Goal: Task Accomplishment & Management: Manage account settings

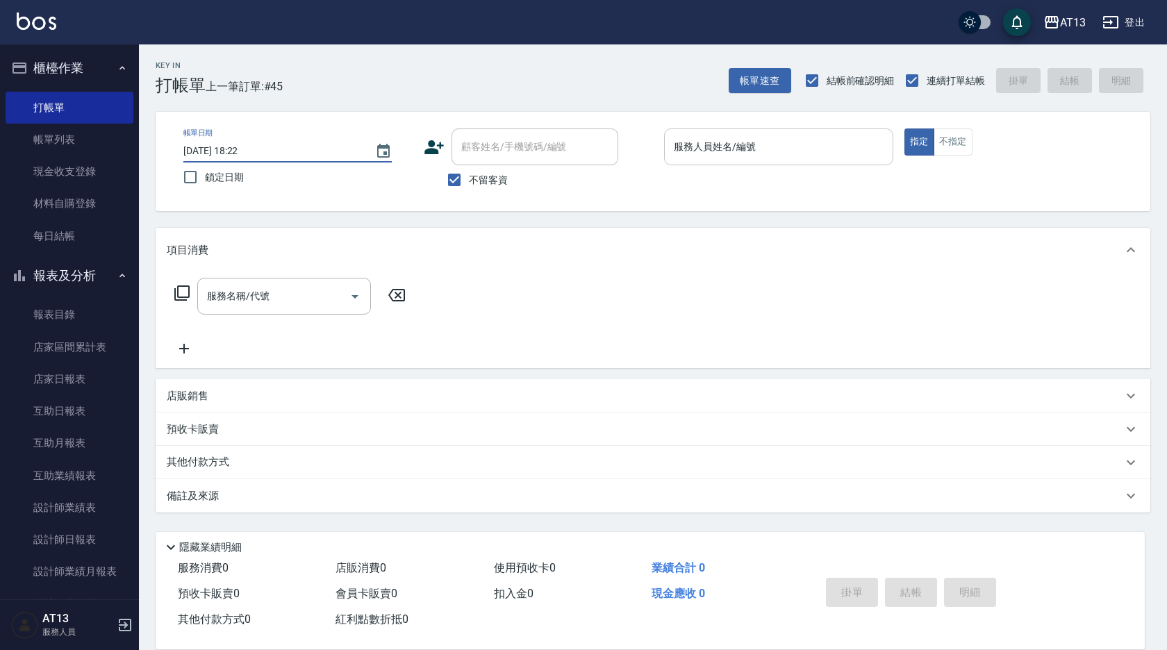
click at [842, 148] on input "服務人員姓名/編號" at bounding box center [778, 147] width 217 height 24
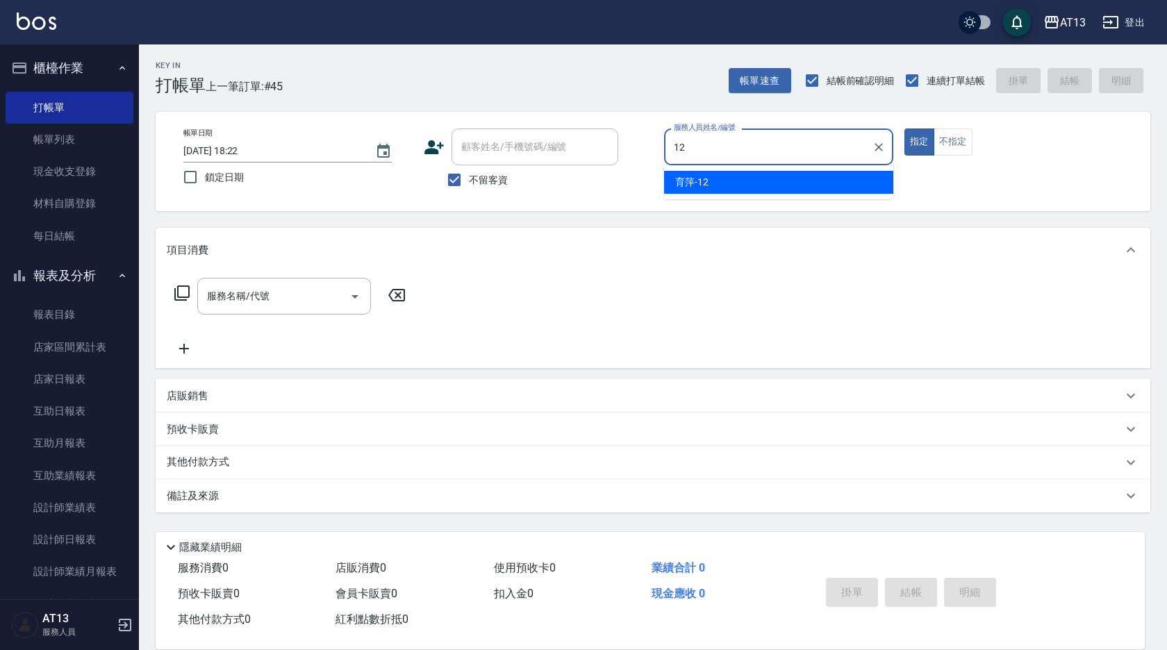
type input "育[PERSON_NAME]-12"
type button "true"
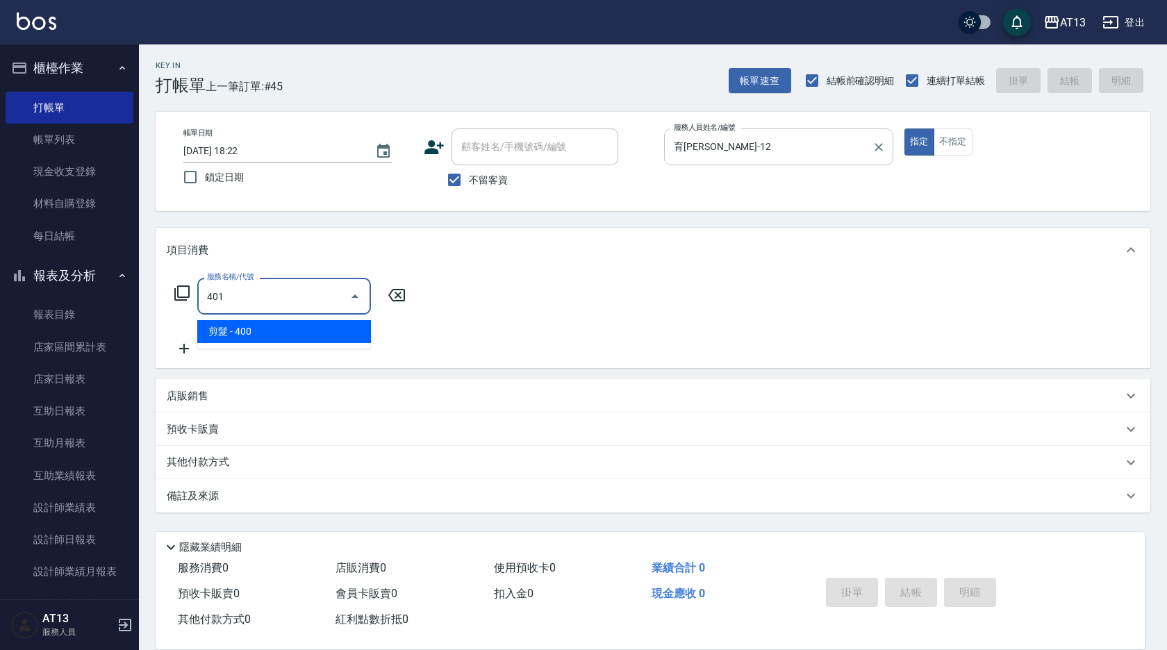
type input "剪髮(401)"
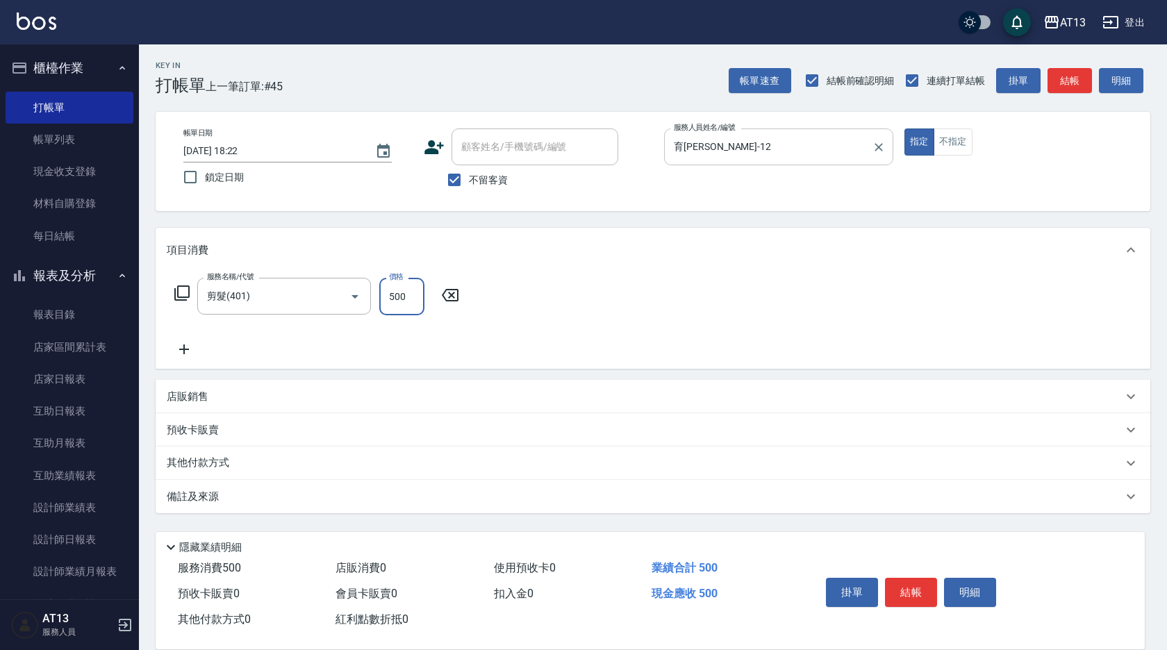
type input "500"
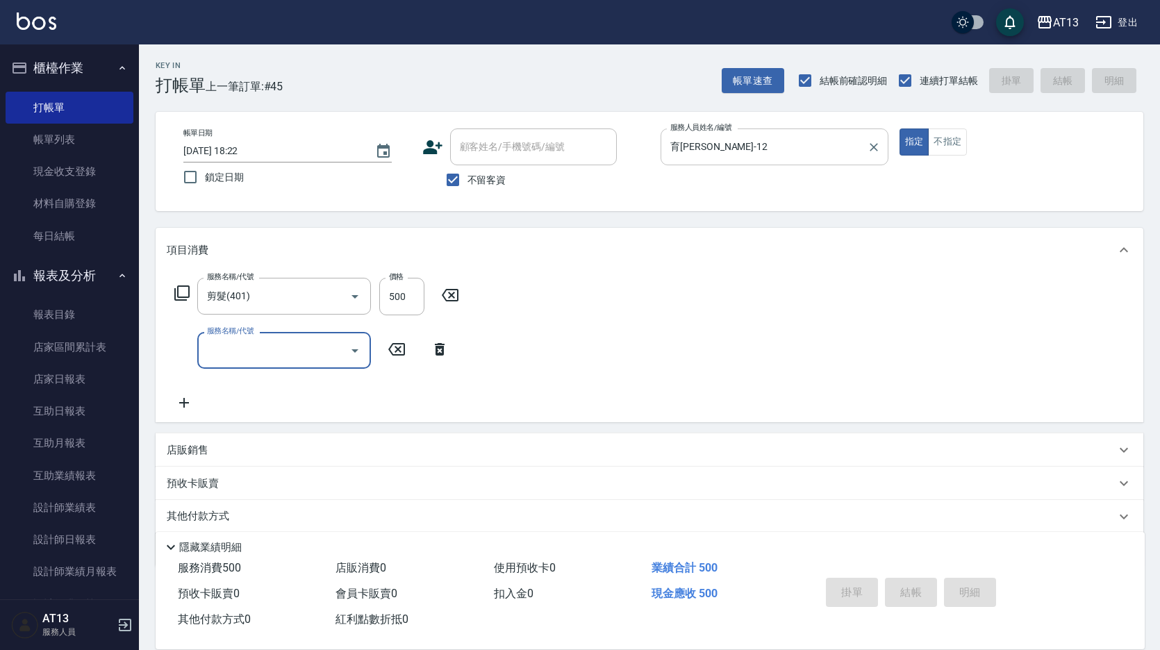
type input "2025/08/21 19:40"
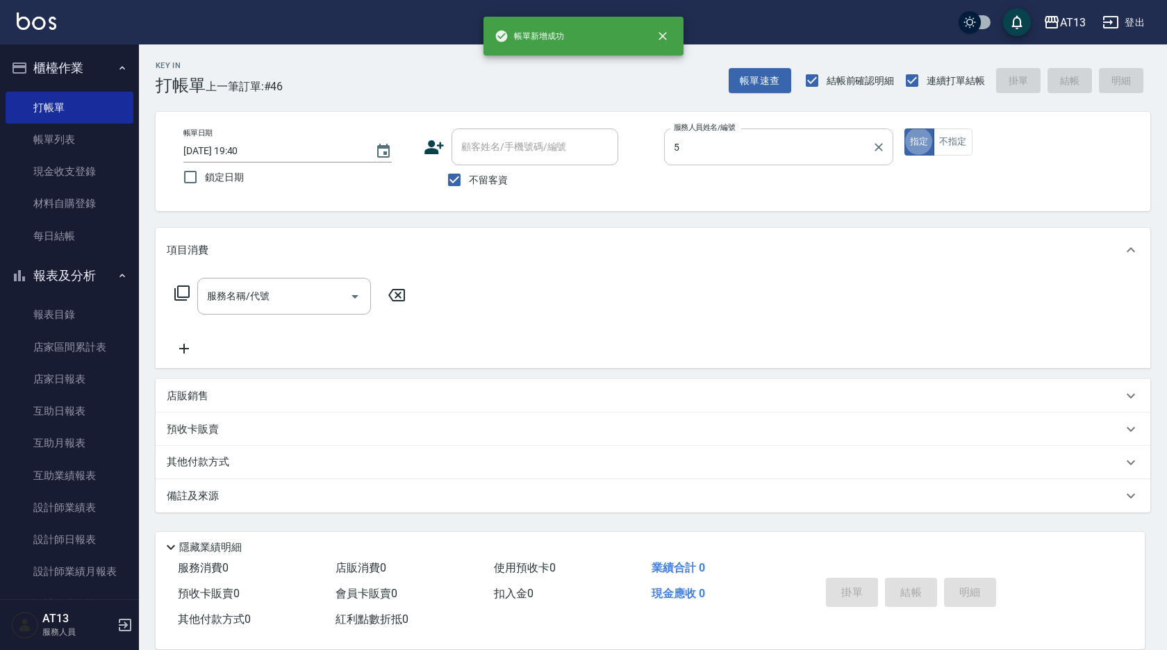
type input "陳紓晴-5"
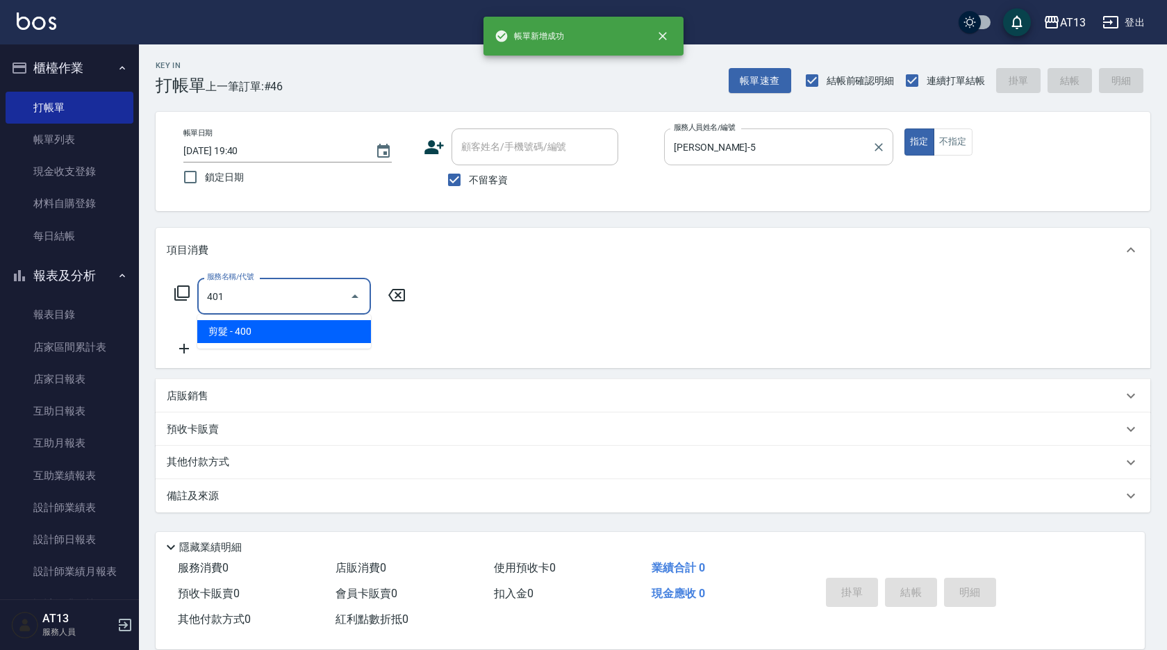
type input "剪髮(401)"
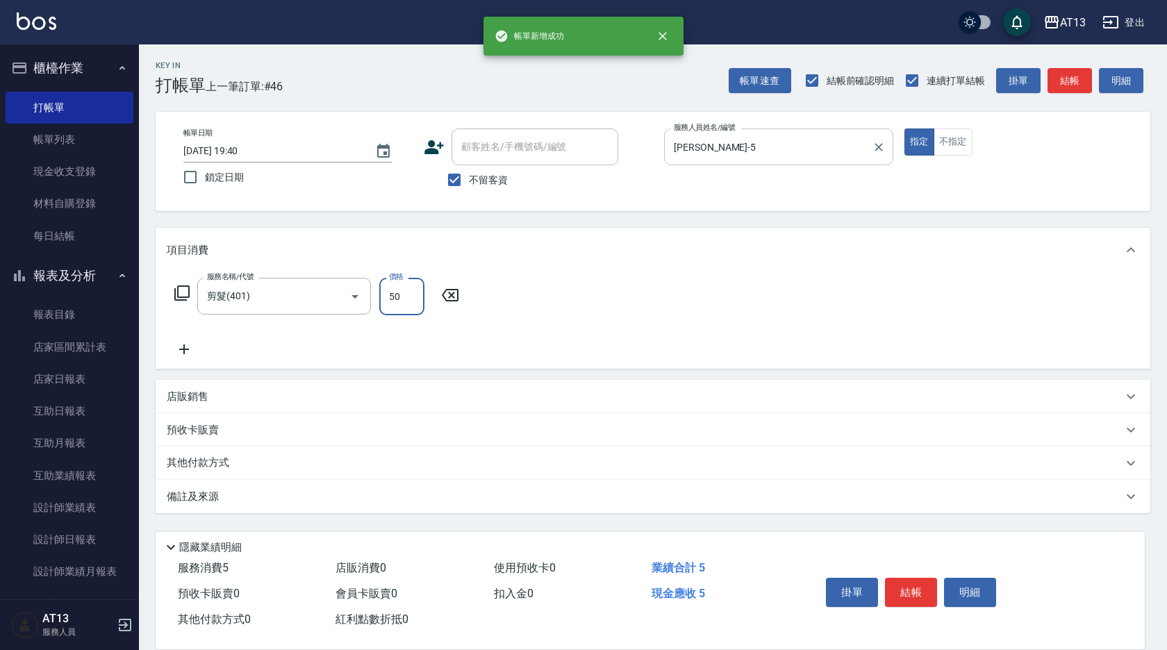
type input "50"
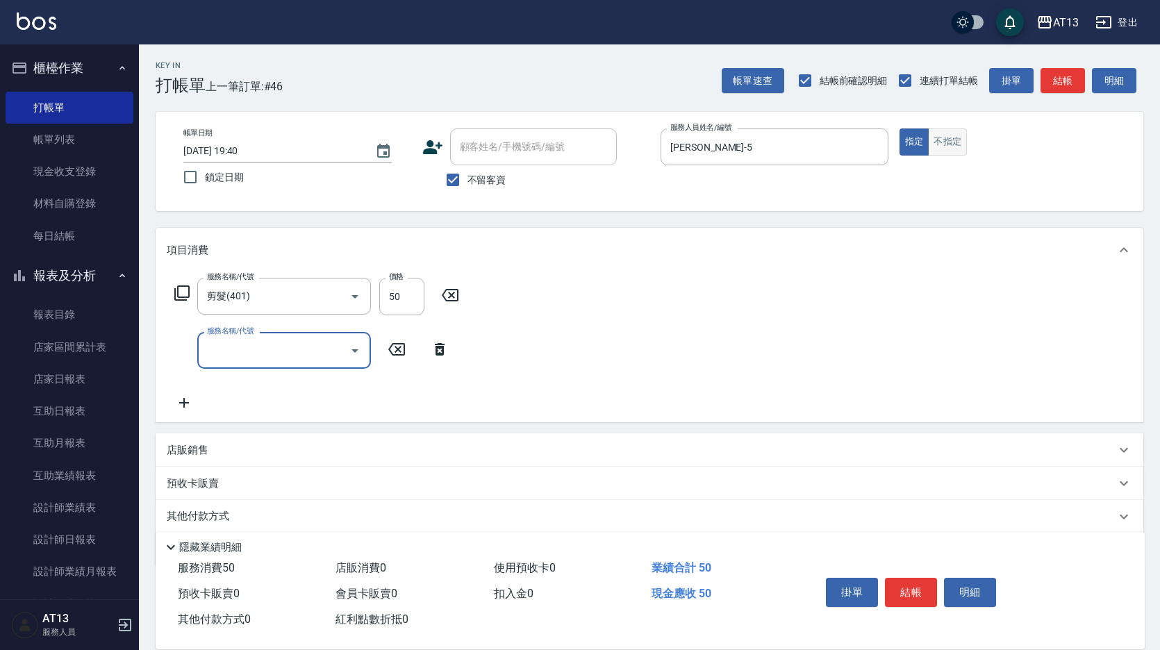
click at [947, 142] on button "不指定" at bounding box center [947, 142] width 39 height 27
type button "false"
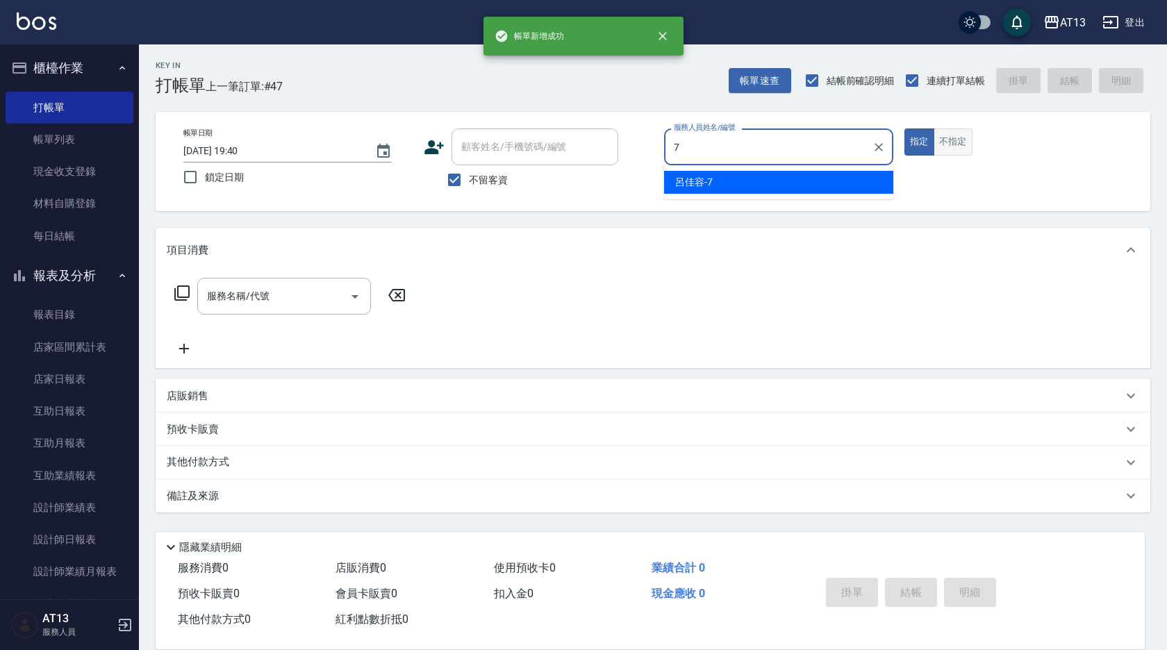
type input "呂佳容-7"
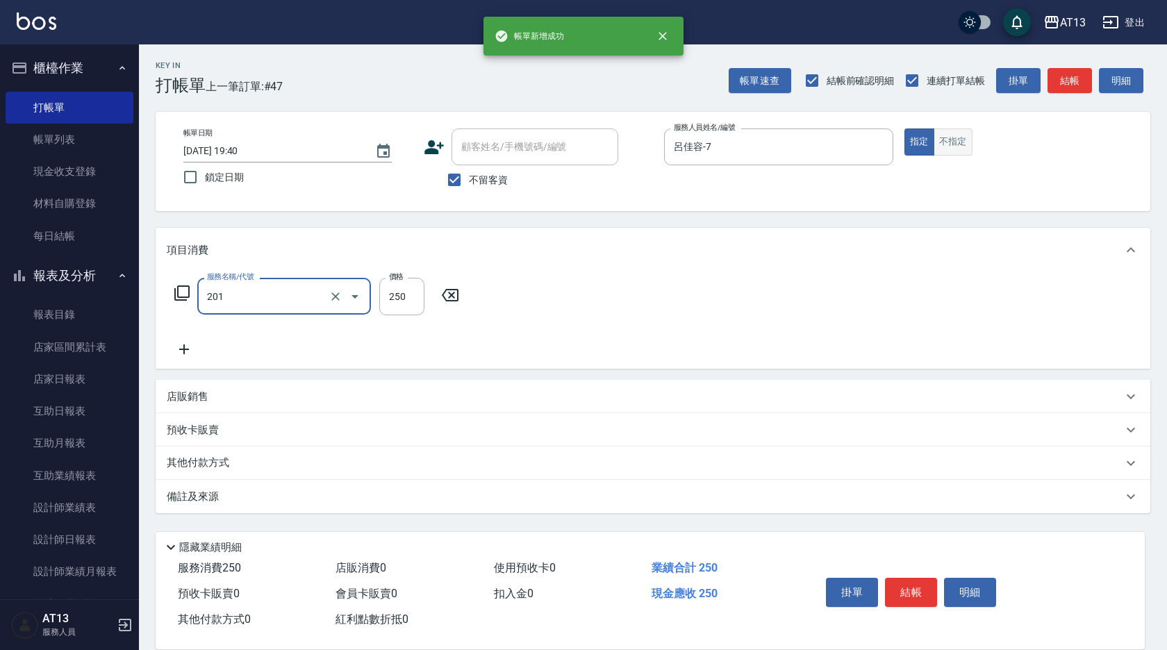
type input "洗髮(201)"
type input "李垣潔-31"
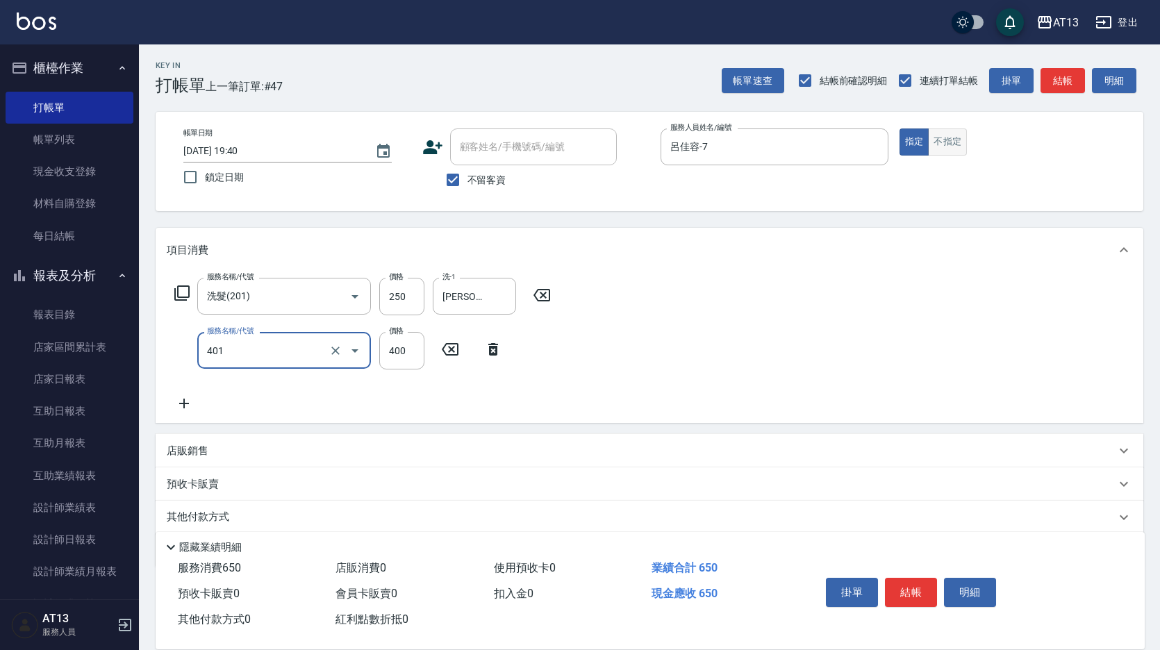
type input "剪髮(401)"
type input "300"
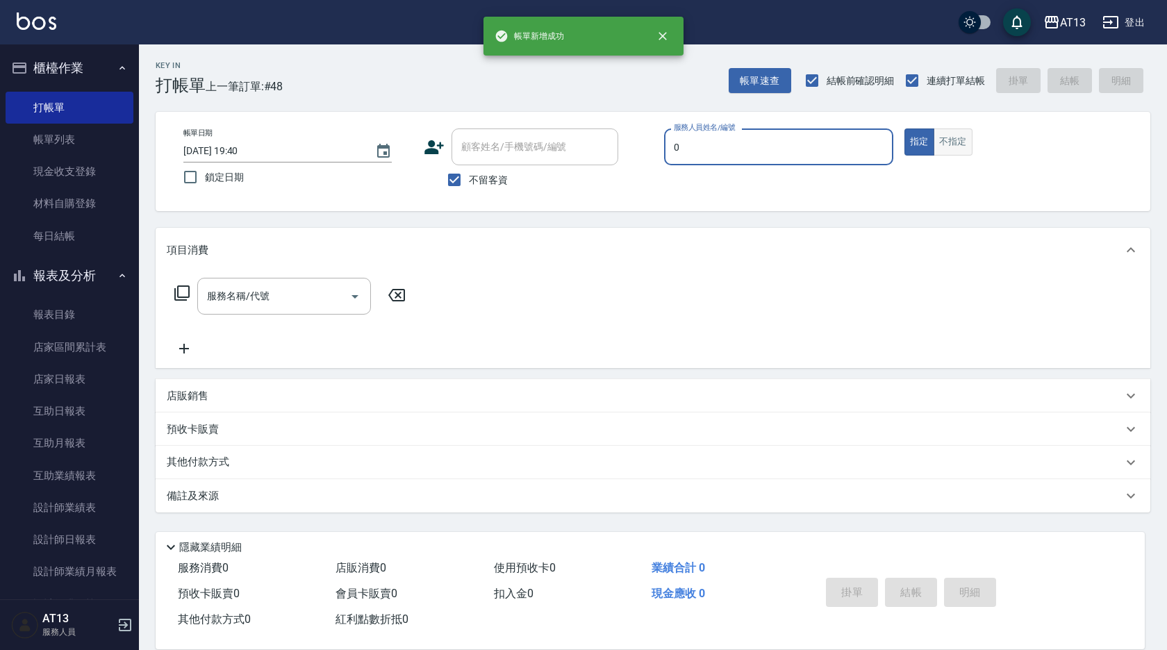
type input "嘉祥-0"
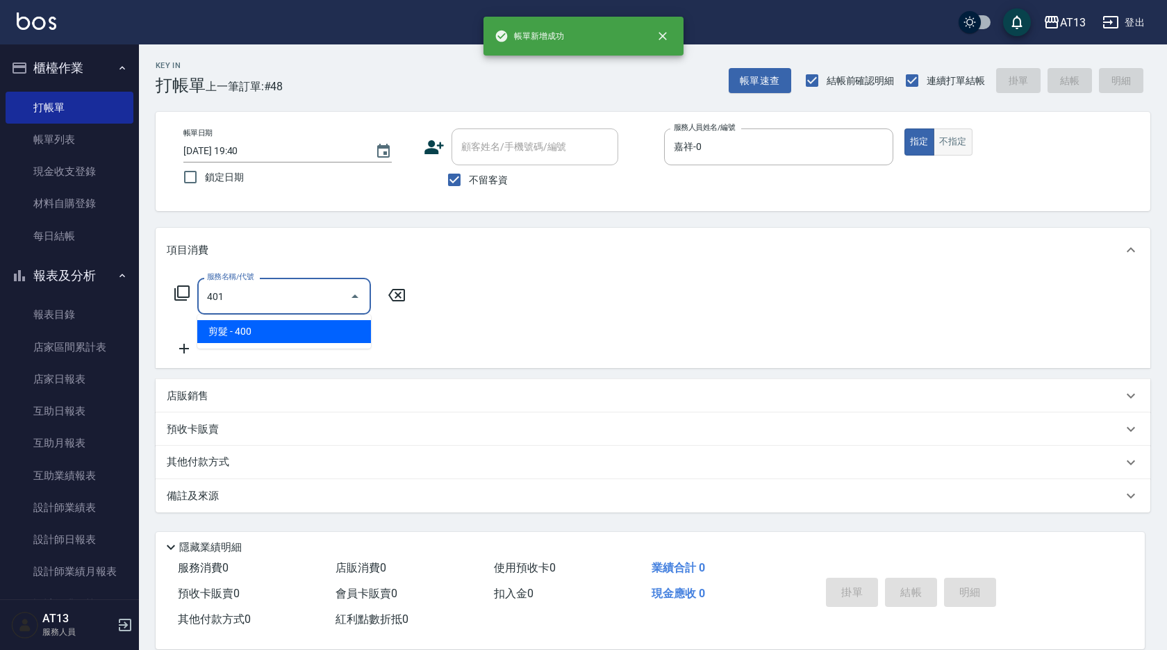
type input "剪髮(401)"
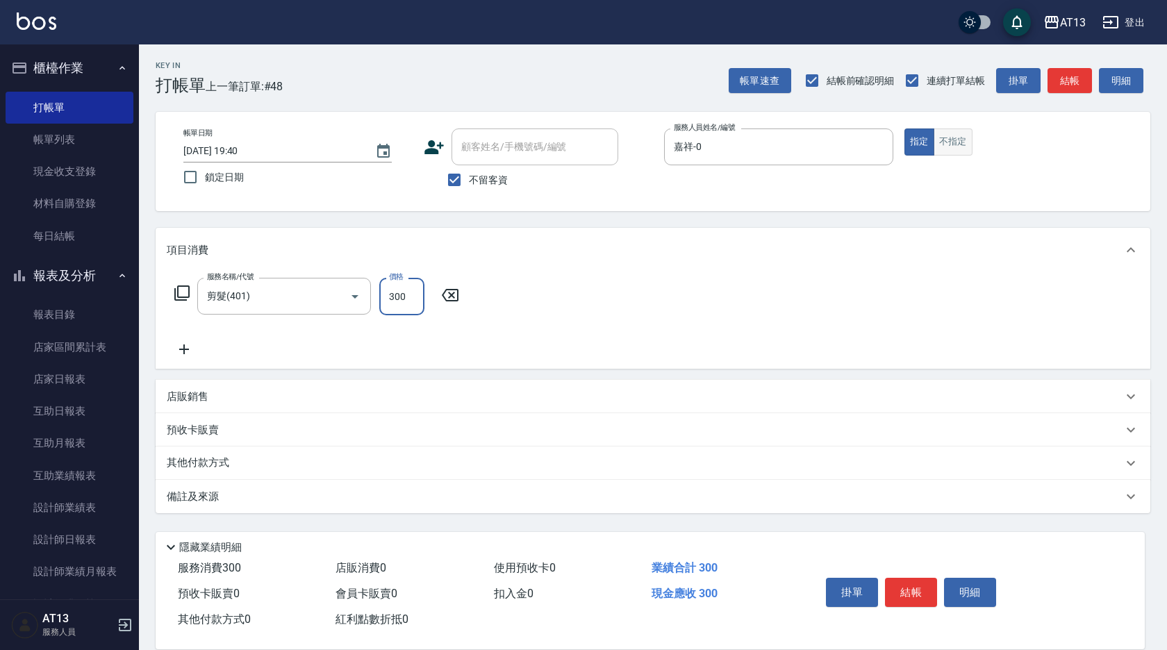
type input "300"
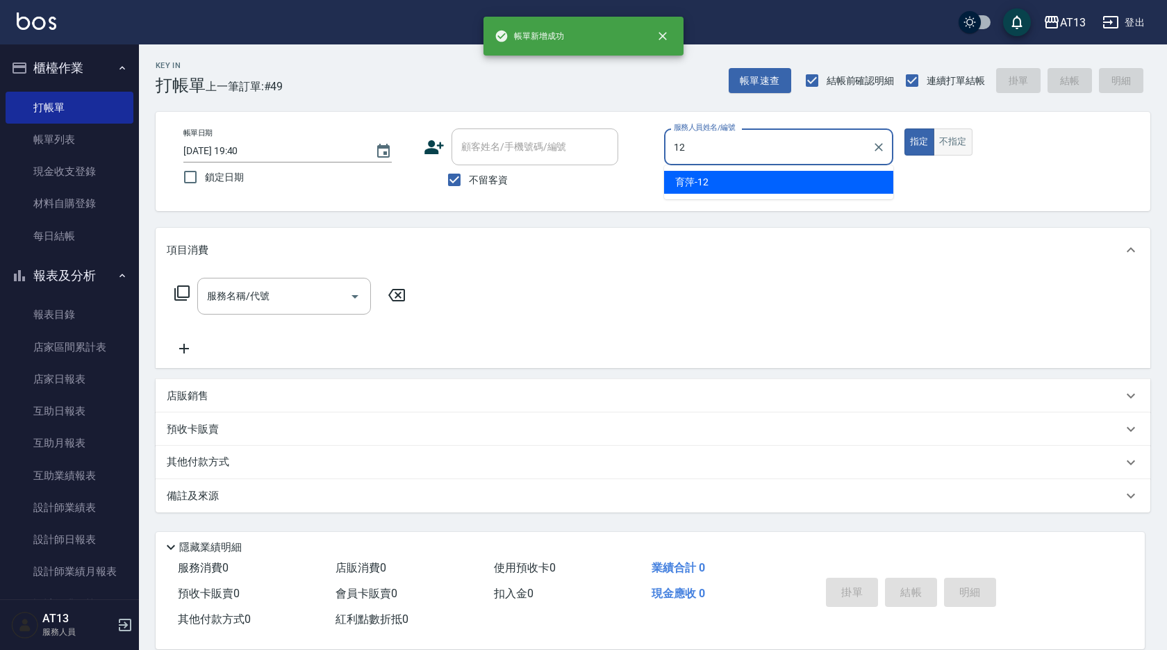
type input "育萍-12"
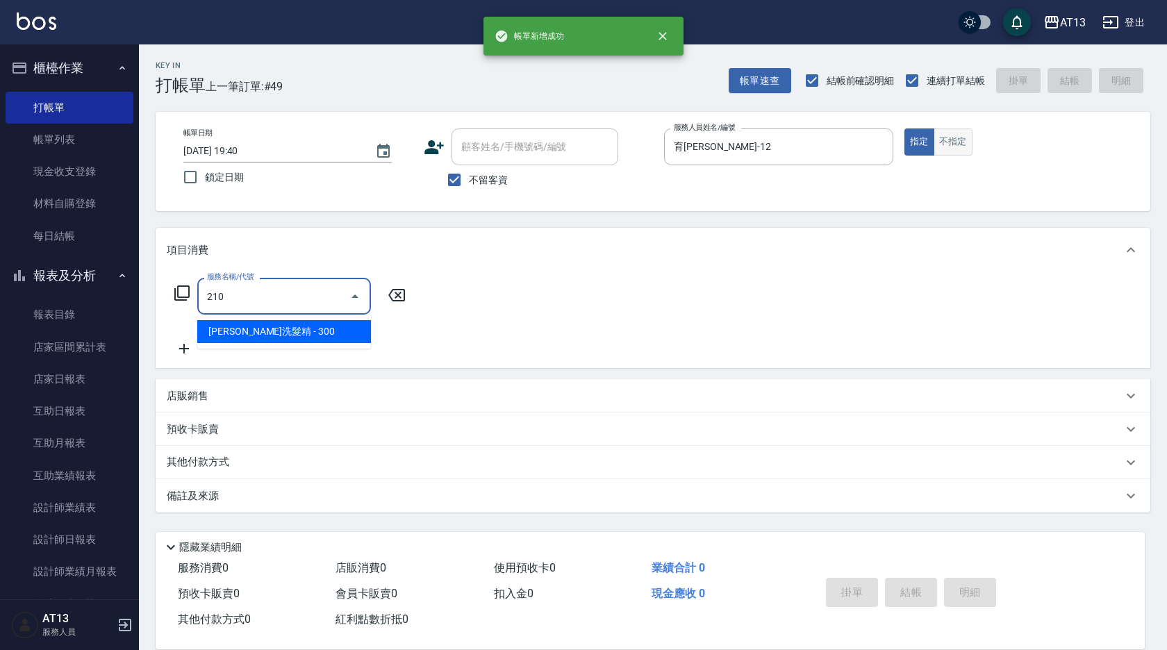
type input "歐娜洗髮精(210)"
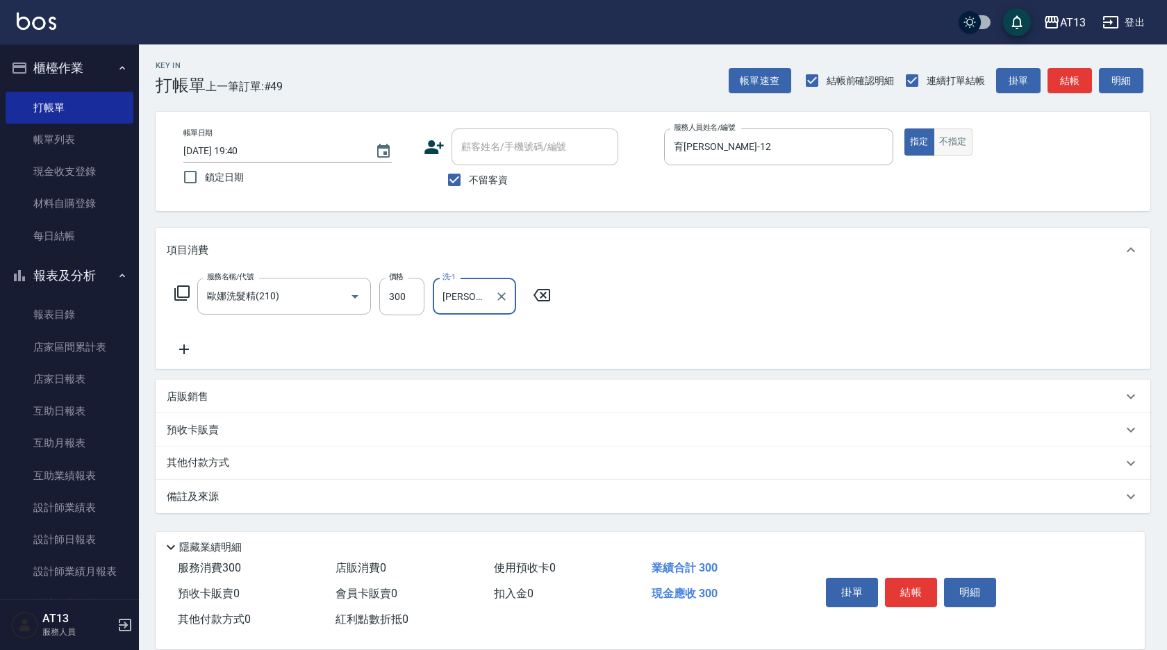
type input "簡培臻-23"
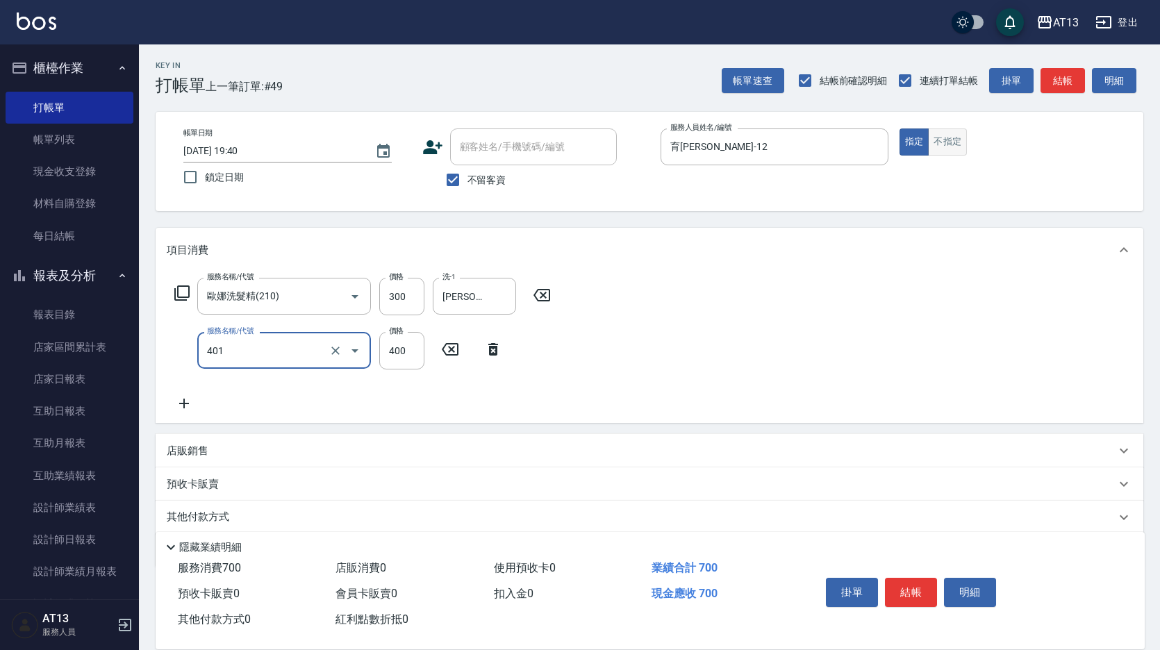
type input "剪髮(401)"
type input "500"
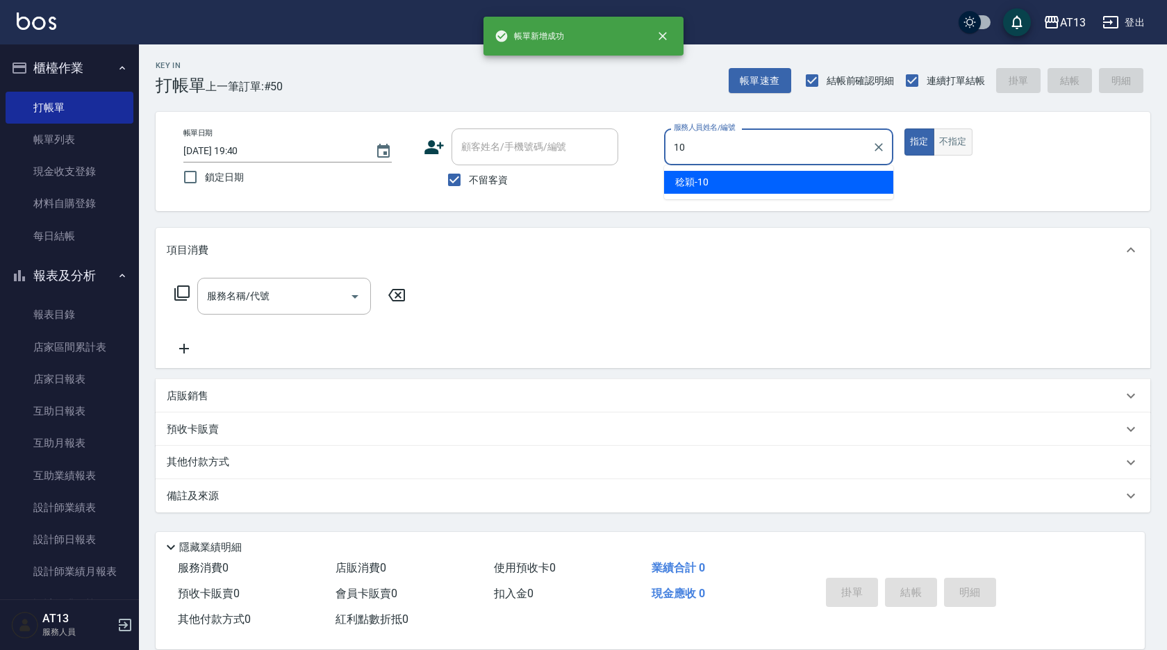
type input "稔穎-10"
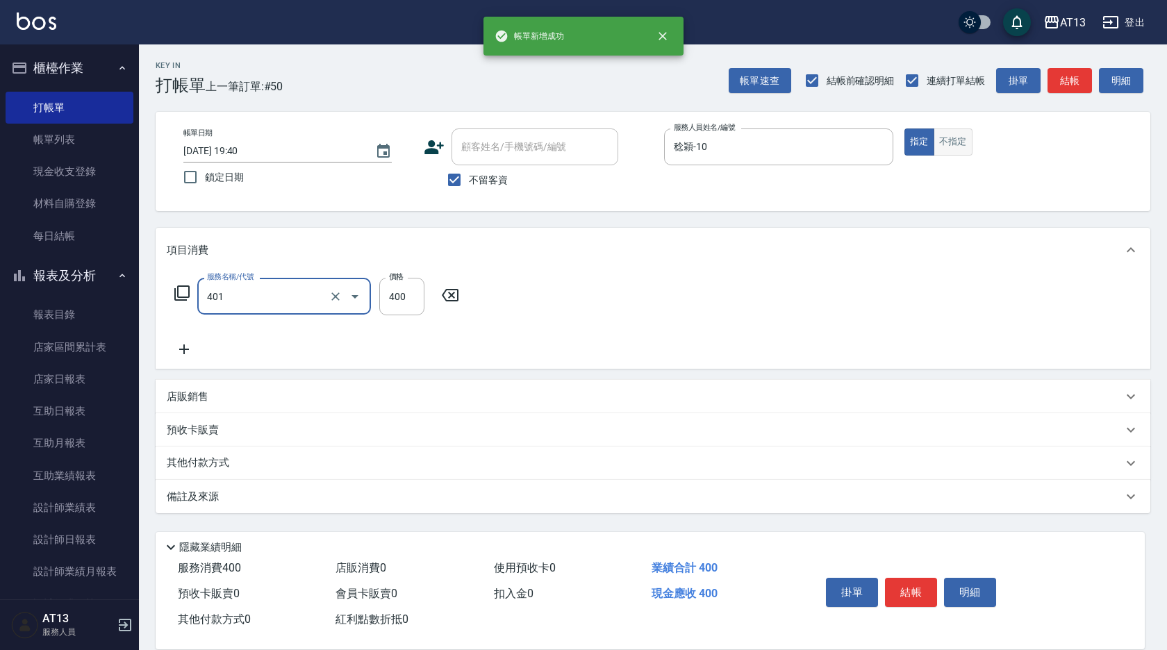
type input "剪髮(401)"
type input "200"
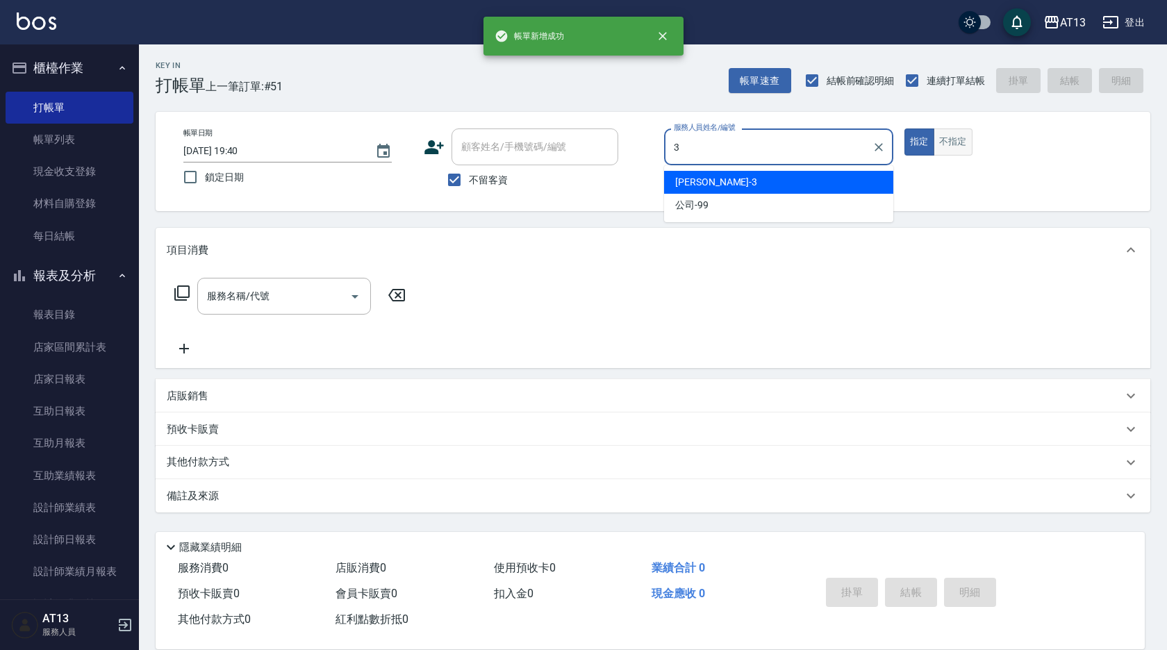
type input "敏玹-3"
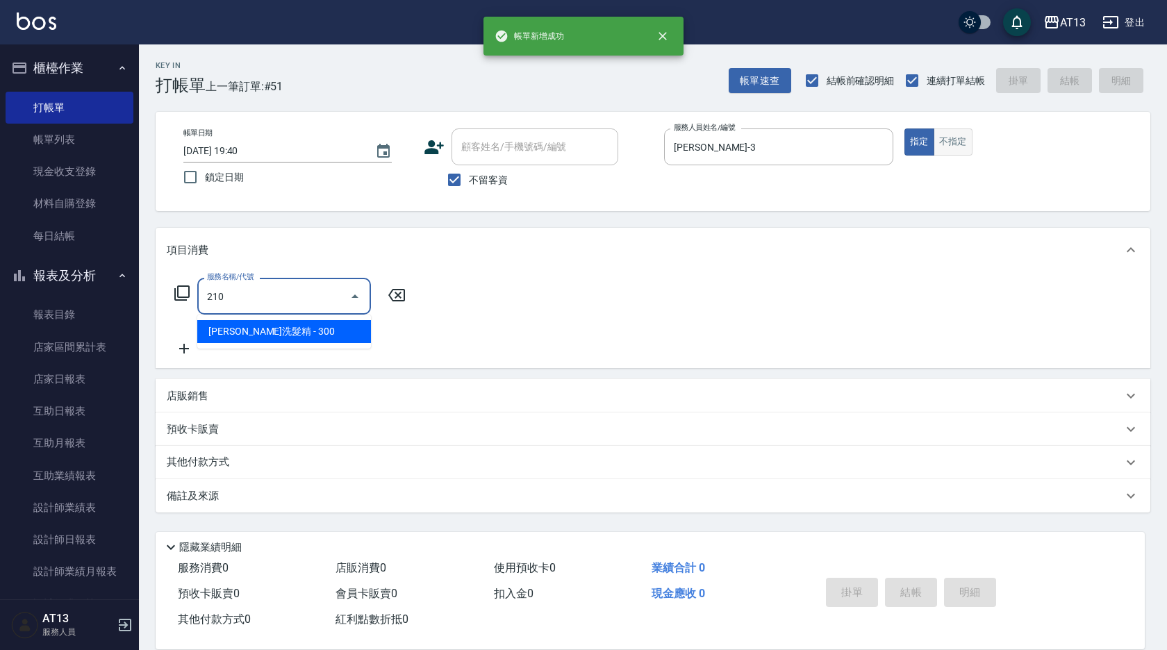
type input "歐娜洗髮精(210)"
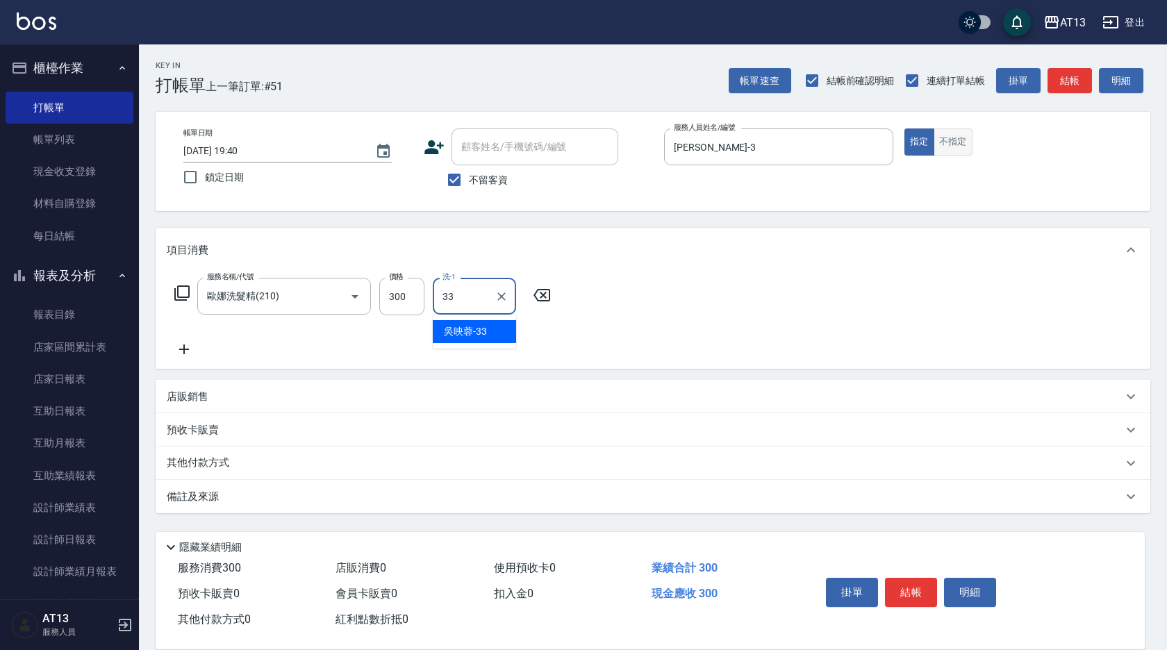
type input "吳映蓉-33"
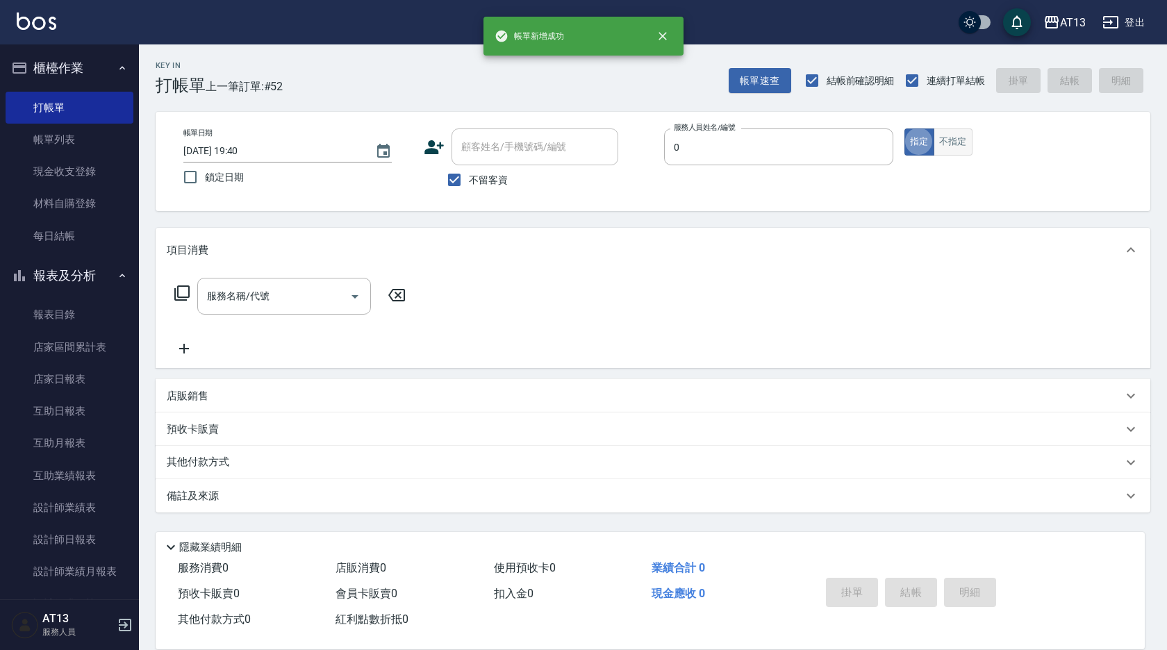
type input "嘉祥-0"
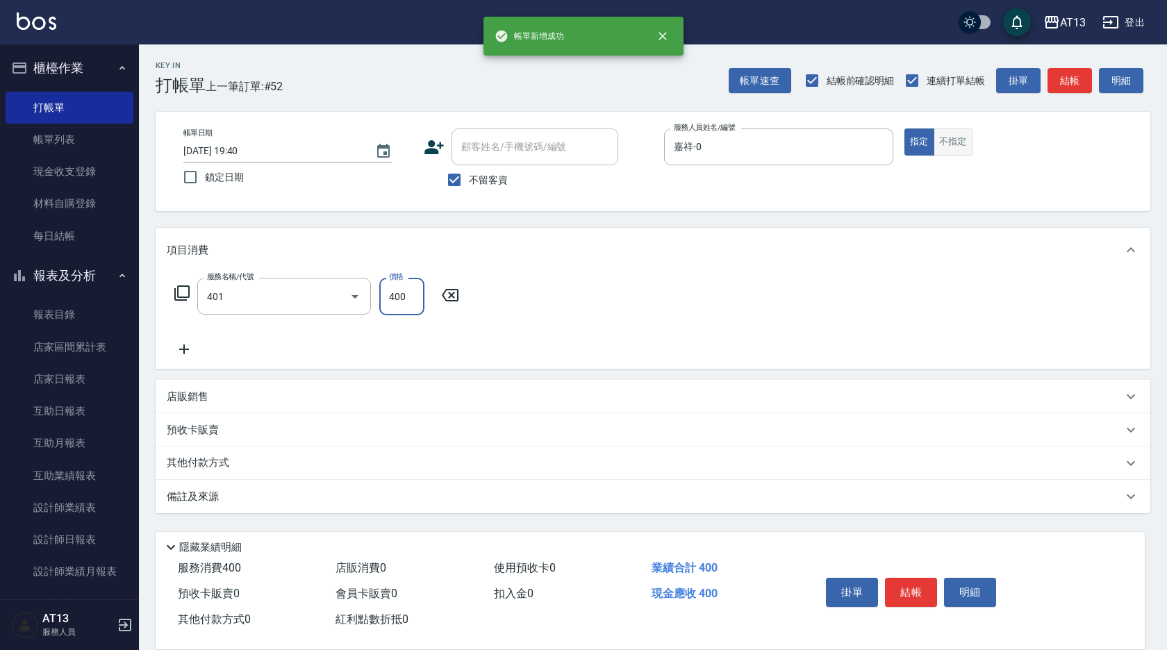
type input "剪髮(401)"
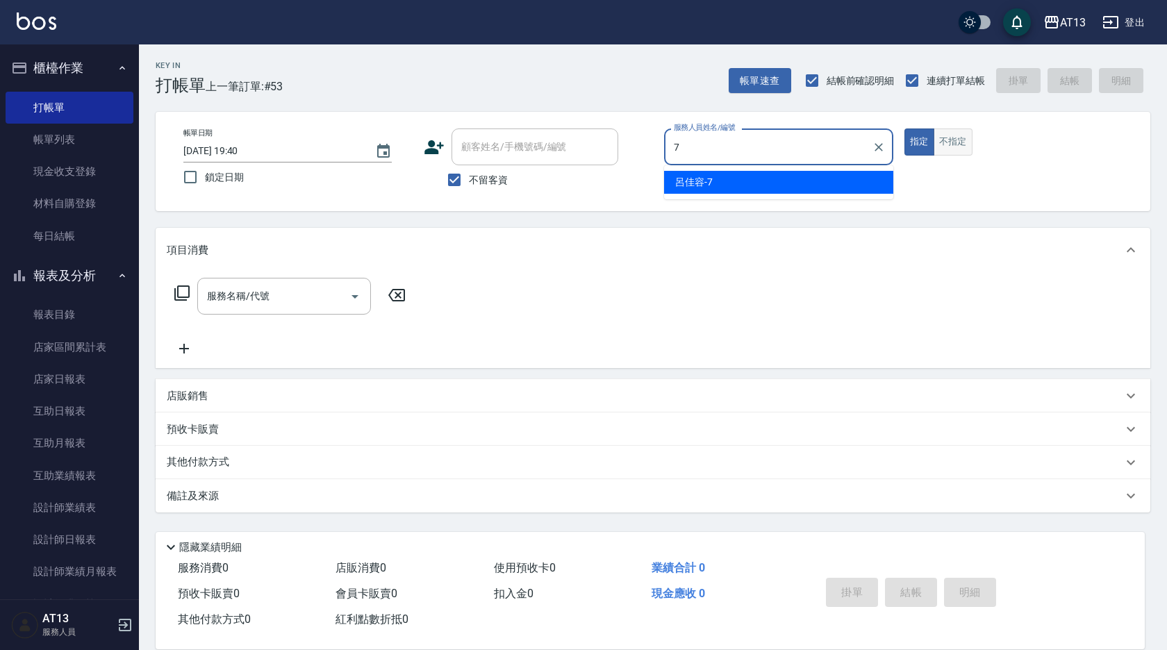
type input "呂佳容-7"
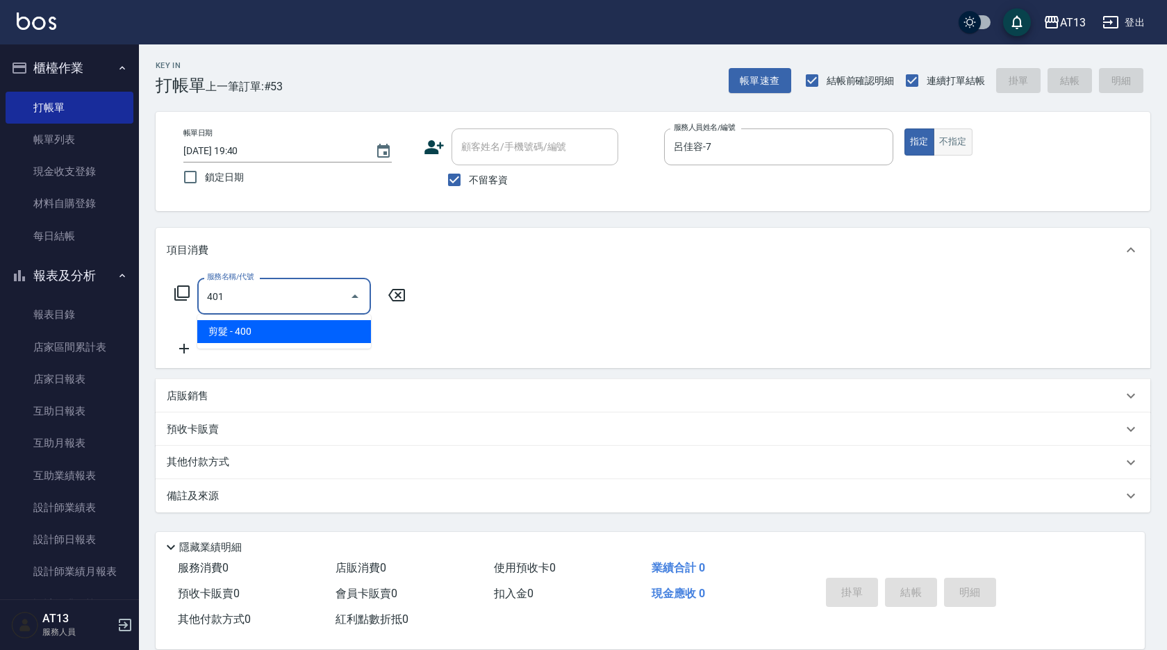
type input "剪髮(401)"
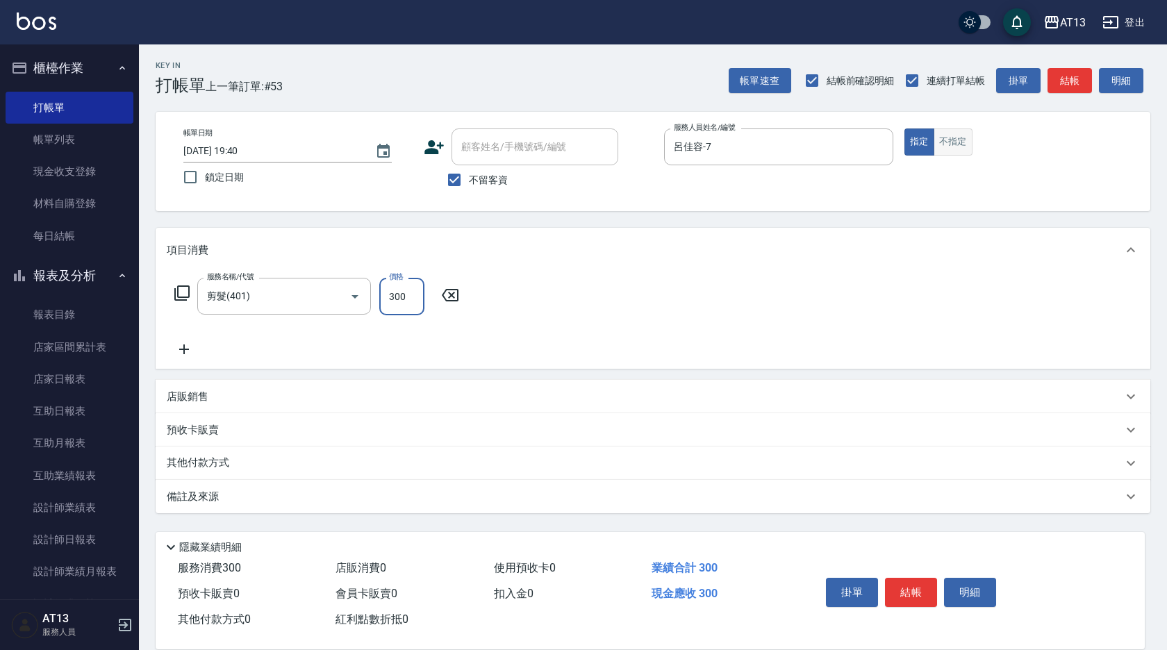
type input "300"
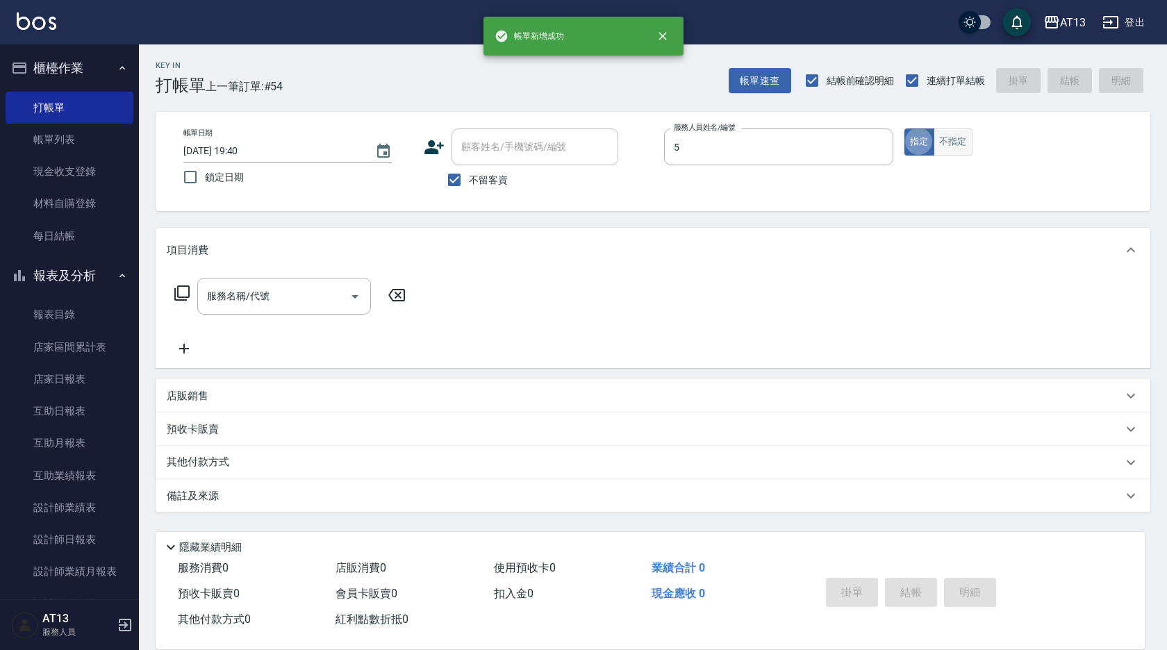
type input "陳紓晴-5"
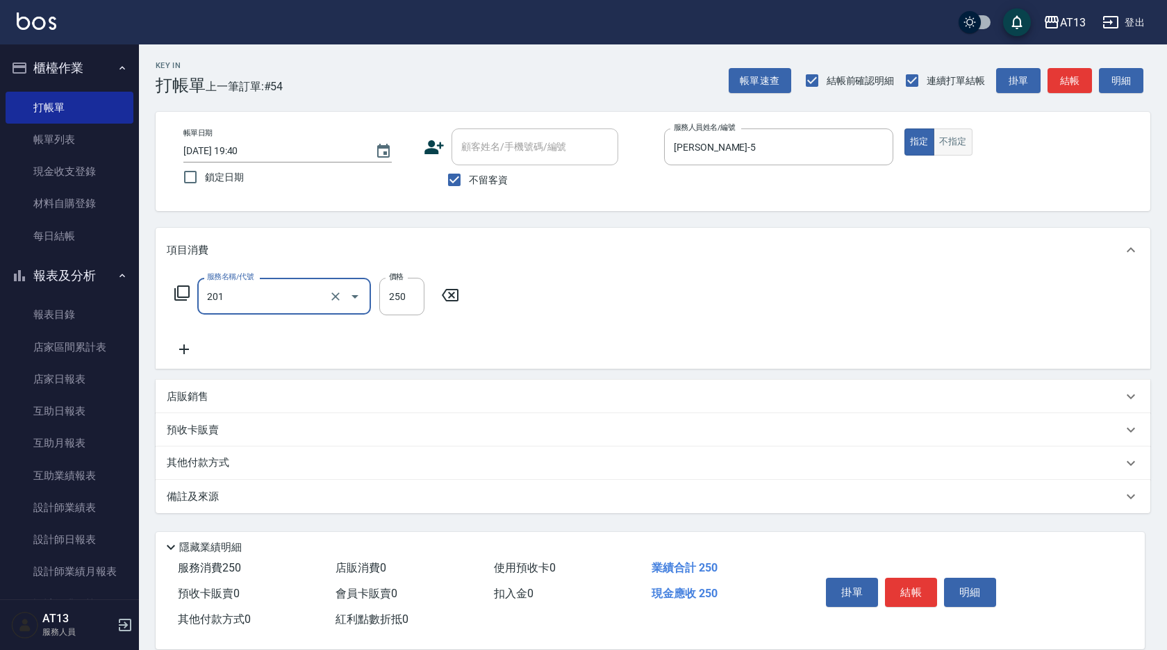
type input "洗髮(201)"
type input "簡培臻-23"
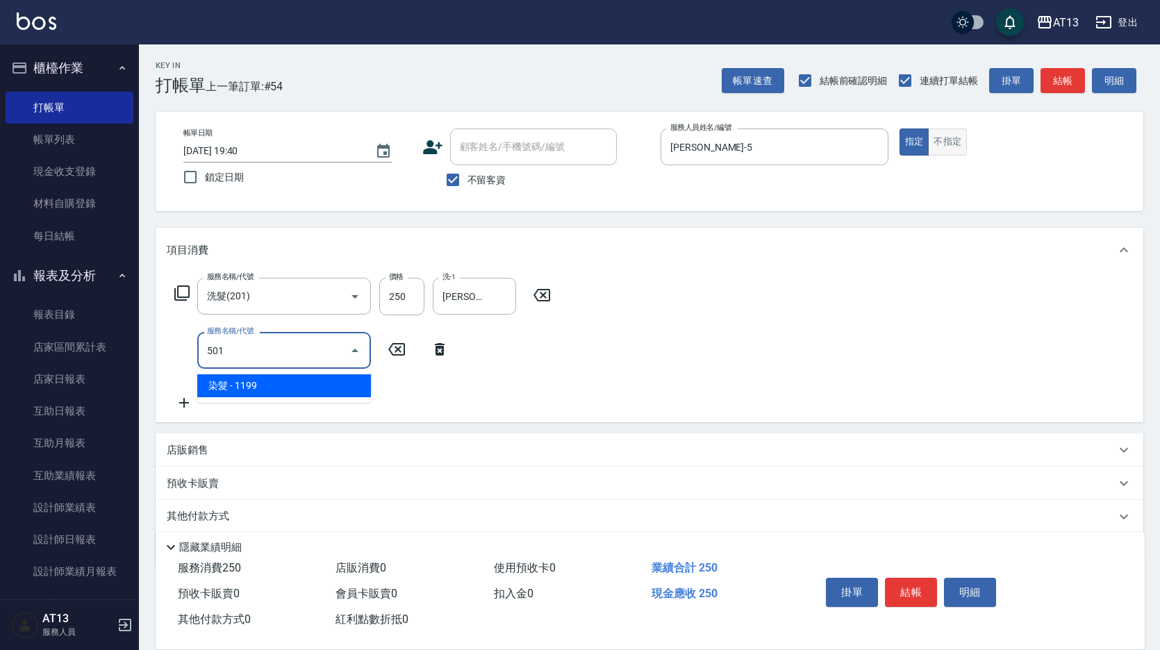
type input "染髮(501)"
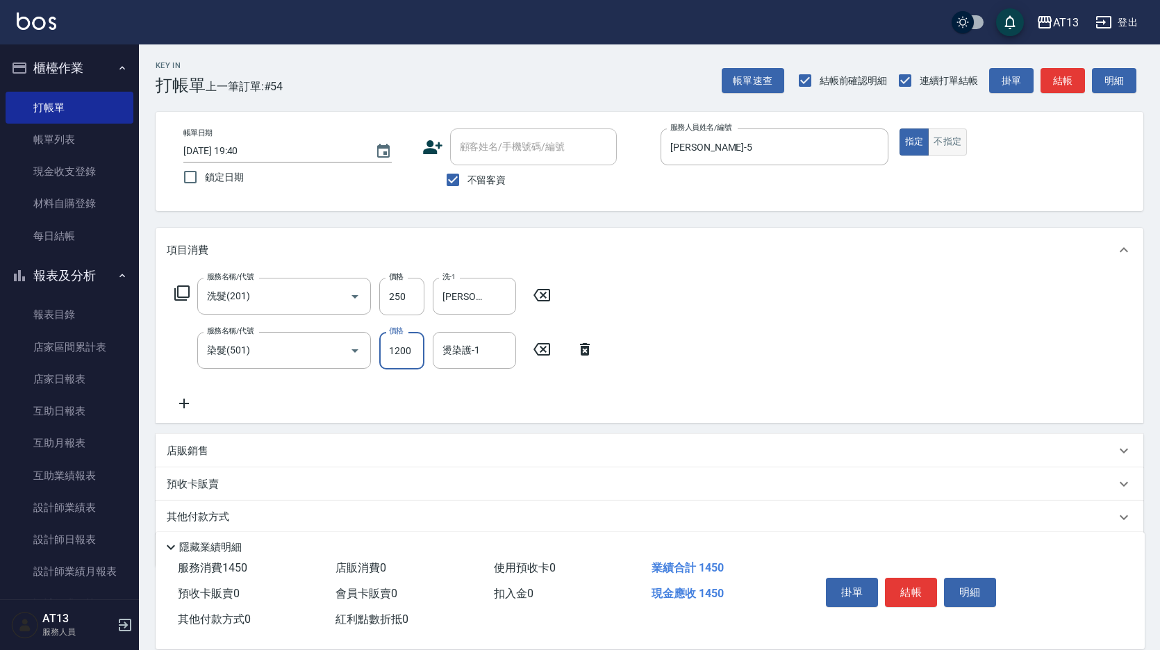
type input "1200"
type input "簡培臻-23"
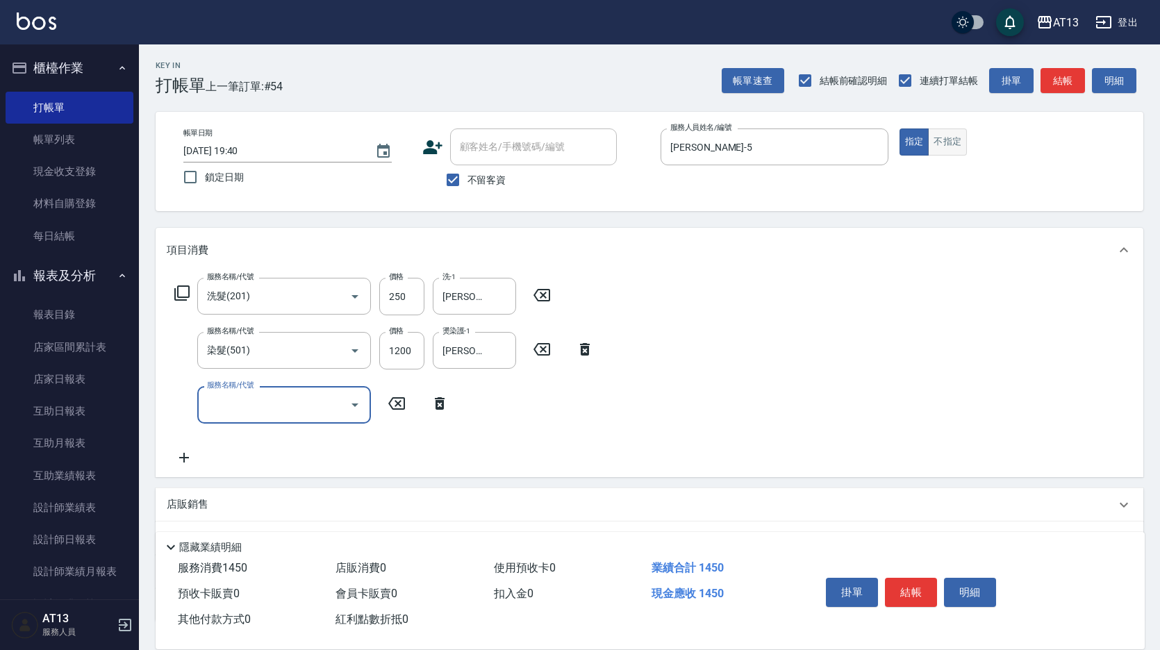
type input "5"
type input "伊蘭洋甘菊1000(712)"
type input "700"
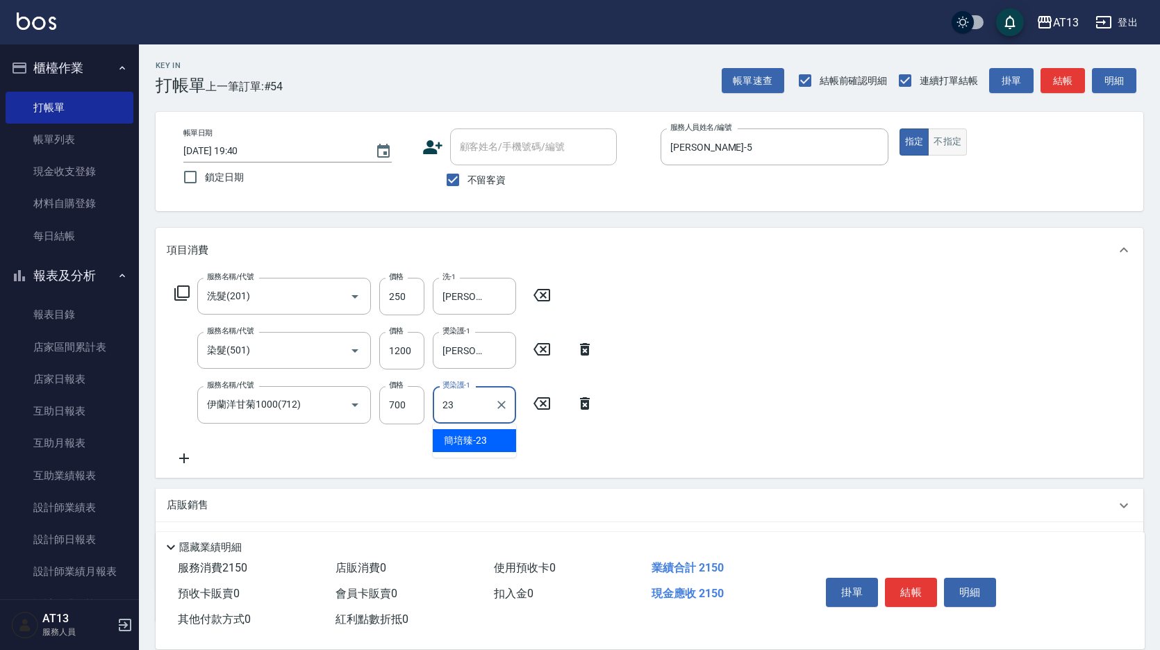
type input "簡培臻-23"
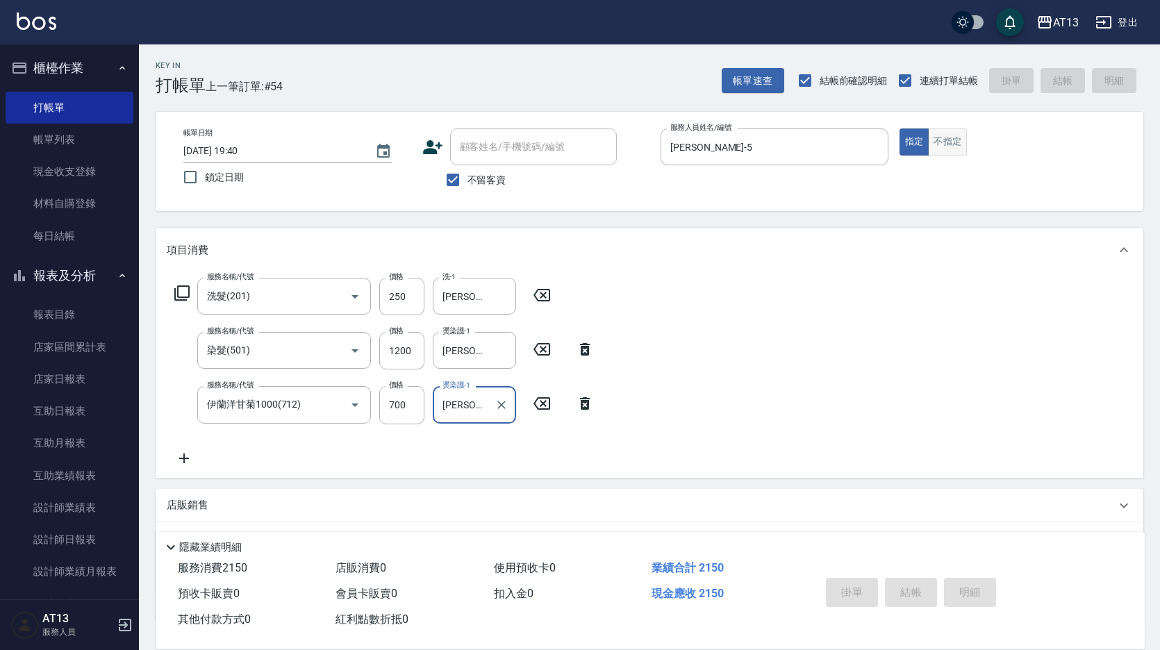
type input "2025/08/21 19:41"
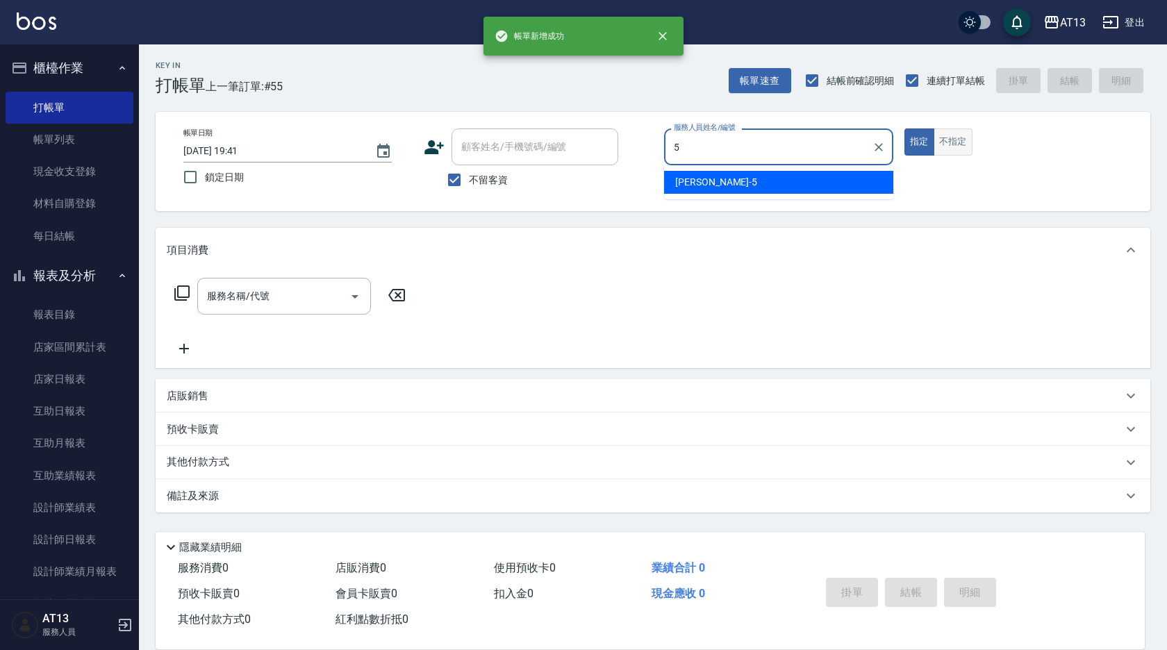
type input "陳紓晴-5"
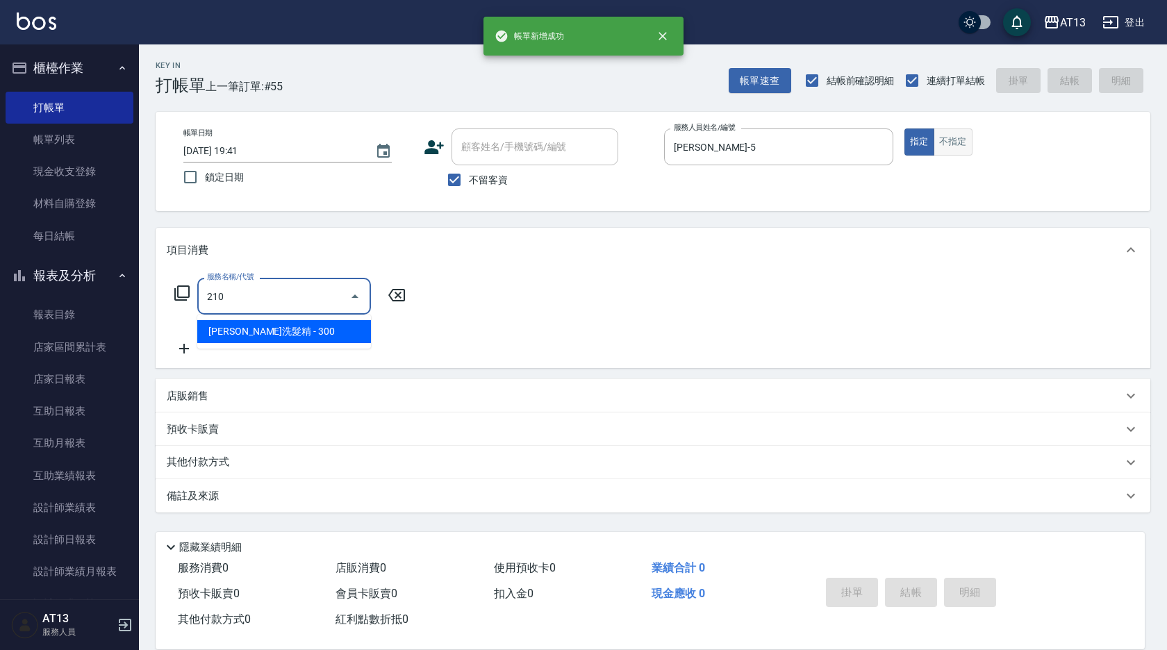
type input "歐娜洗髮精(210)"
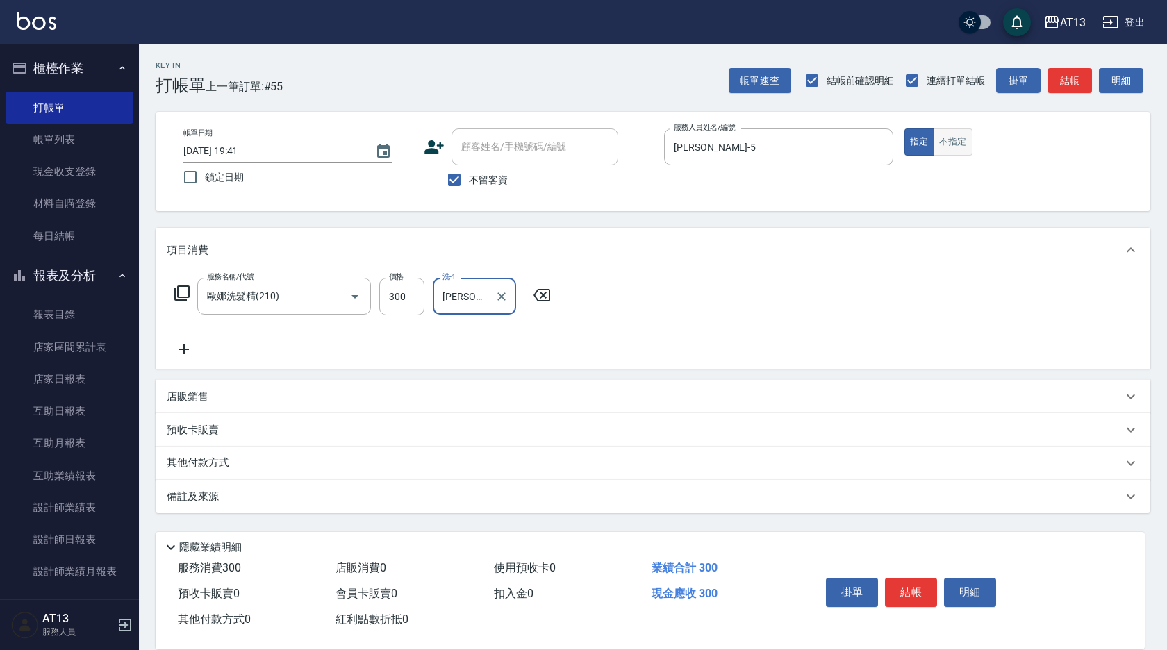
type input "[PERSON_NAME]-28"
drag, startPoint x: 947, startPoint y: 141, endPoint x: 925, endPoint y: 120, distance: 31.0
click at [925, 120] on div "帳單日期 2025/08/21 19:41 鎖定日期 顧客姓名/手機號碼/編號 顧客姓名/手機號碼/編號 不留客資 服務人員姓名/編號 陳紓晴-5 服務人員姓…" at bounding box center [653, 161] width 995 height 99
click at [966, 147] on button "不指定" at bounding box center [953, 142] width 39 height 27
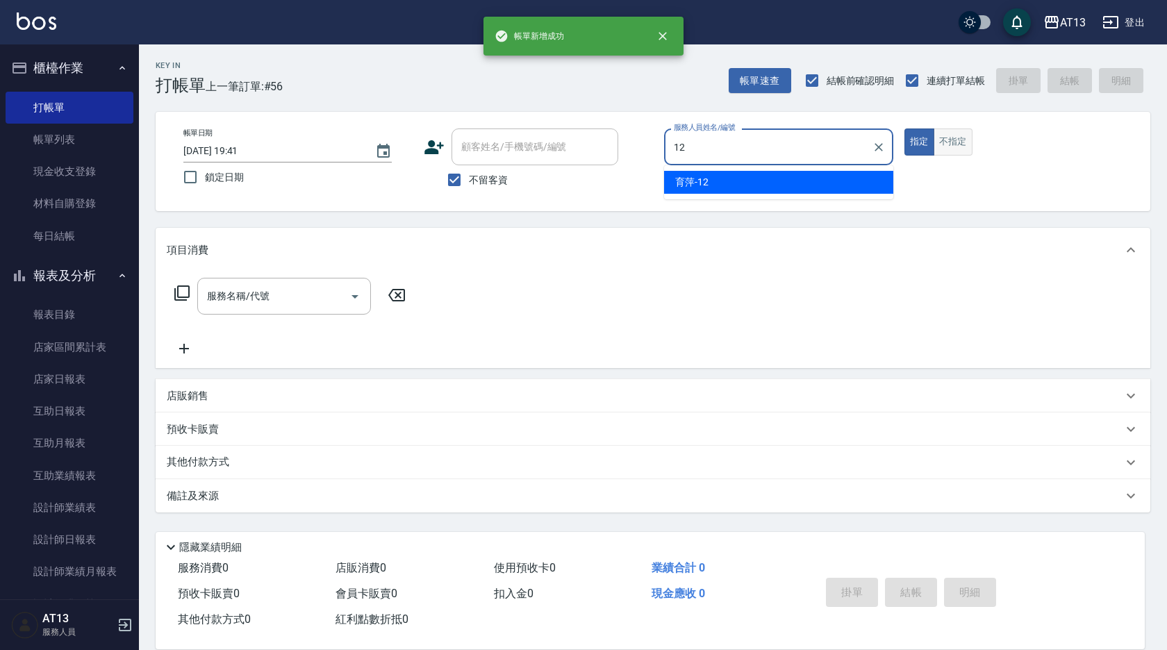
type input "育[PERSON_NAME]-12"
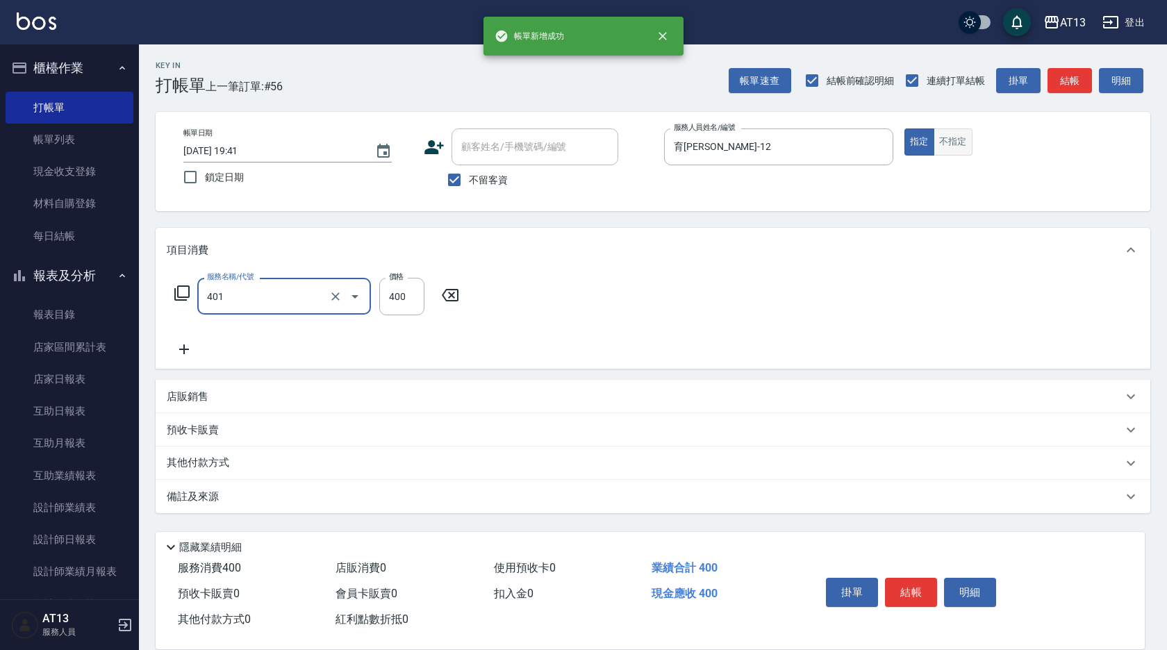
type input "剪髮(401)"
type input "500"
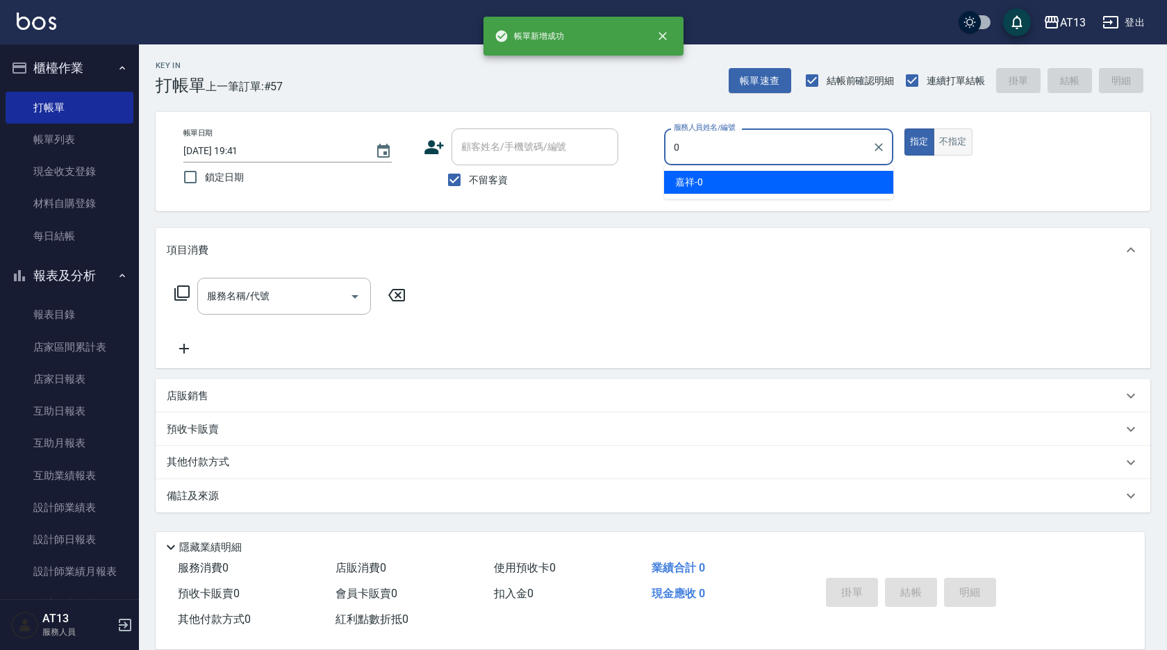
type input "嘉祥-0"
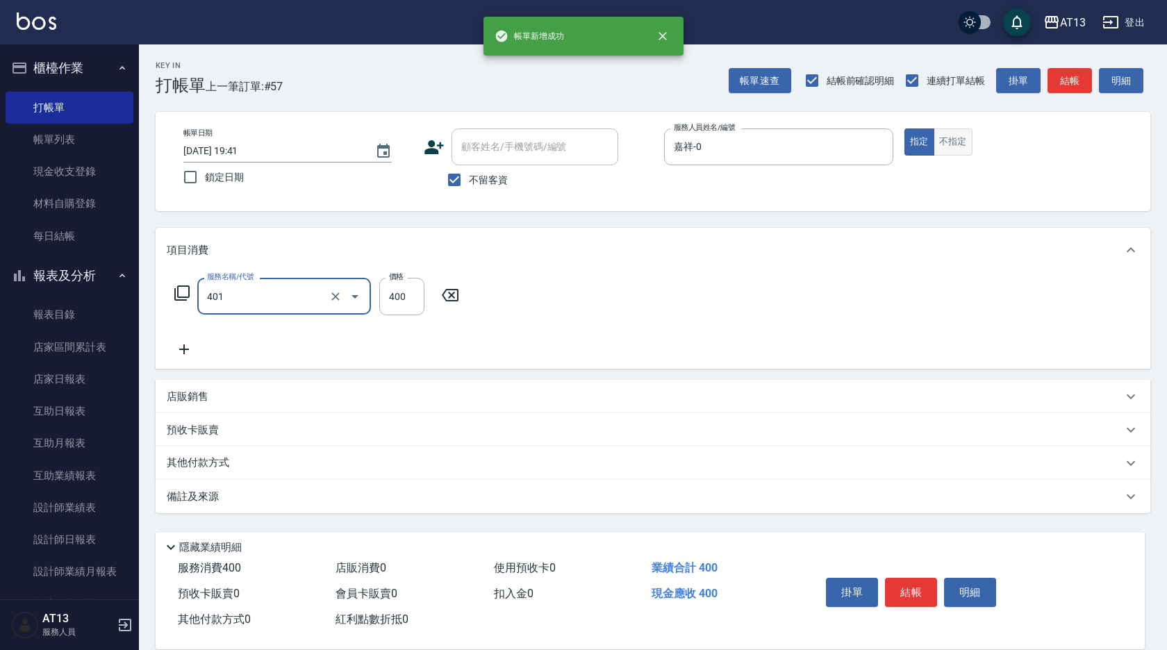
type input "剪髮(401)"
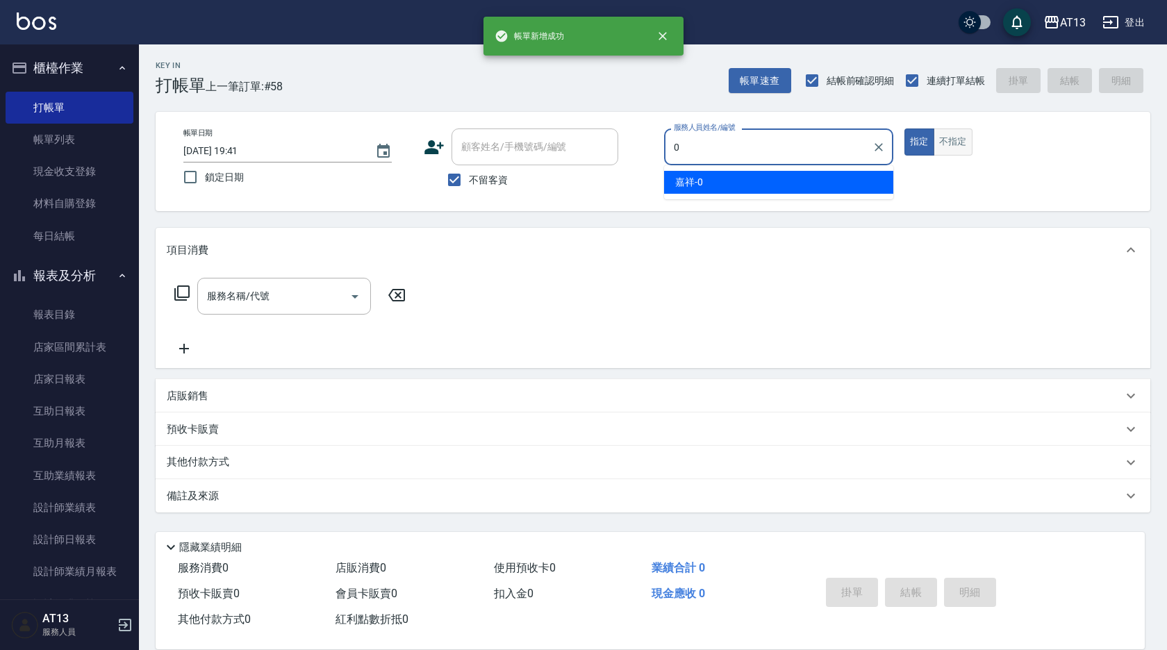
type input "嘉祥-0"
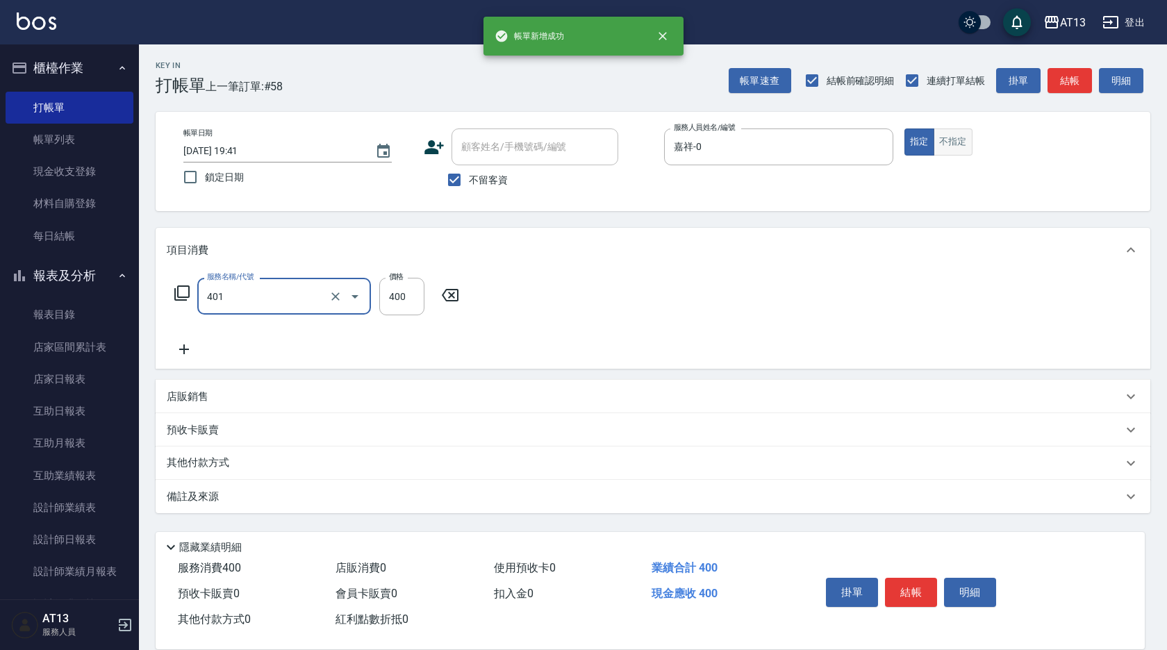
type input "剪髮(401)"
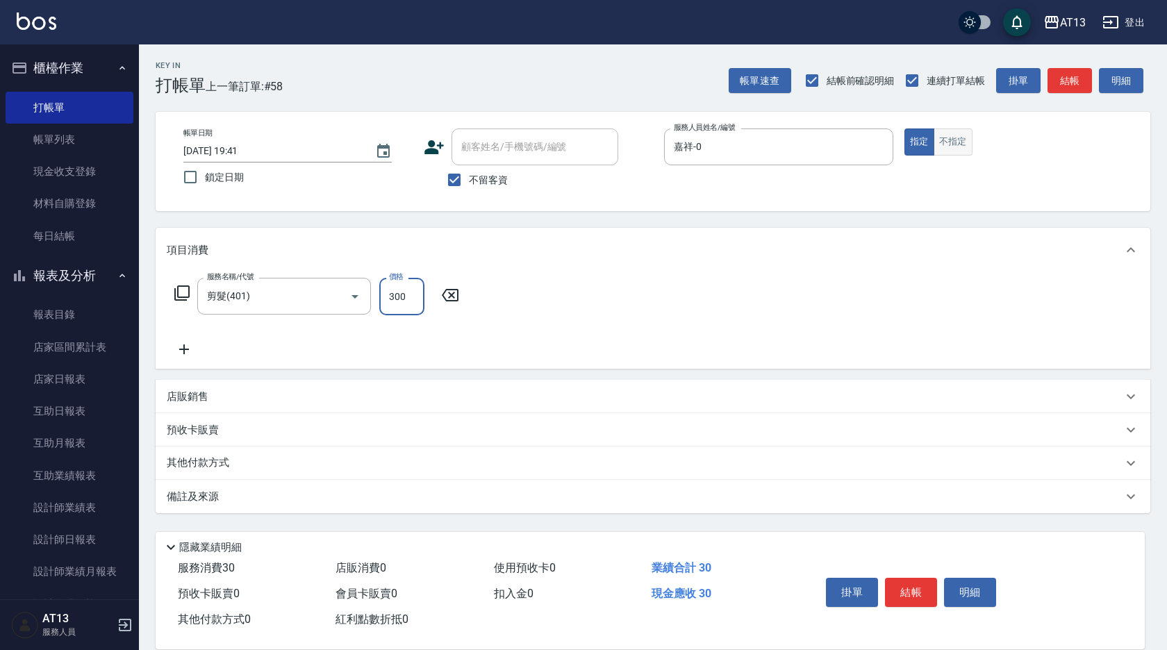
type input "300"
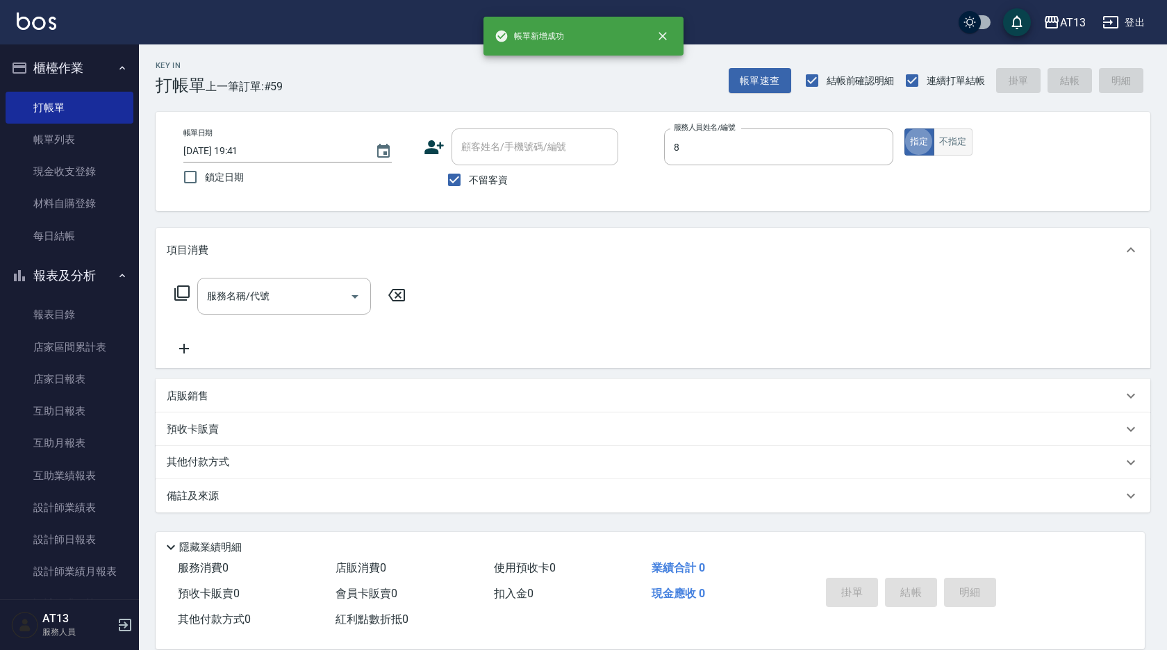
type input "Jerry-8"
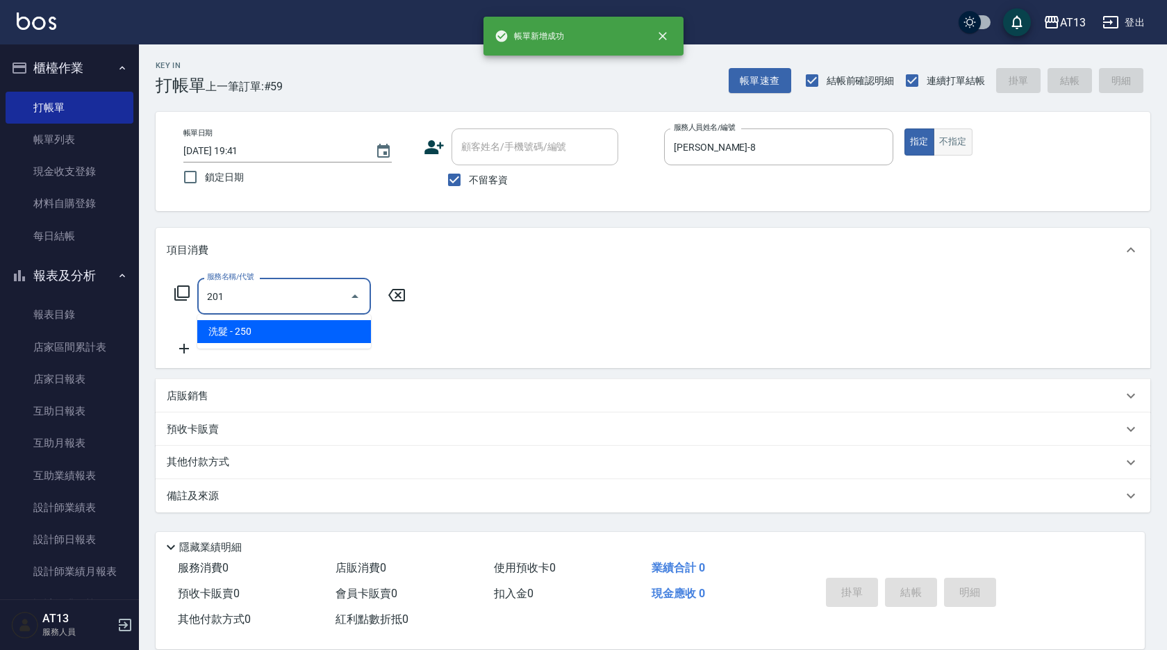
type input "洗髮(201)"
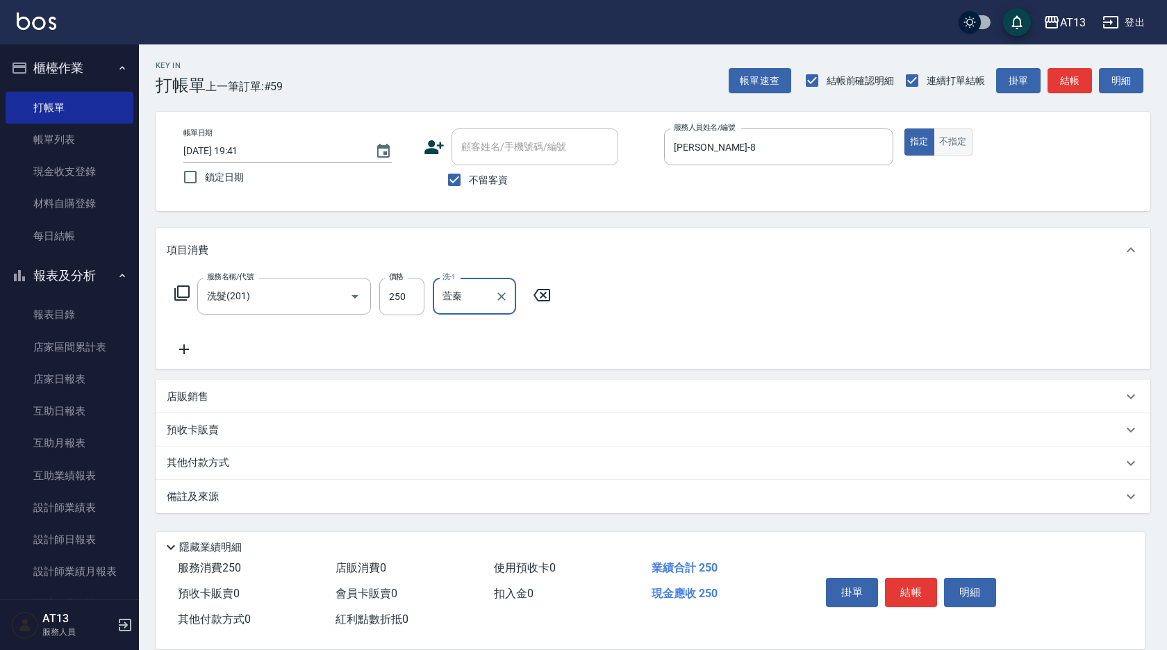
type input "萓"
type input "鄭聖瀧-28"
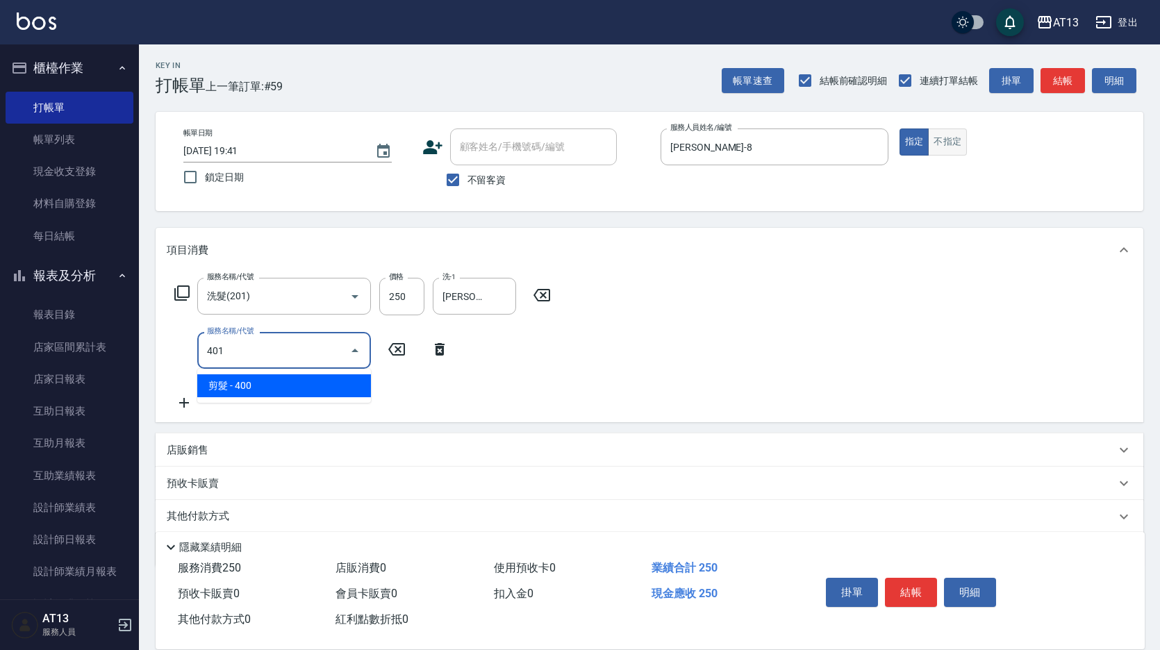
type input "剪髮(401)"
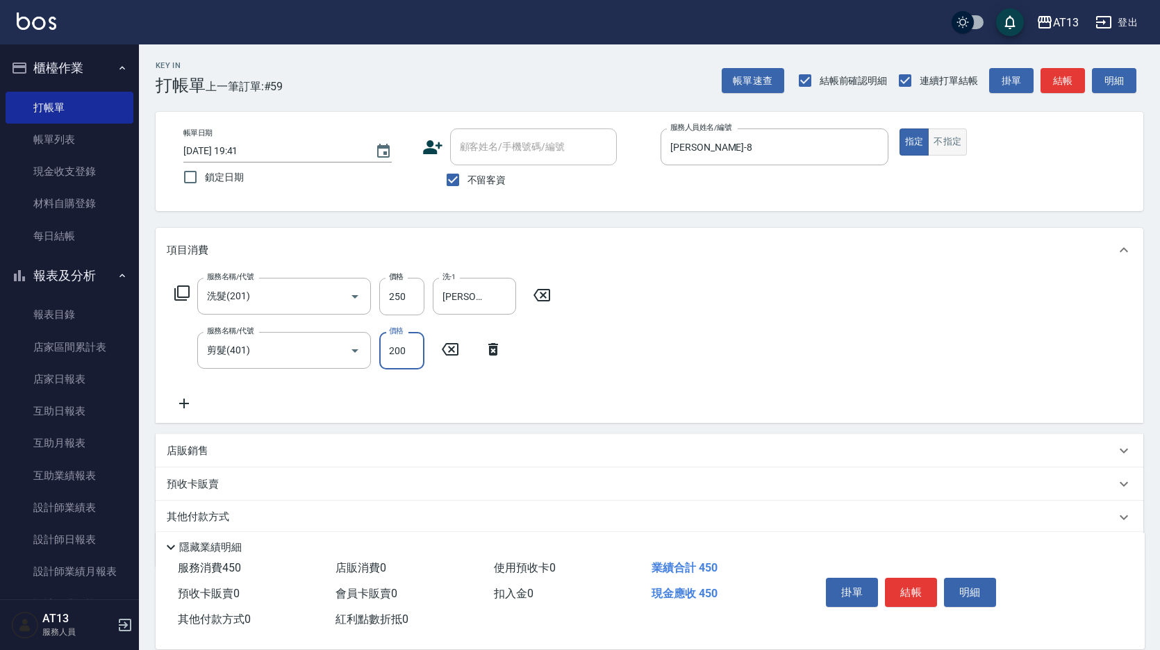
type input "200"
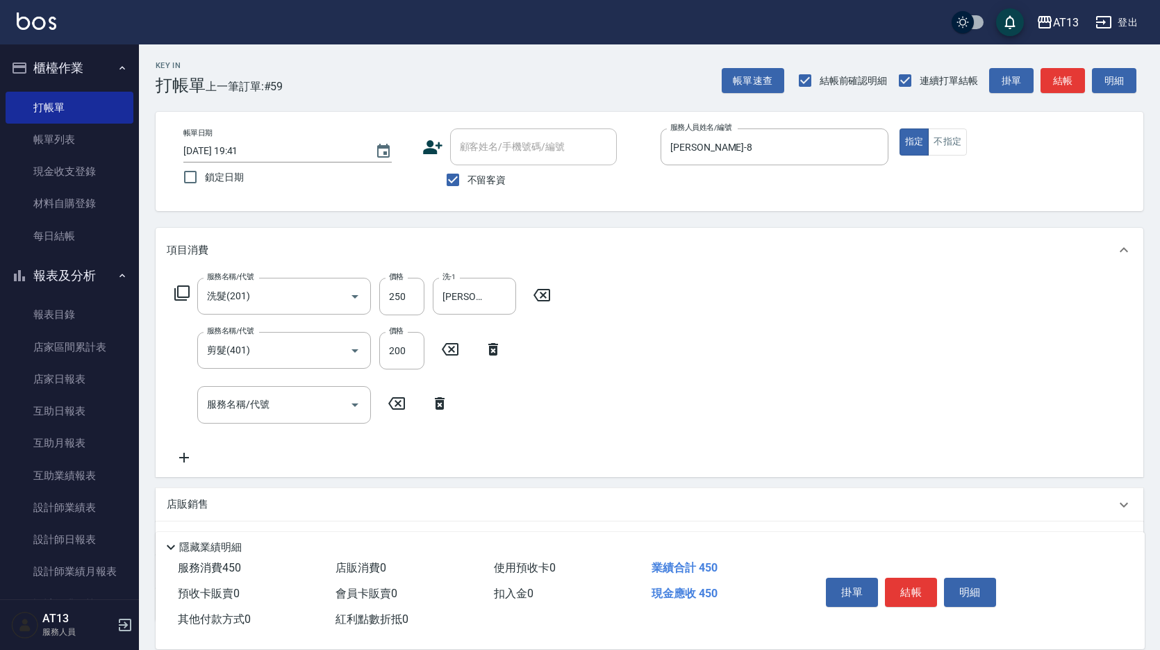
drag, startPoint x: 966, startPoint y: 147, endPoint x: 962, endPoint y: 156, distance: 9.7
click at [962, 156] on div "帳單日期 2025/08/21 19:41 鎖定日期 顧客姓名/手機號碼/編號 顧客姓名/手機號碼/編號 不留客資 服務人員姓名/編號 Jerry-8 服務人…" at bounding box center [649, 162] width 955 height 66
click at [951, 142] on button "不指定" at bounding box center [947, 142] width 39 height 27
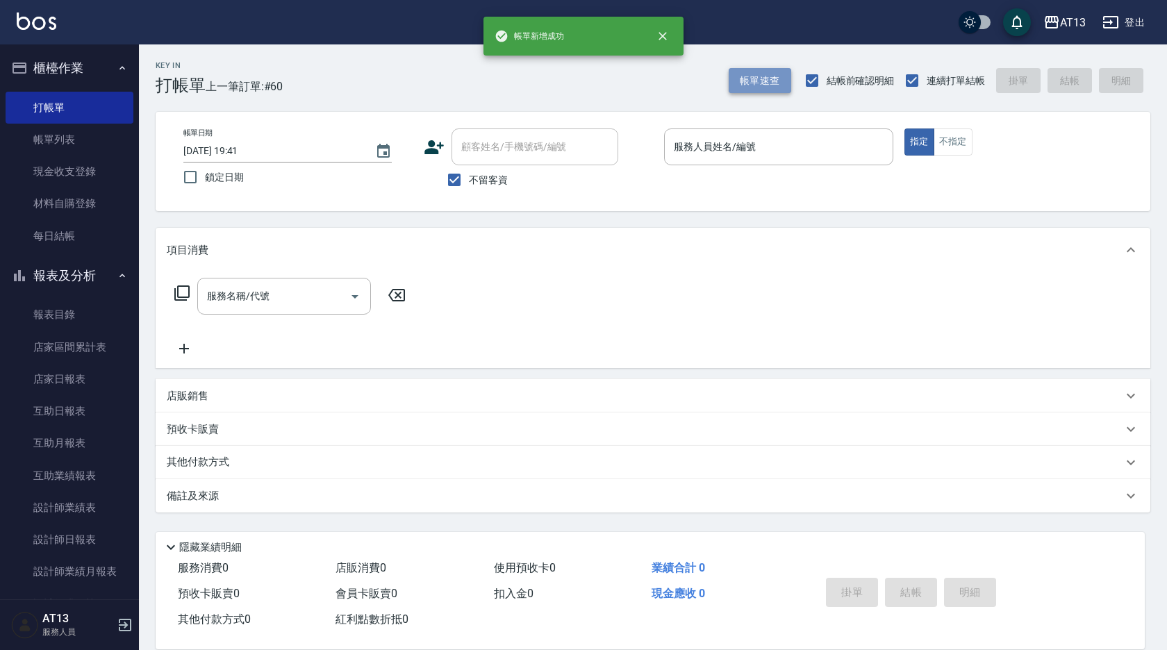
click at [768, 76] on button "帳單速查" at bounding box center [760, 81] width 63 height 26
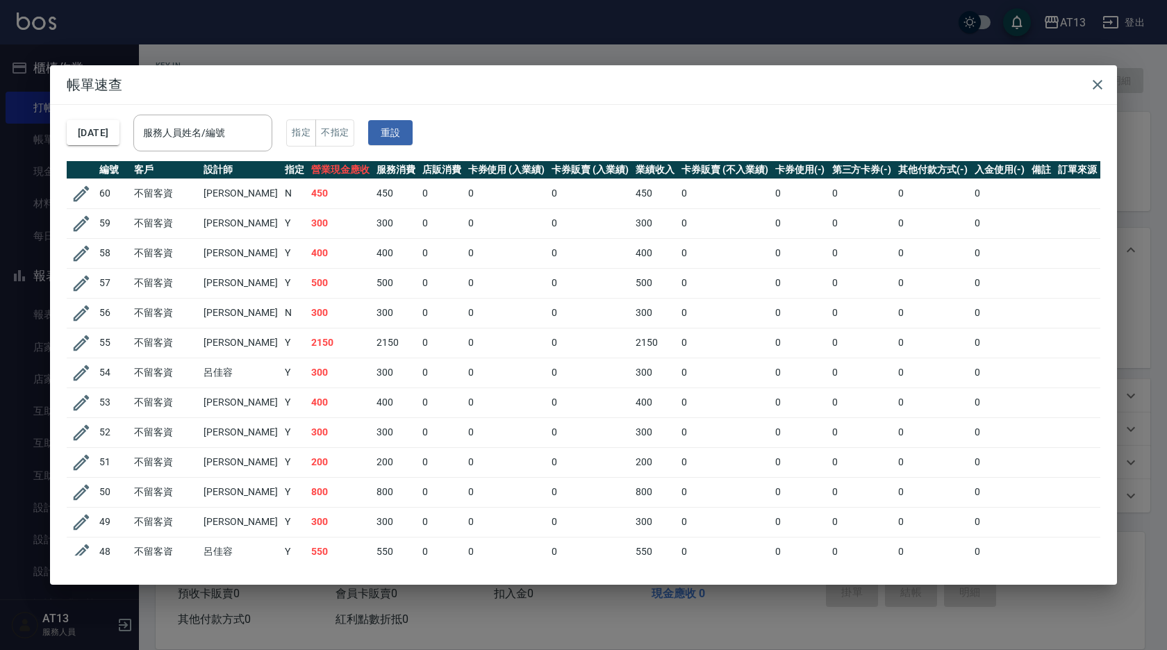
click at [311, 259] on td "400" at bounding box center [340, 253] width 65 height 30
click at [1092, 92] on icon "button" at bounding box center [1097, 84] width 17 height 17
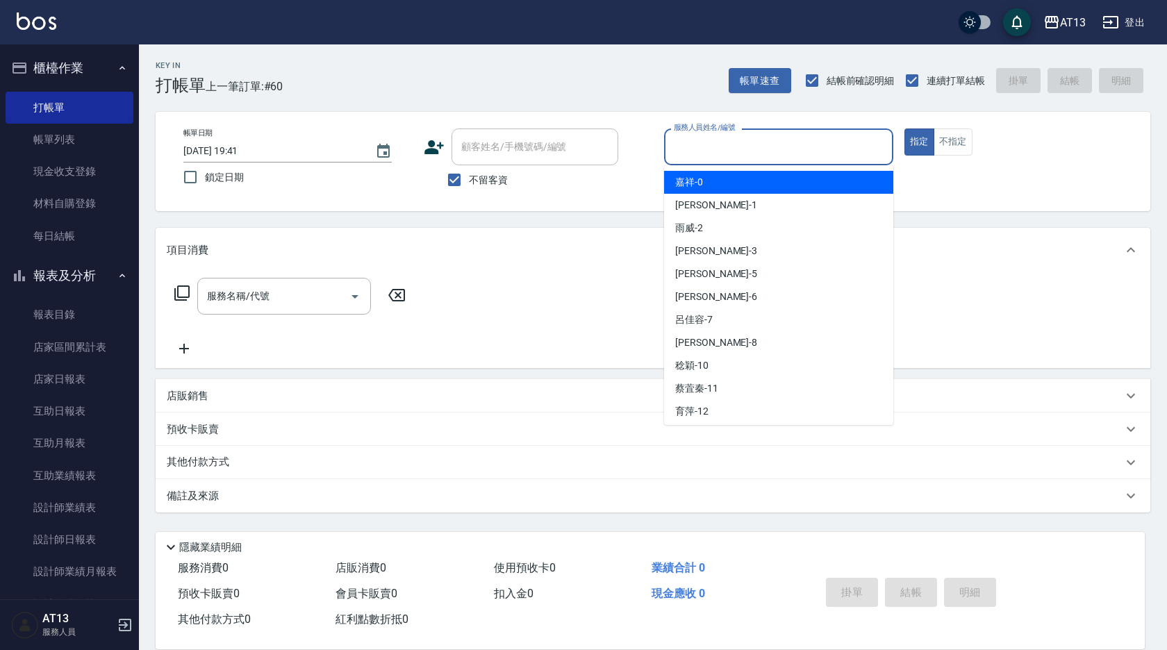
click at [839, 137] on input "服務人員姓名/編號" at bounding box center [778, 147] width 217 height 24
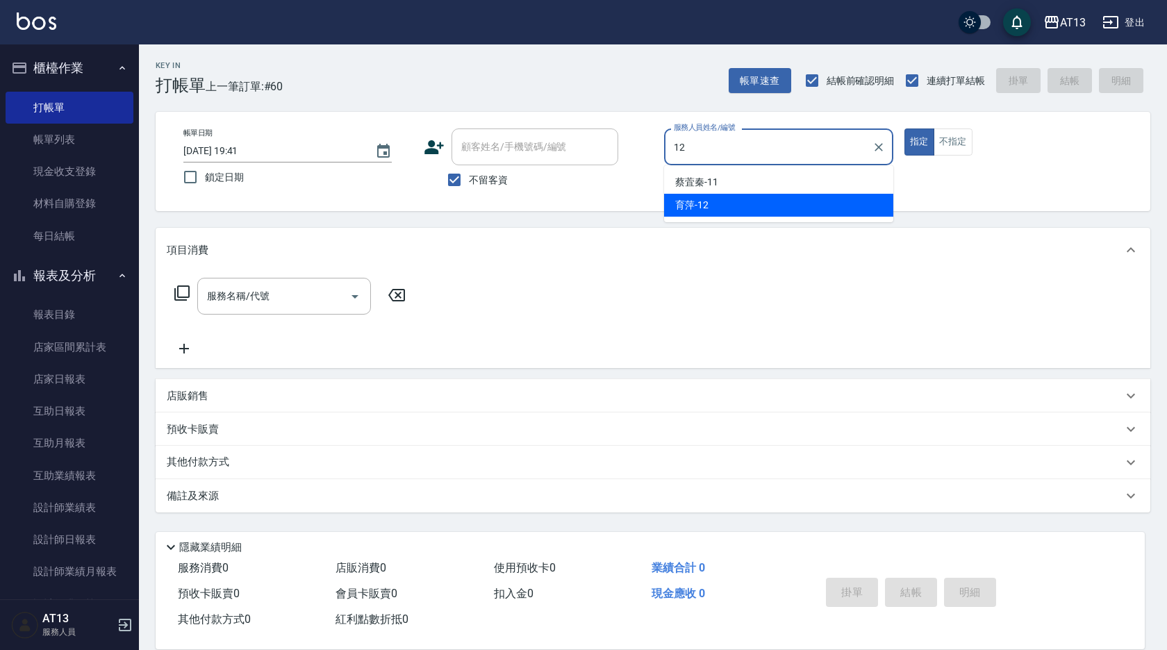
type input "育萍-12"
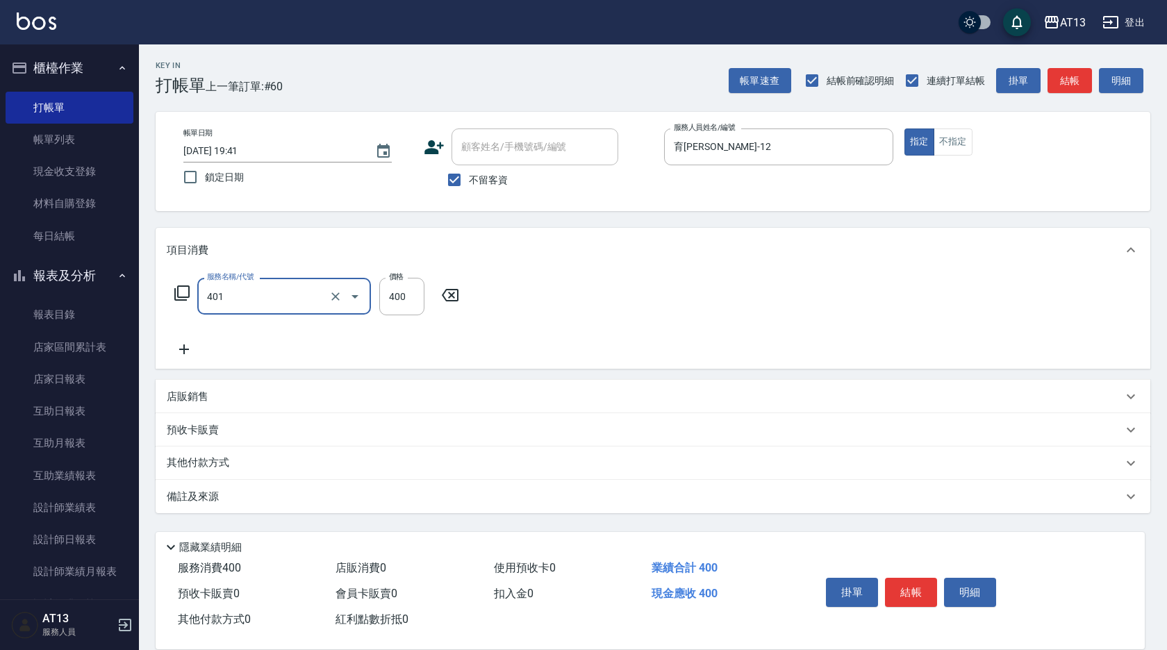
type input "剪髮(401)"
type input "50"
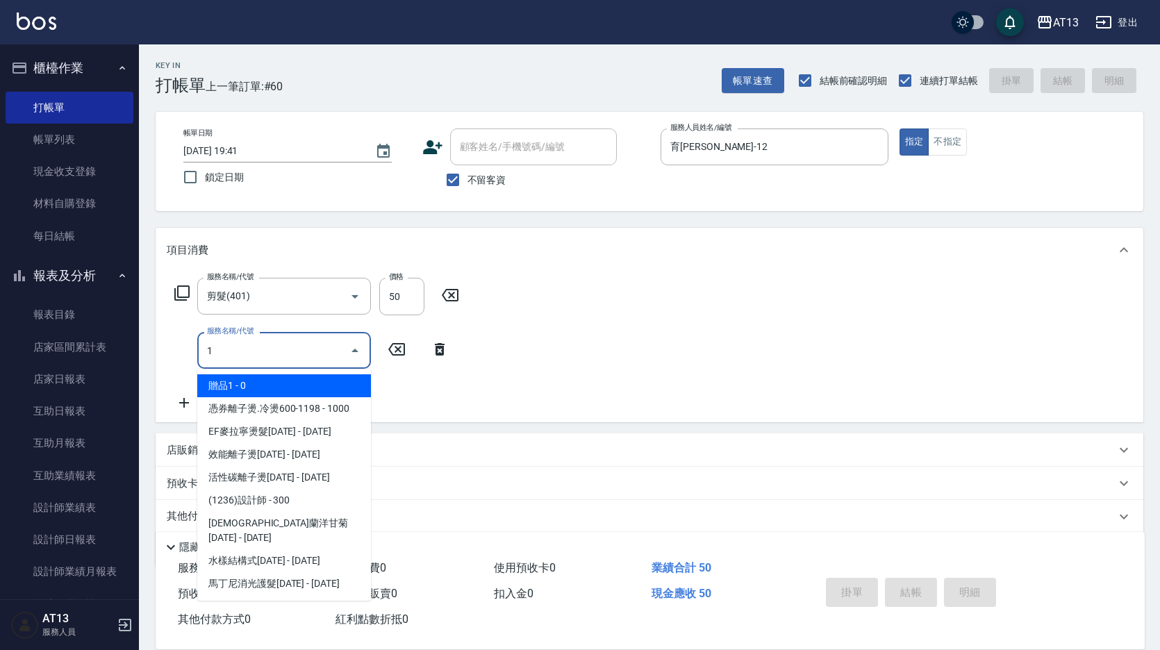
type input "1"
type input "2025/08/21 19:56"
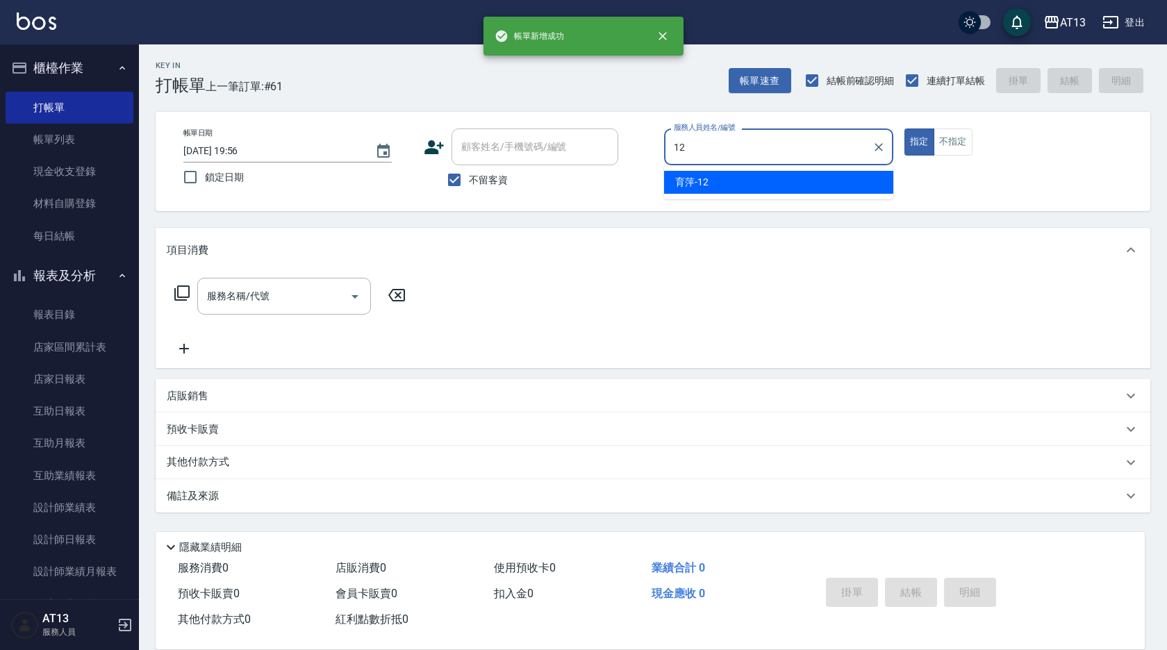
type input "育萍-12"
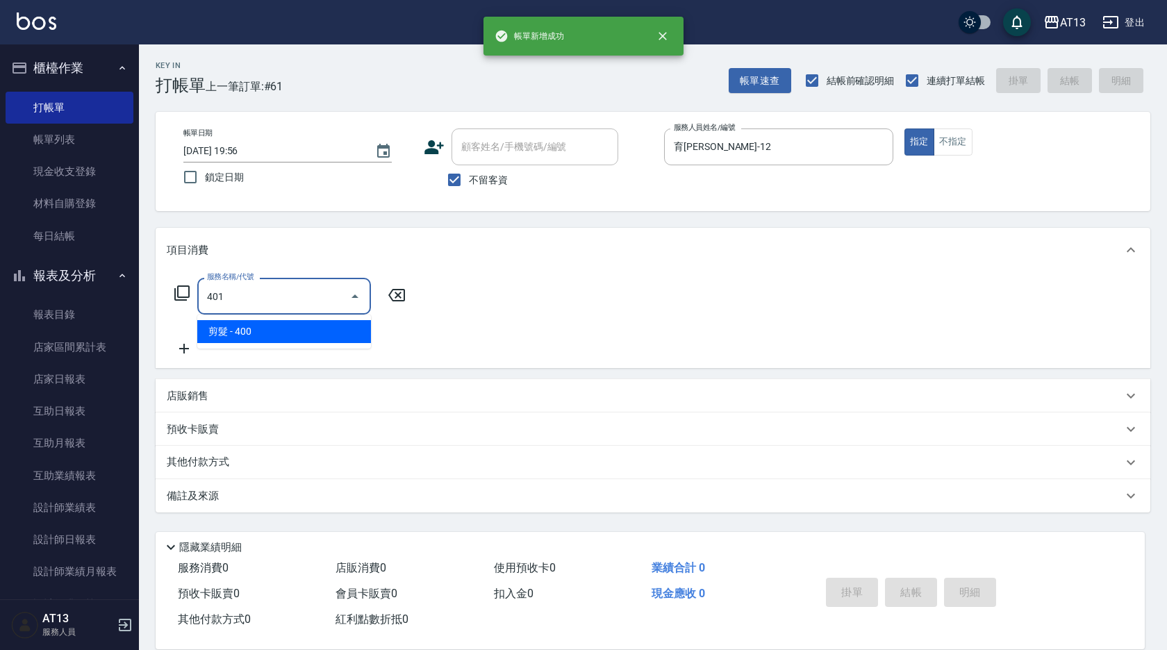
type input "剪髮(401)"
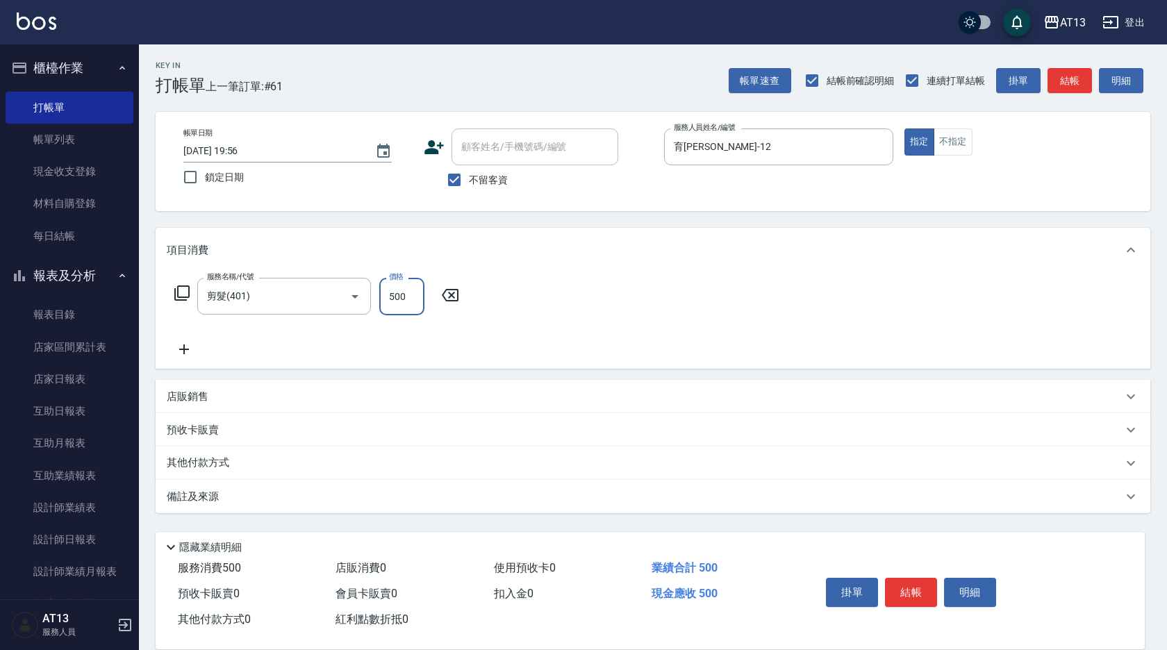
type input "500"
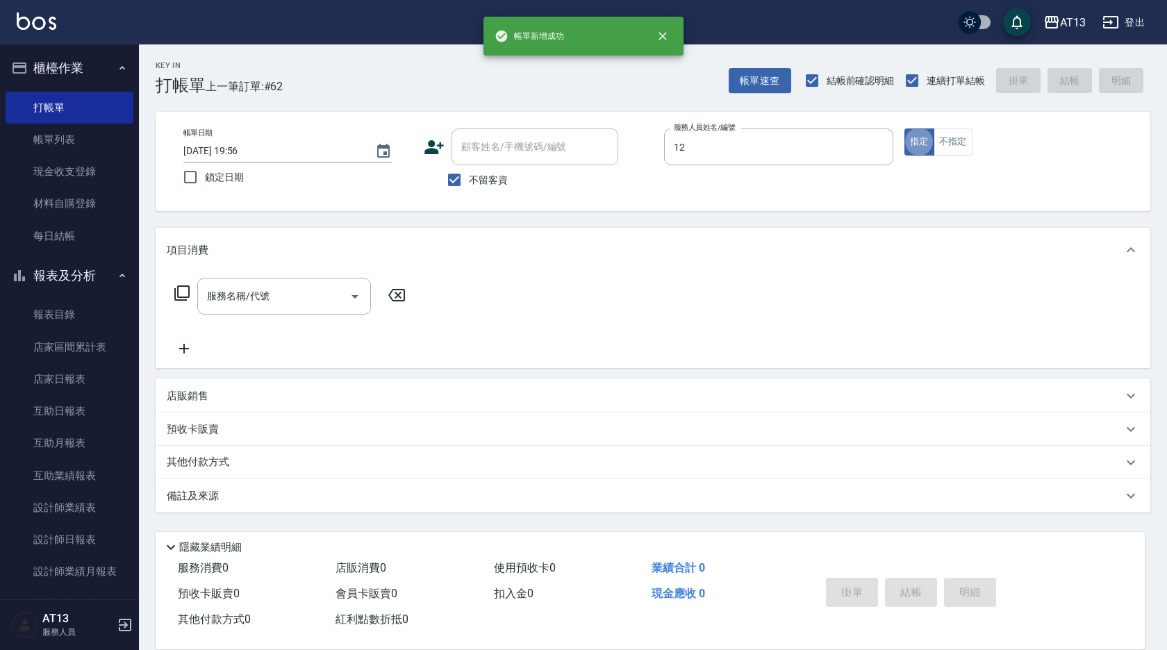
type input "育萍-12"
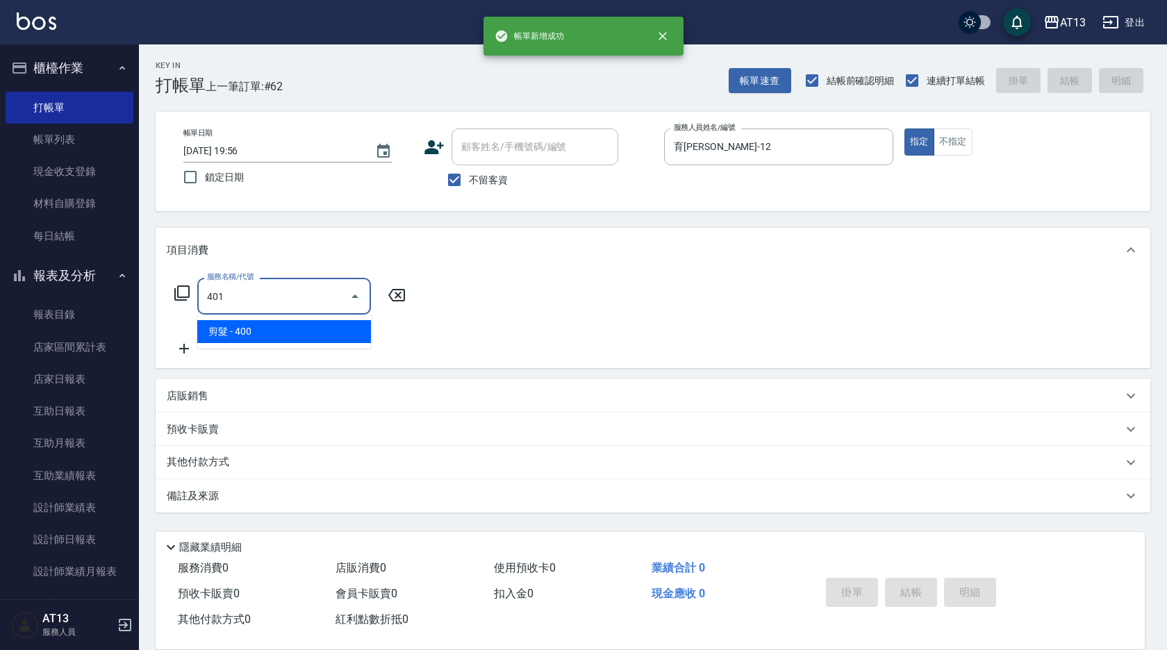
type input "剪髮(401)"
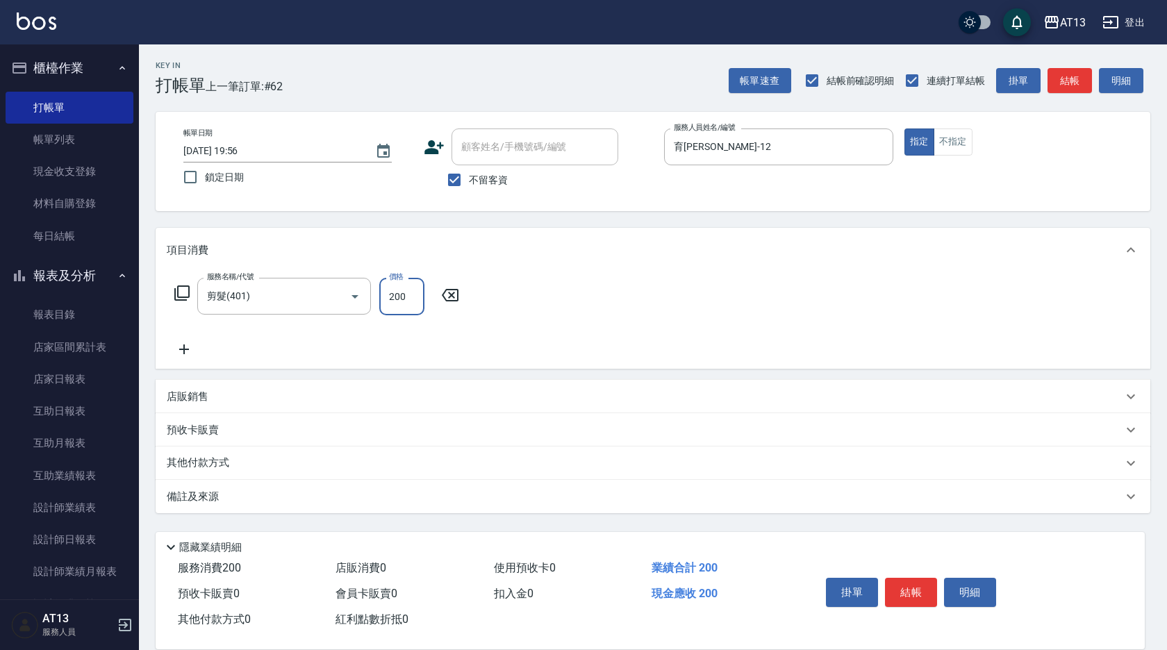
type input "200"
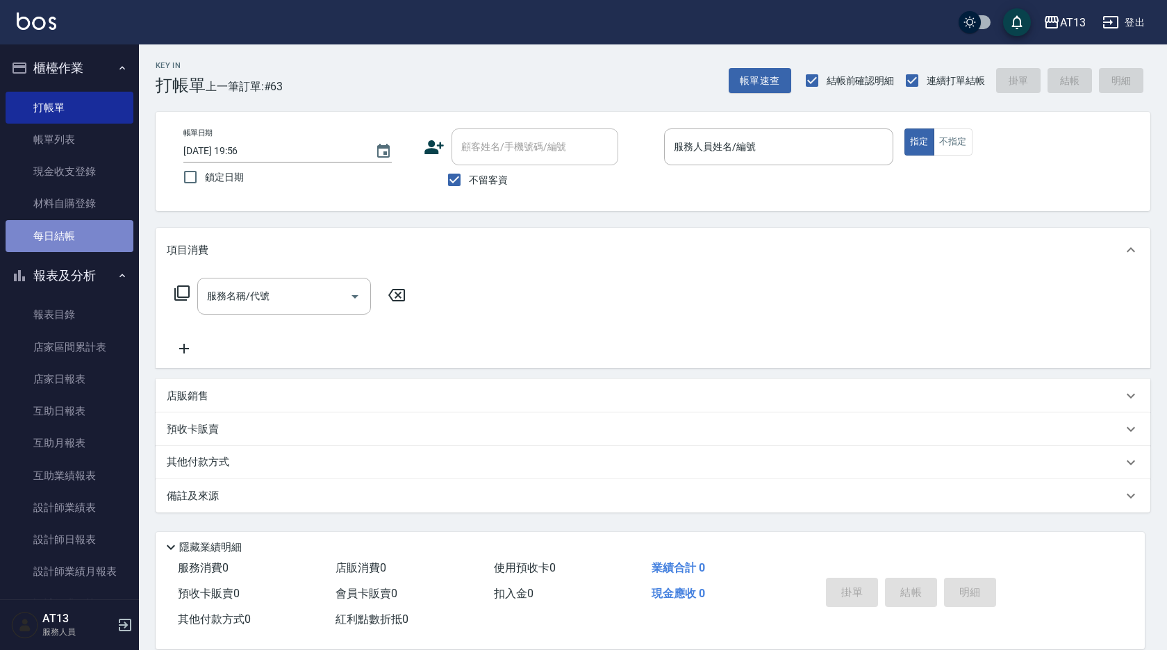
click at [89, 233] on link "每日結帳" at bounding box center [70, 236] width 128 height 32
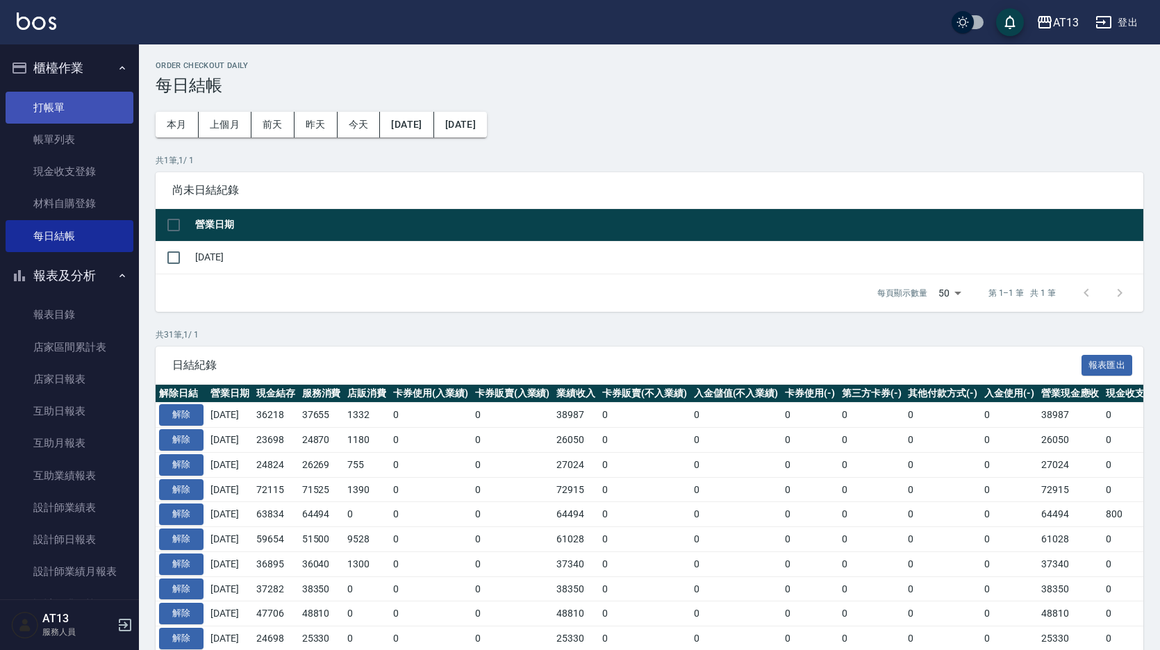
click at [59, 104] on link "打帳單" at bounding box center [70, 108] width 128 height 32
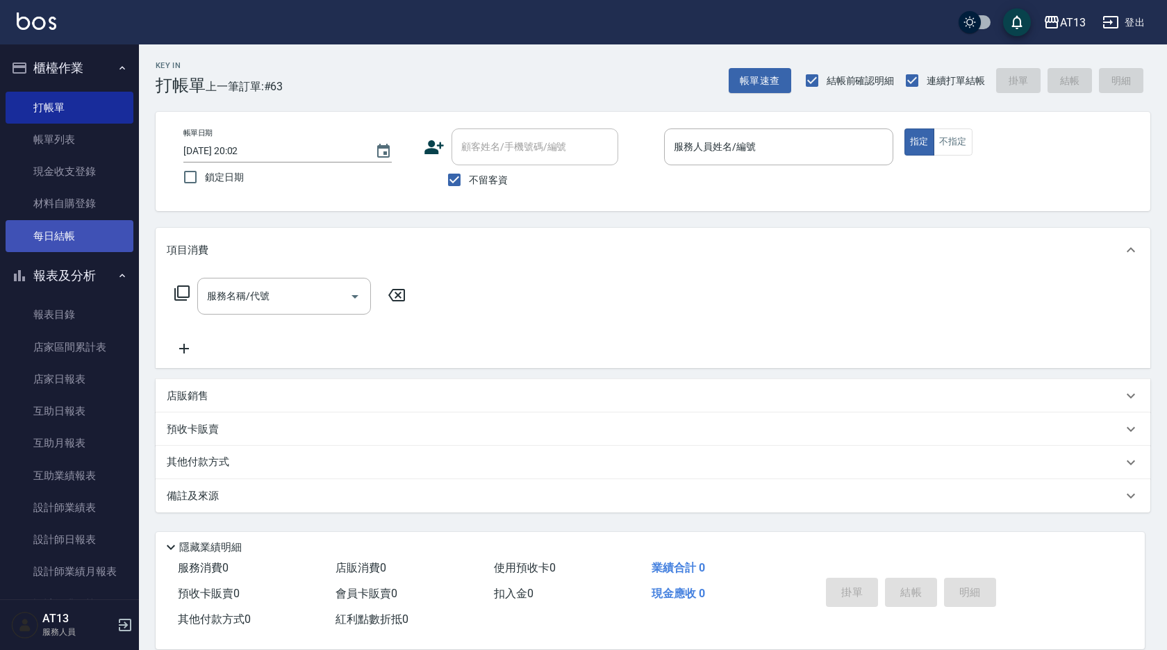
click at [65, 230] on link "每日結帳" at bounding box center [70, 236] width 128 height 32
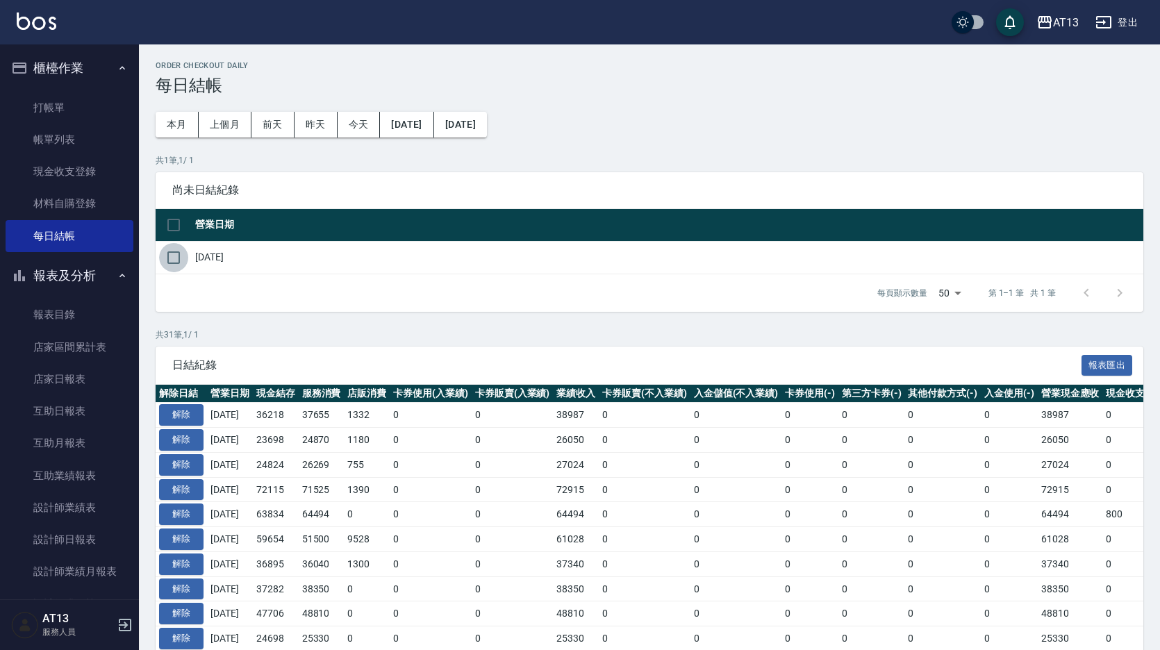
click at [177, 250] on input "checkbox" at bounding box center [173, 257] width 29 height 29
checkbox input "true"
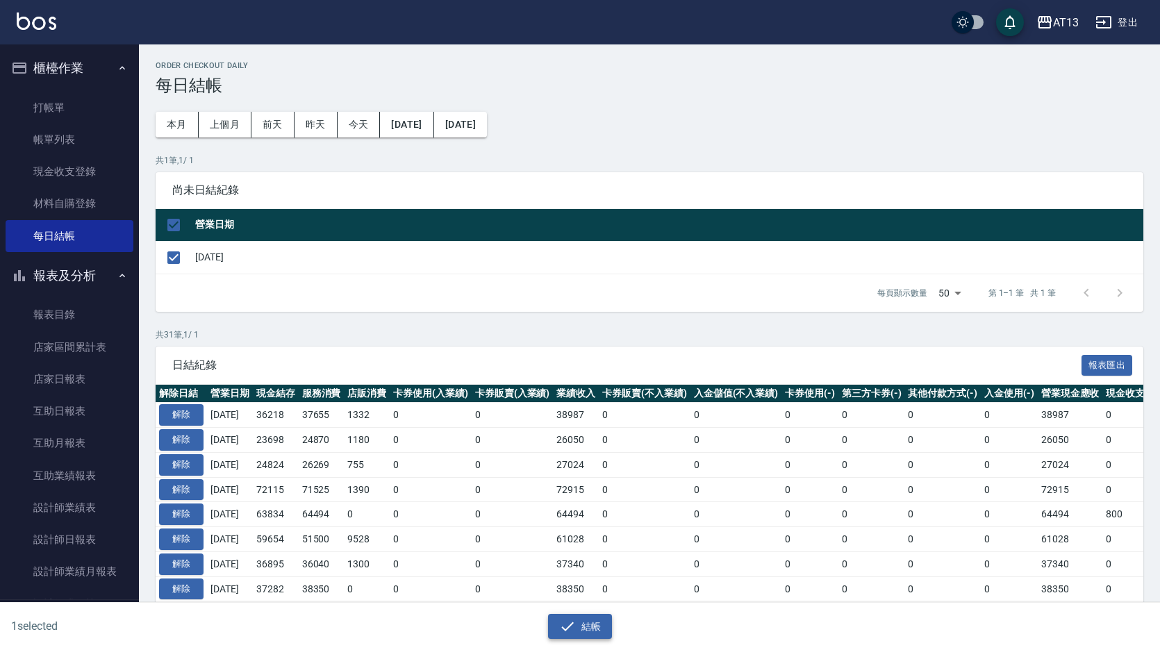
click at [549, 620] on button "結帳" at bounding box center [580, 627] width 65 height 26
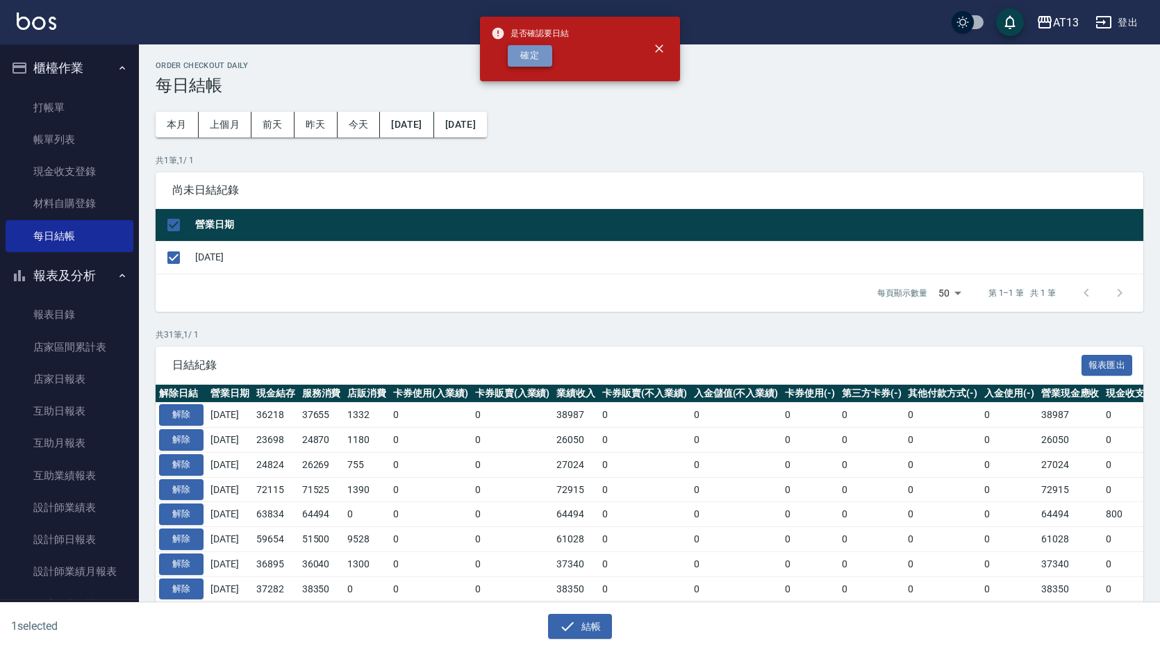
click at [543, 56] on button "確定" at bounding box center [530, 56] width 44 height 22
checkbox input "false"
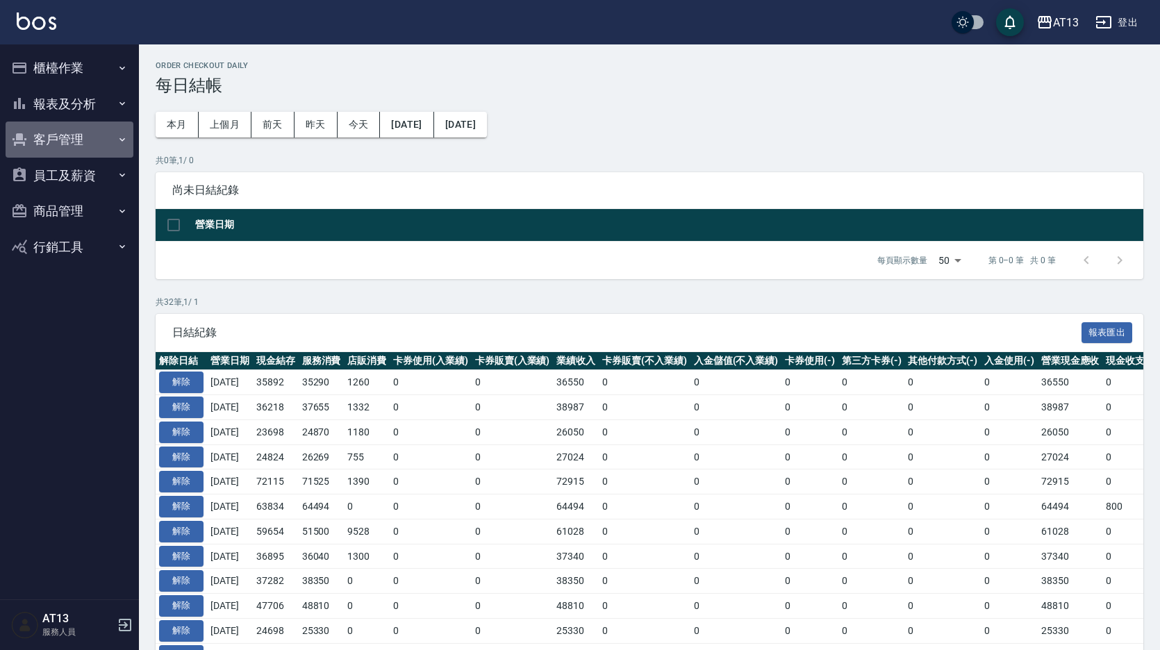
click at [60, 138] on button "客戶管理" at bounding box center [70, 140] width 128 height 36
click at [74, 98] on button "報表及分析" at bounding box center [70, 104] width 128 height 36
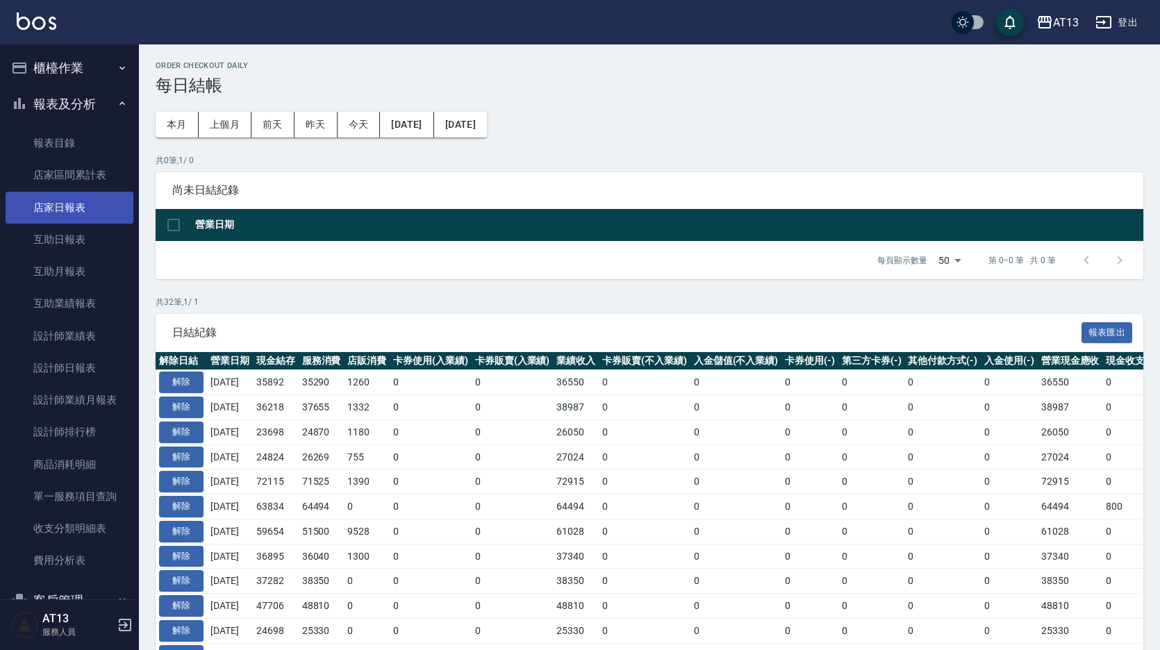
click at [74, 213] on link "店家日報表" at bounding box center [70, 208] width 128 height 32
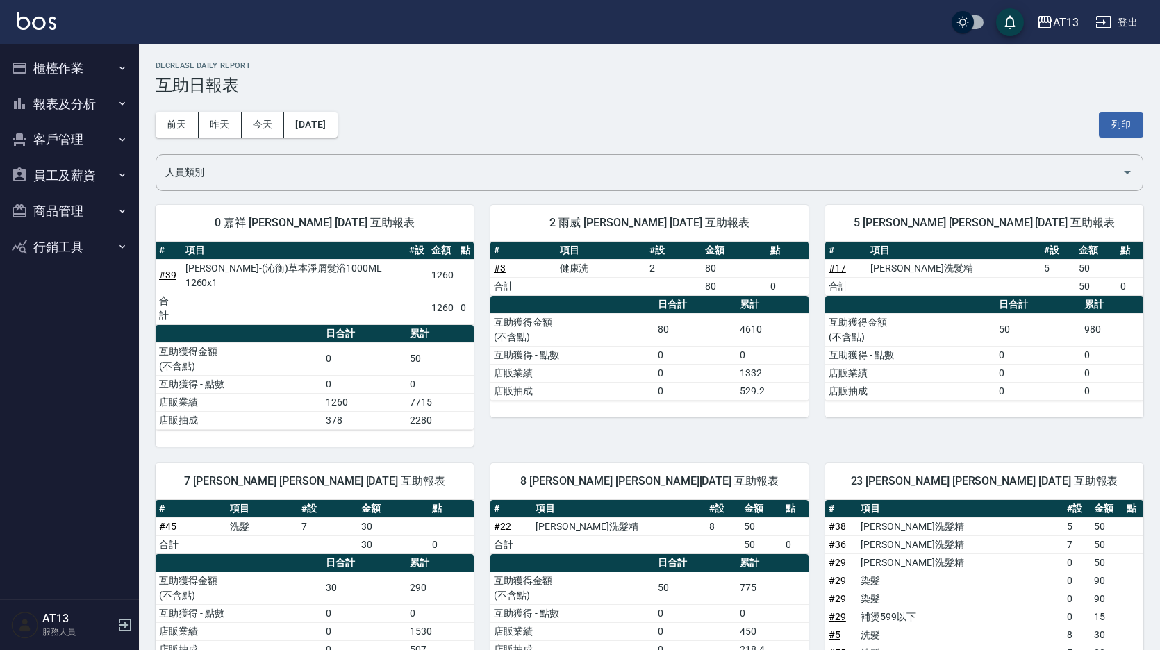
click at [67, 99] on button "報表及分析" at bounding box center [70, 104] width 128 height 36
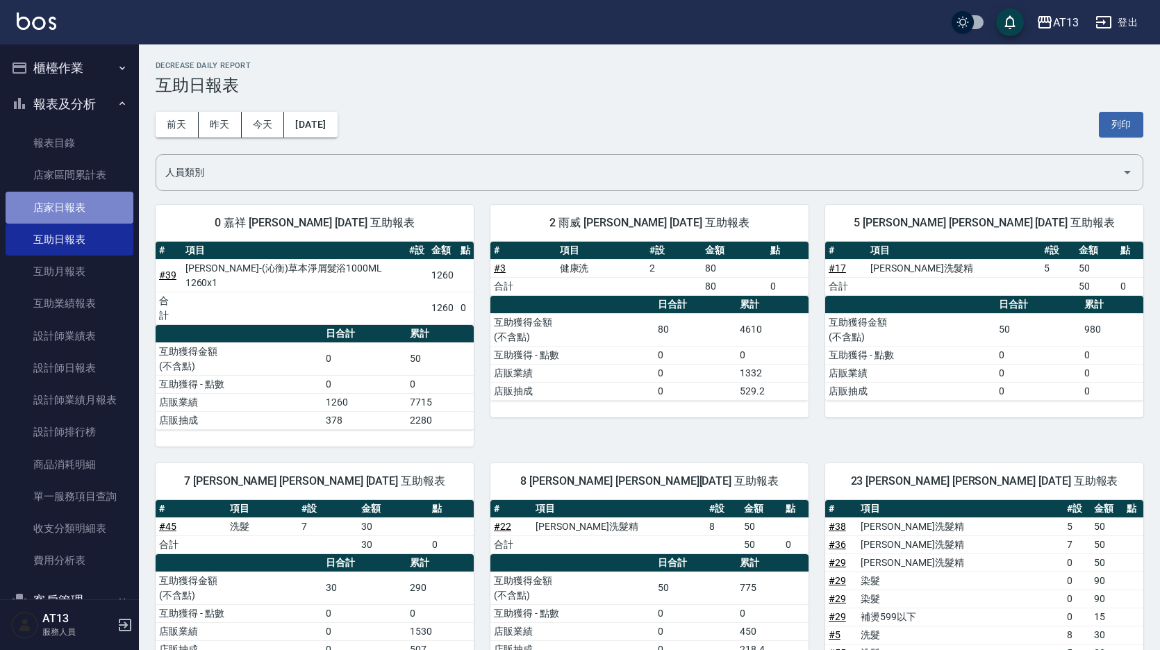
click at [85, 213] on link "店家日報表" at bounding box center [70, 208] width 128 height 32
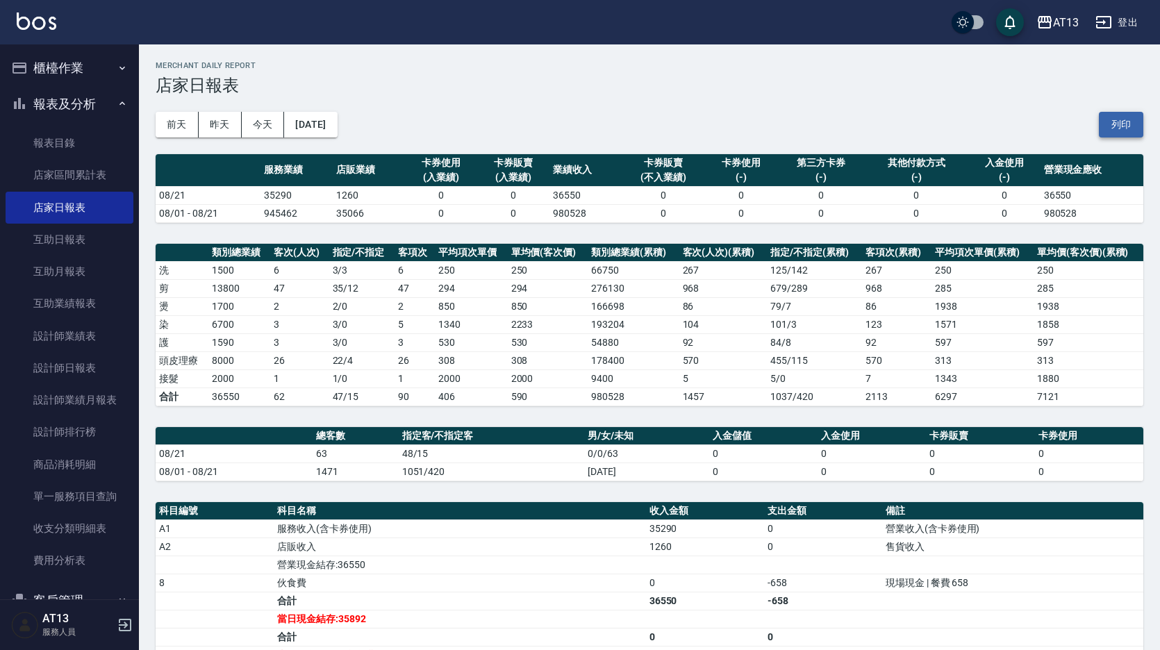
click at [1112, 124] on button "列印" at bounding box center [1121, 125] width 44 height 26
click at [86, 243] on link "互助日報表" at bounding box center [70, 240] width 128 height 32
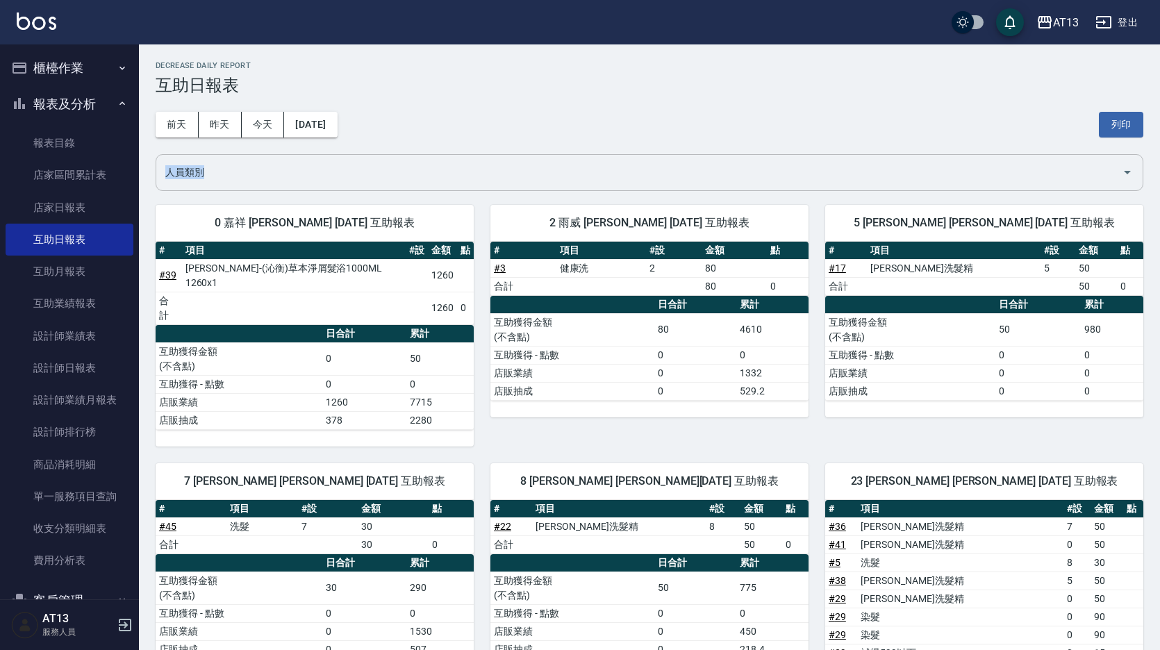
click at [381, 172] on input "人員類別" at bounding box center [639, 172] width 955 height 24
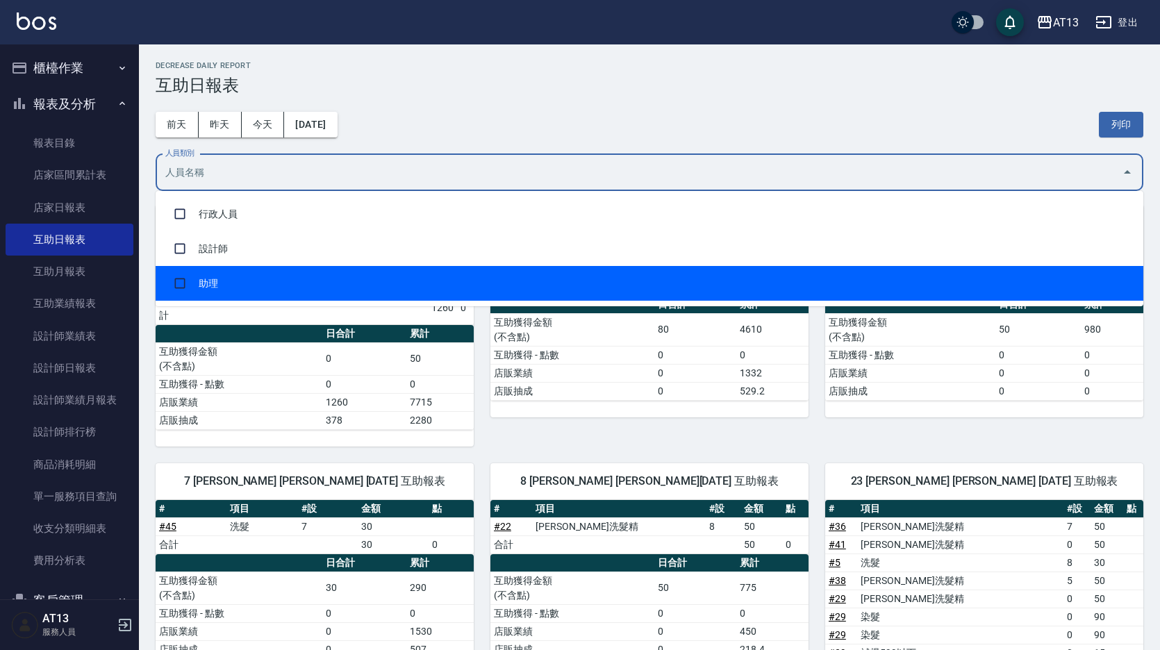
click at [260, 272] on li "助理" at bounding box center [650, 283] width 988 height 35
checkbox input "true"
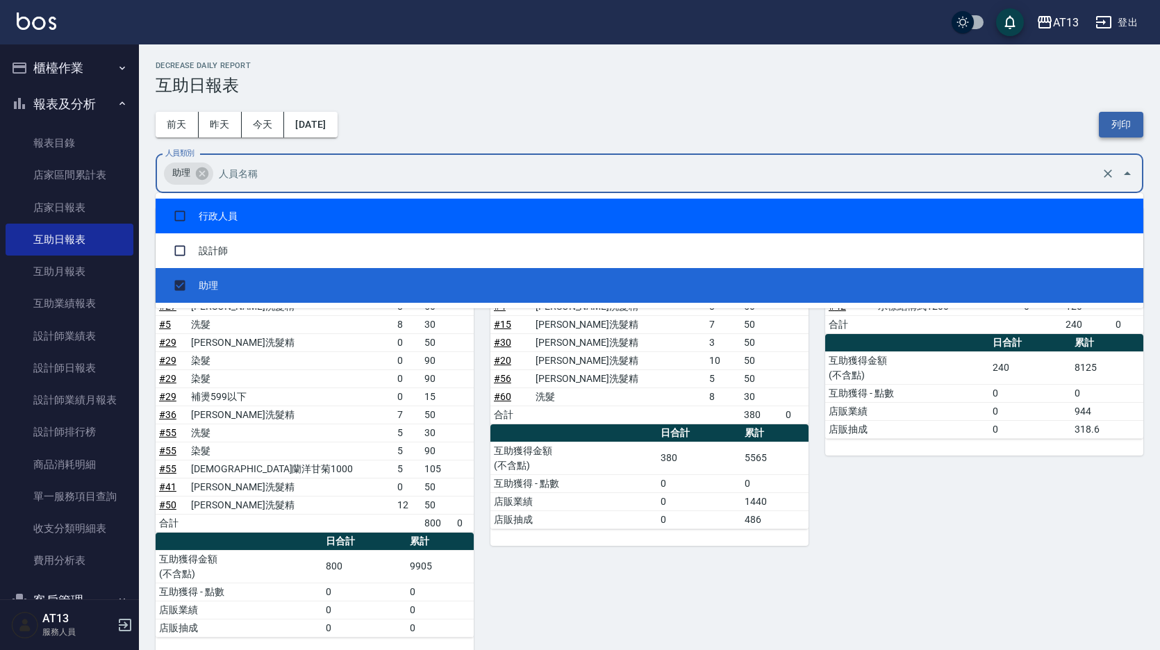
click at [1117, 128] on button "列印" at bounding box center [1121, 125] width 44 height 26
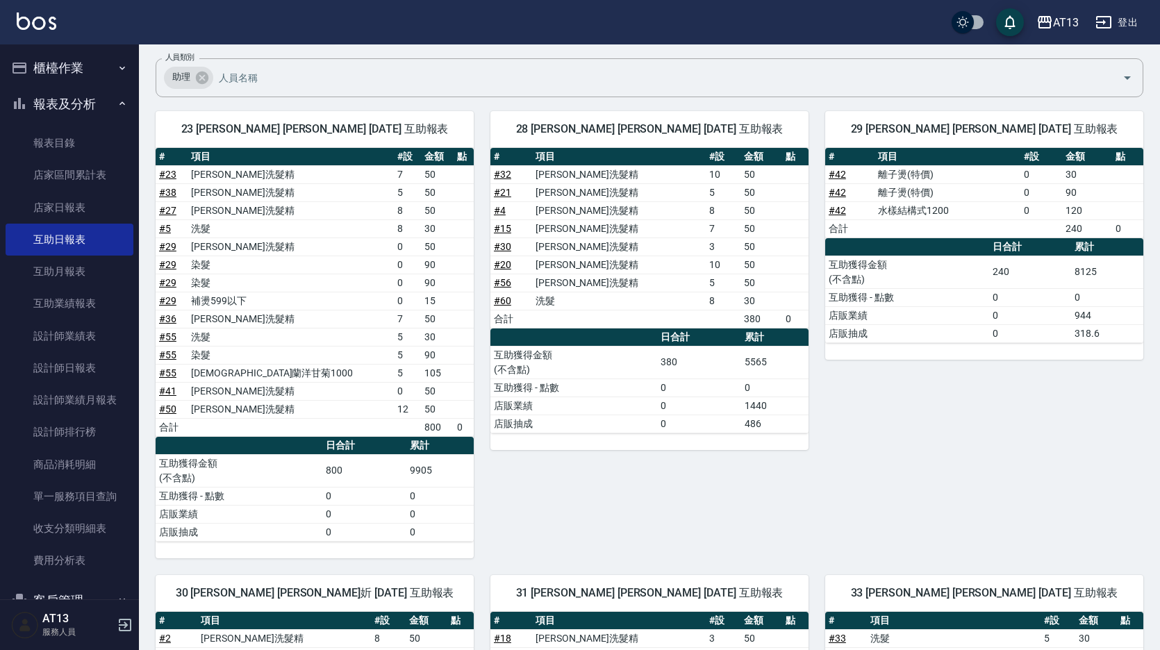
scroll to position [359, 0]
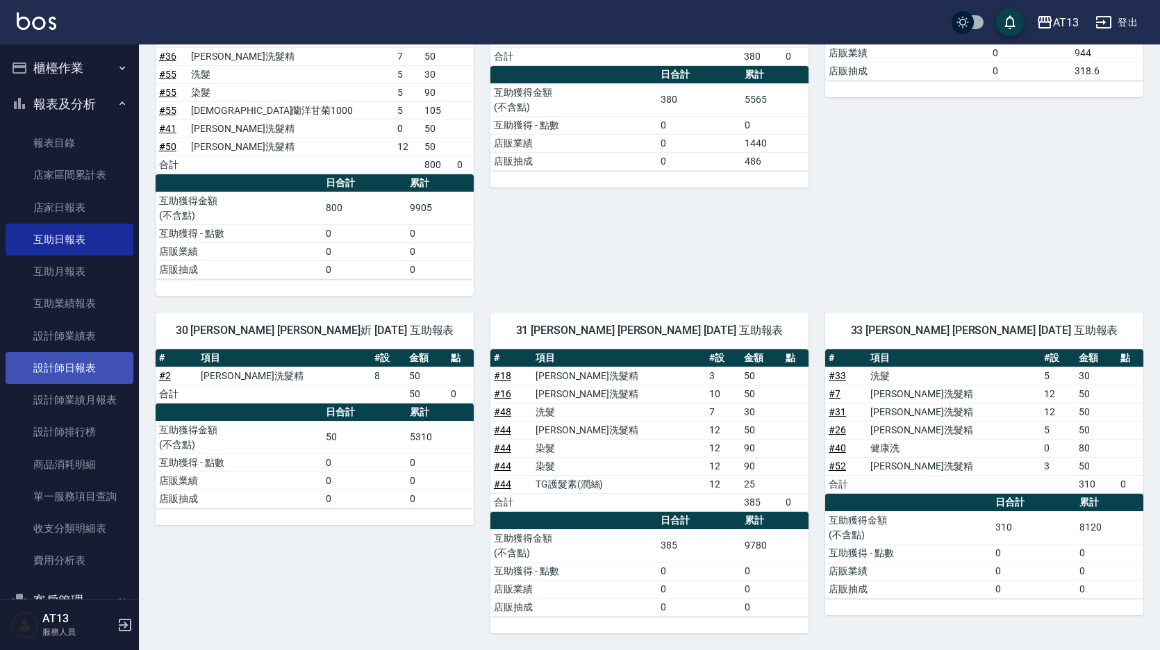
click at [100, 373] on link "設計師日報表" at bounding box center [70, 368] width 128 height 32
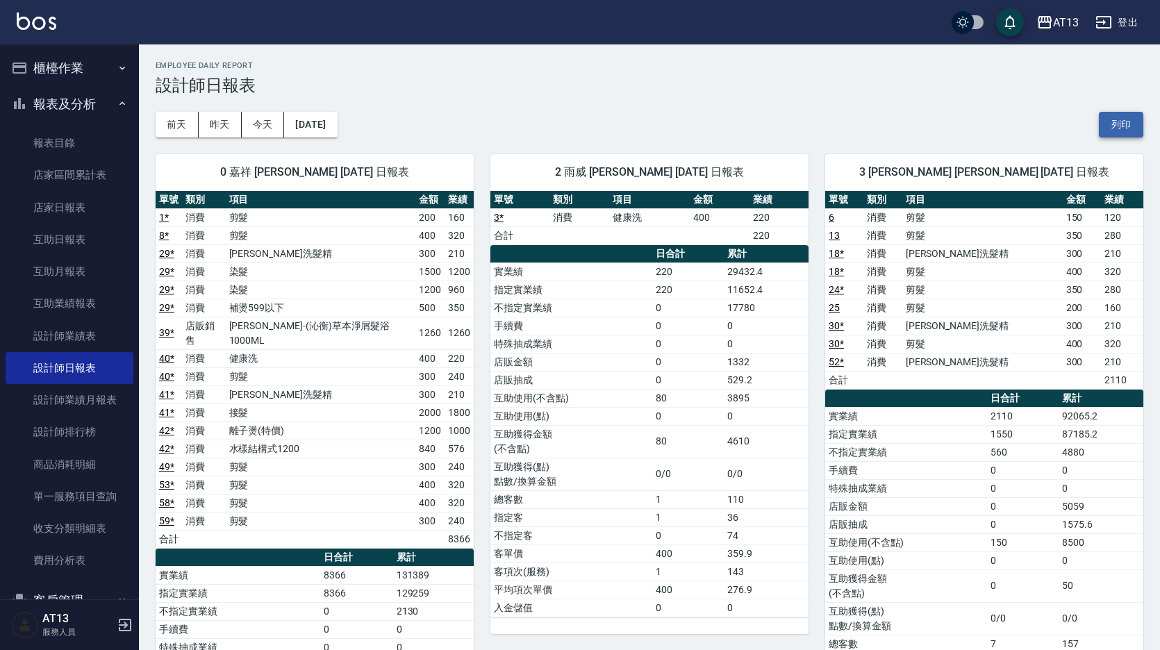
click at [1124, 126] on button "列印" at bounding box center [1121, 125] width 44 height 26
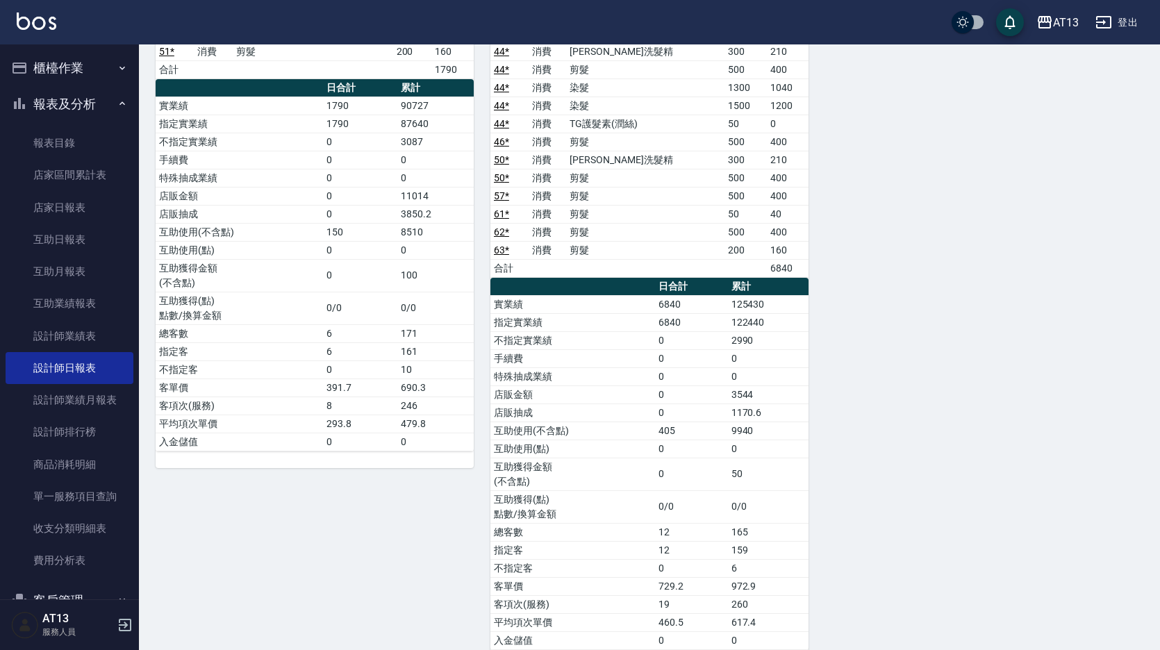
scroll to position [1459, 0]
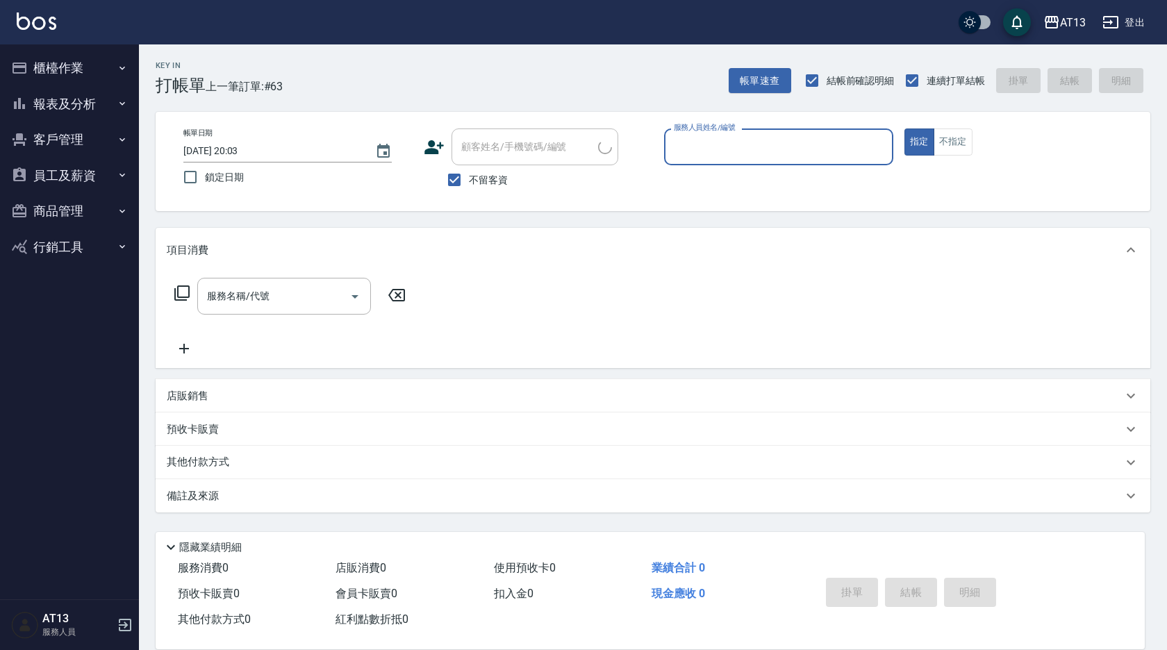
click at [85, 71] on button "櫃檯作業" at bounding box center [70, 68] width 128 height 36
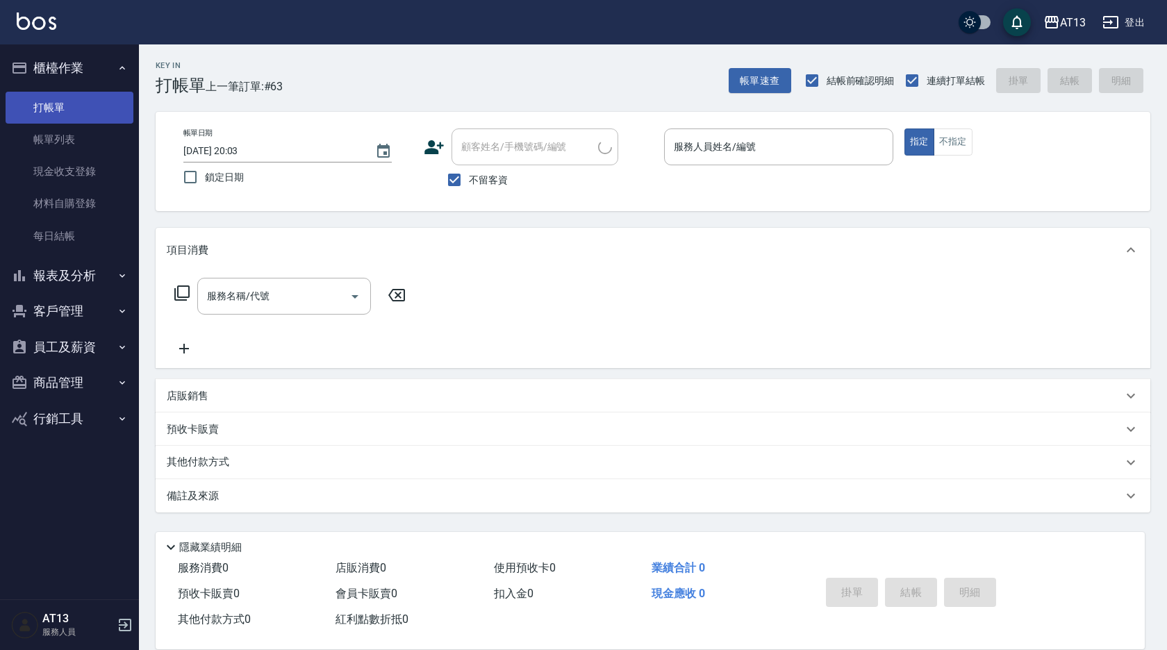
click at [70, 112] on link "打帳單" at bounding box center [70, 108] width 128 height 32
click at [73, 112] on link "打帳單" at bounding box center [70, 108] width 128 height 32
click at [690, 139] on div "服務人員姓名/編號 服務人員姓名/編號" at bounding box center [778, 147] width 229 height 37
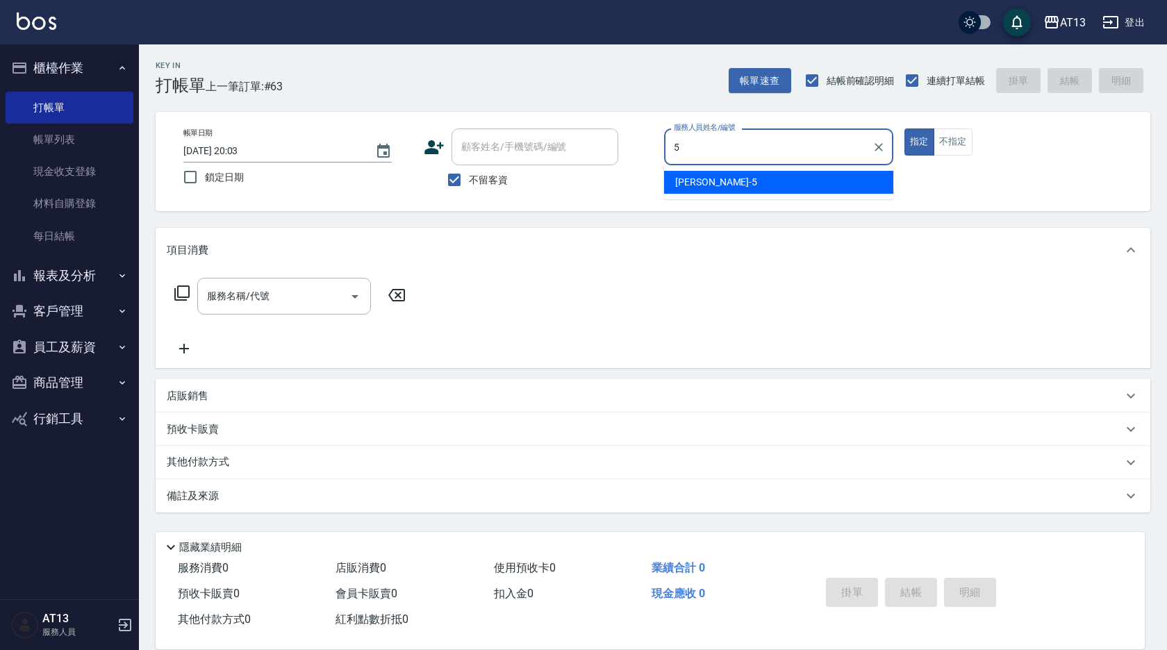
type input "5"
type button "true"
type input "陳紓晴-5"
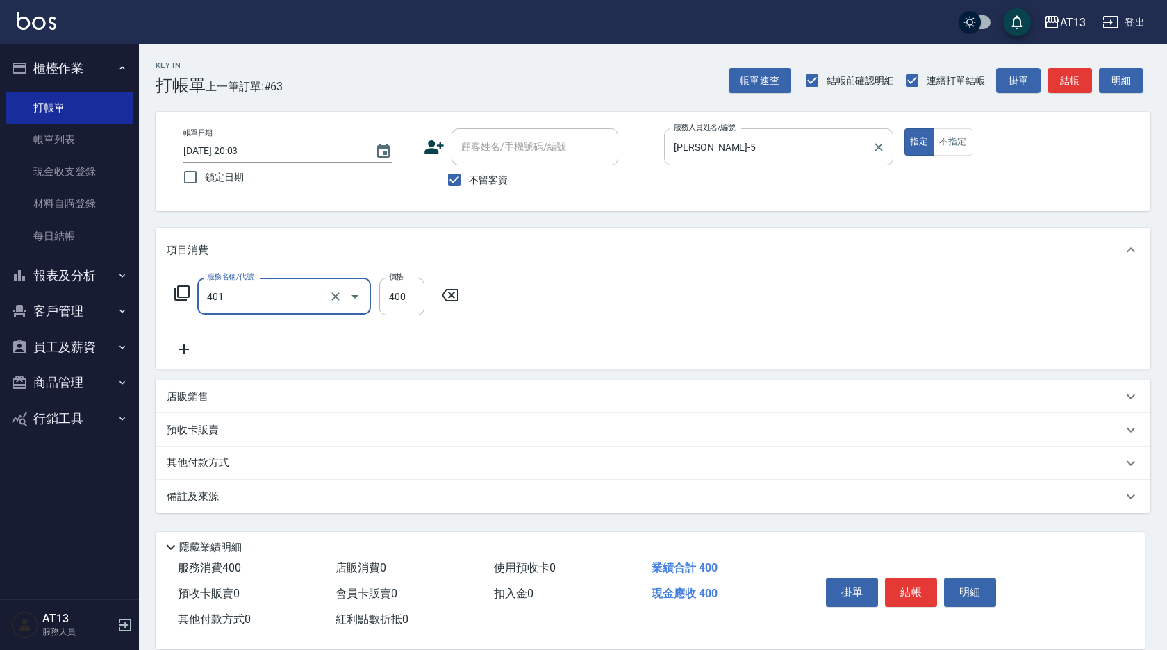
type input "剪髮(401)"
type input "150"
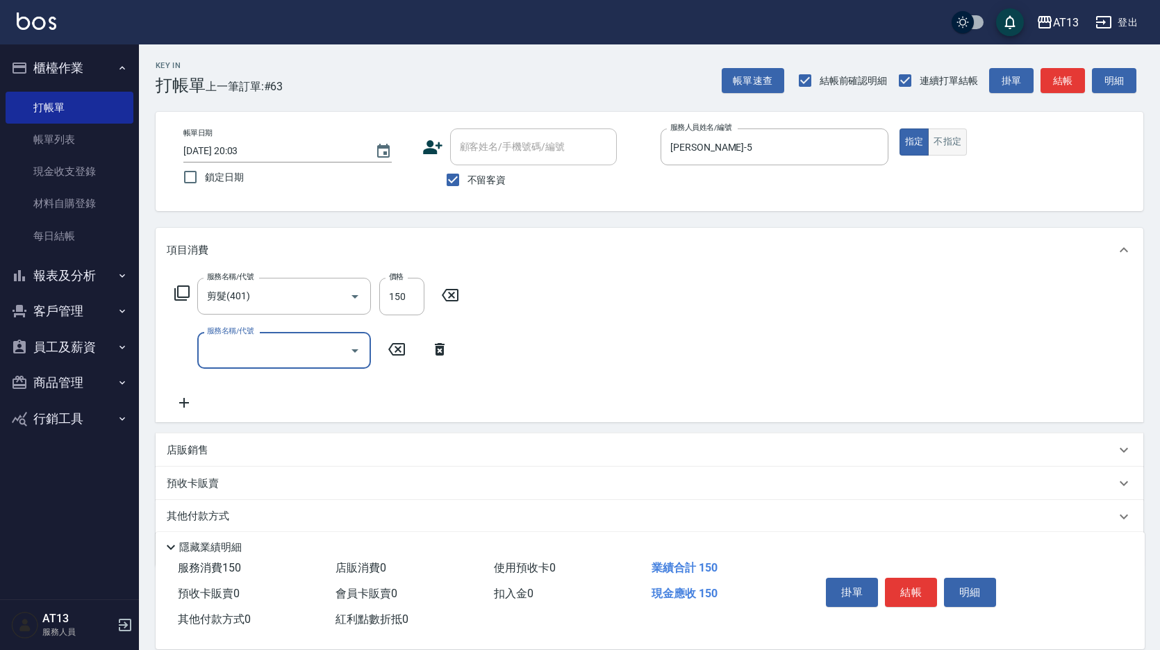
click at [930, 146] on button "不指定" at bounding box center [947, 142] width 39 height 27
type button "false"
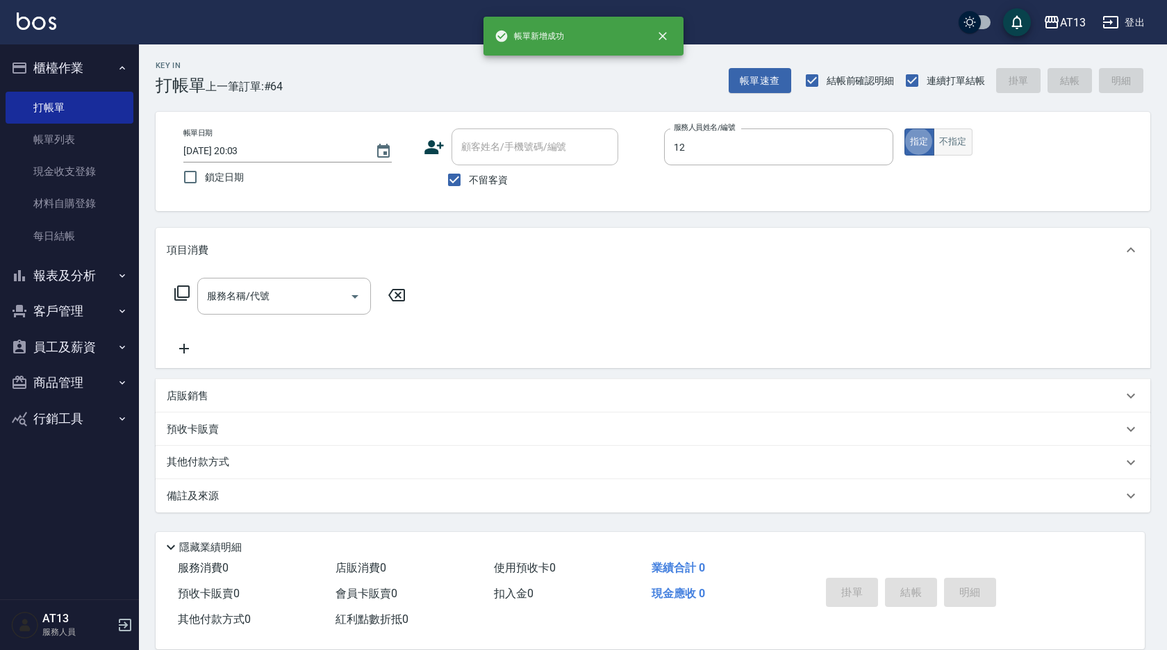
type input "育萍-12"
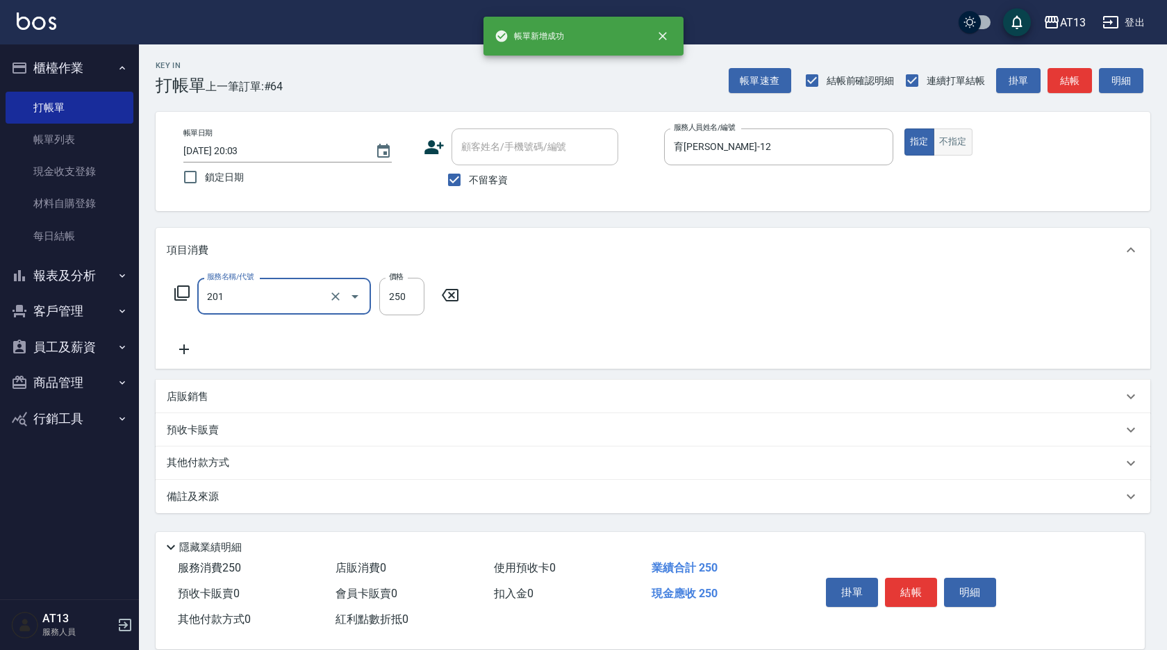
type input "洗髮(201)"
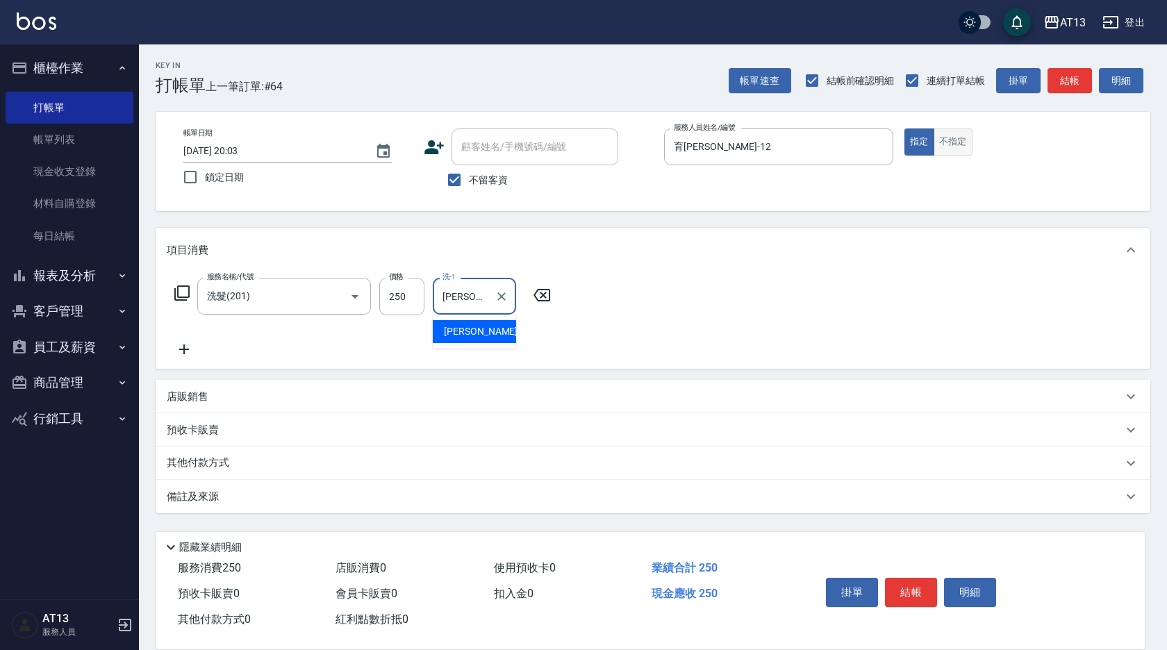
type input "李垣潔-31"
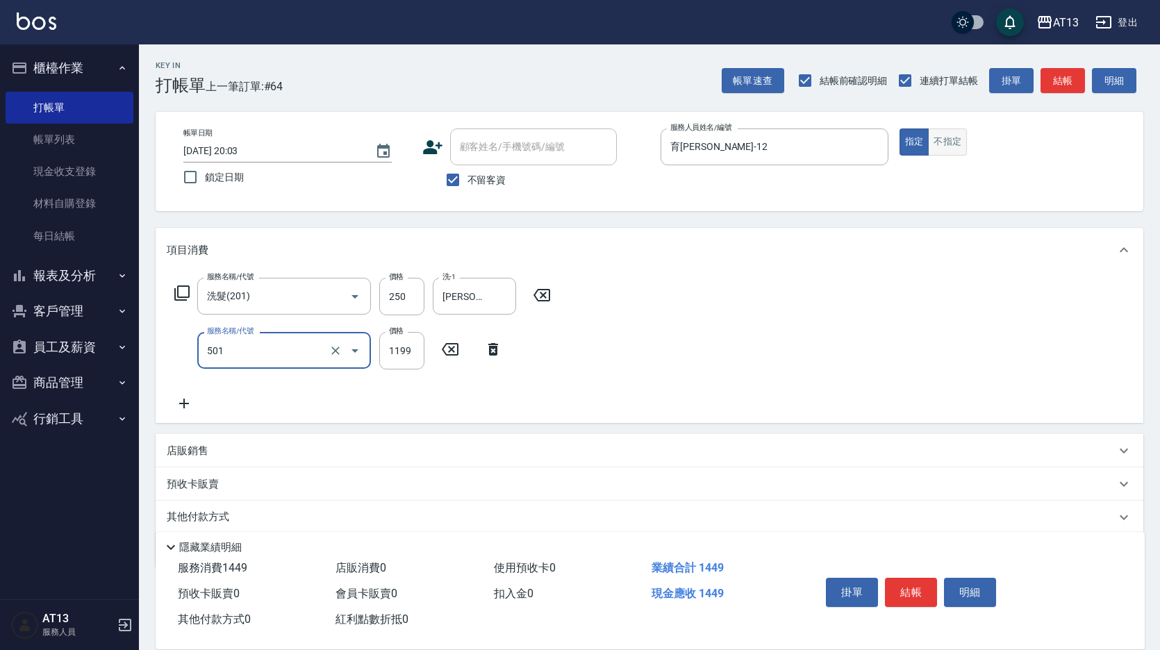
type input "染髮(501)"
type input "1500"
type input "李垣潔-31"
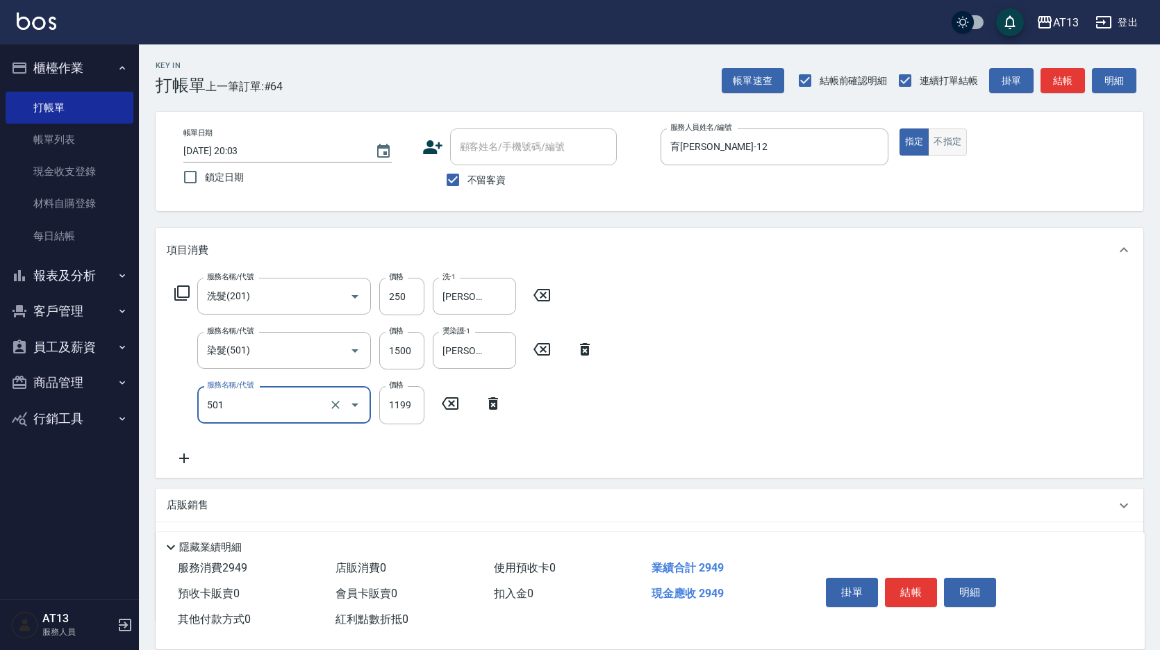
type input "染髮(501)"
type input "2100"
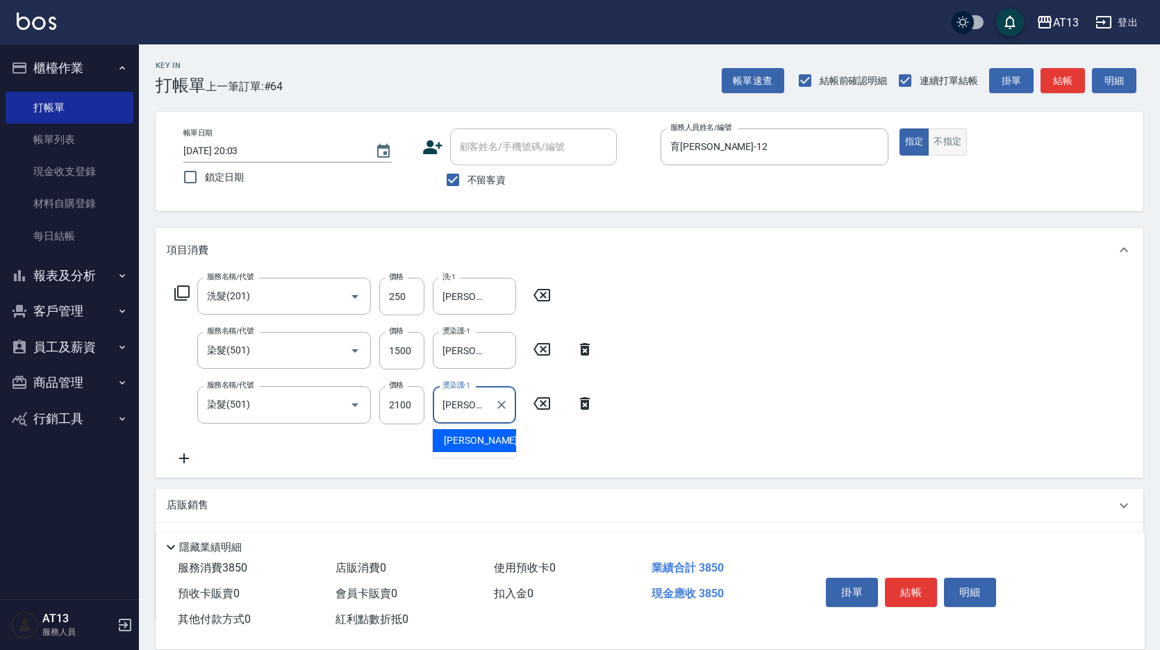
type input "李垣潔-31"
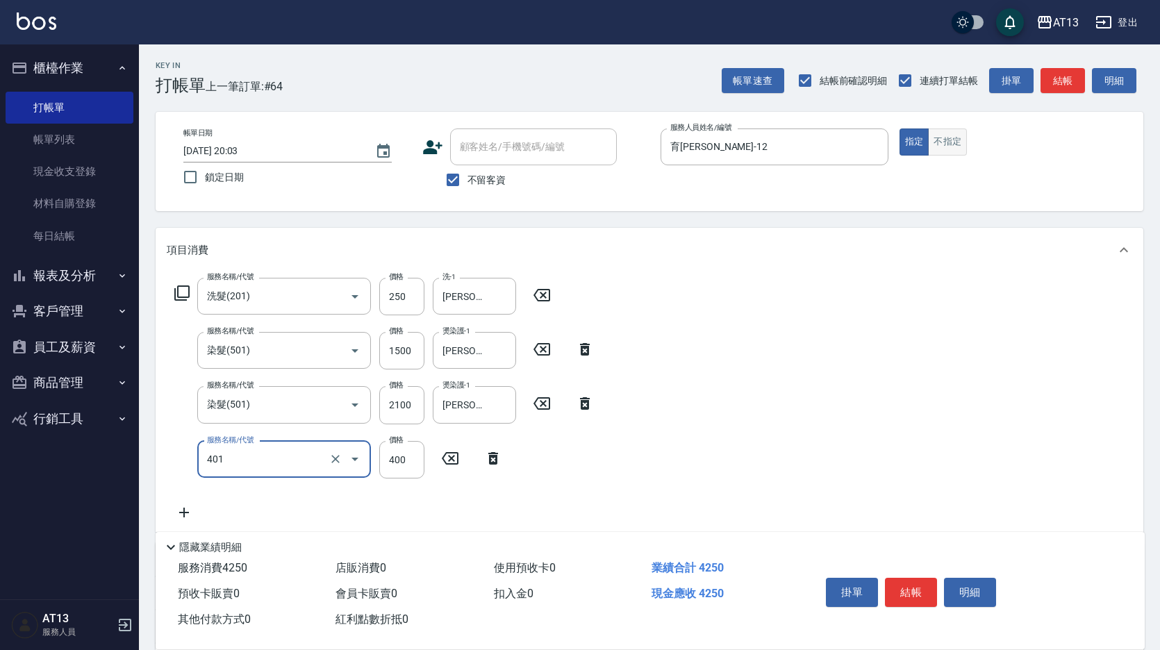
type input "剪髮(401)"
type input "200"
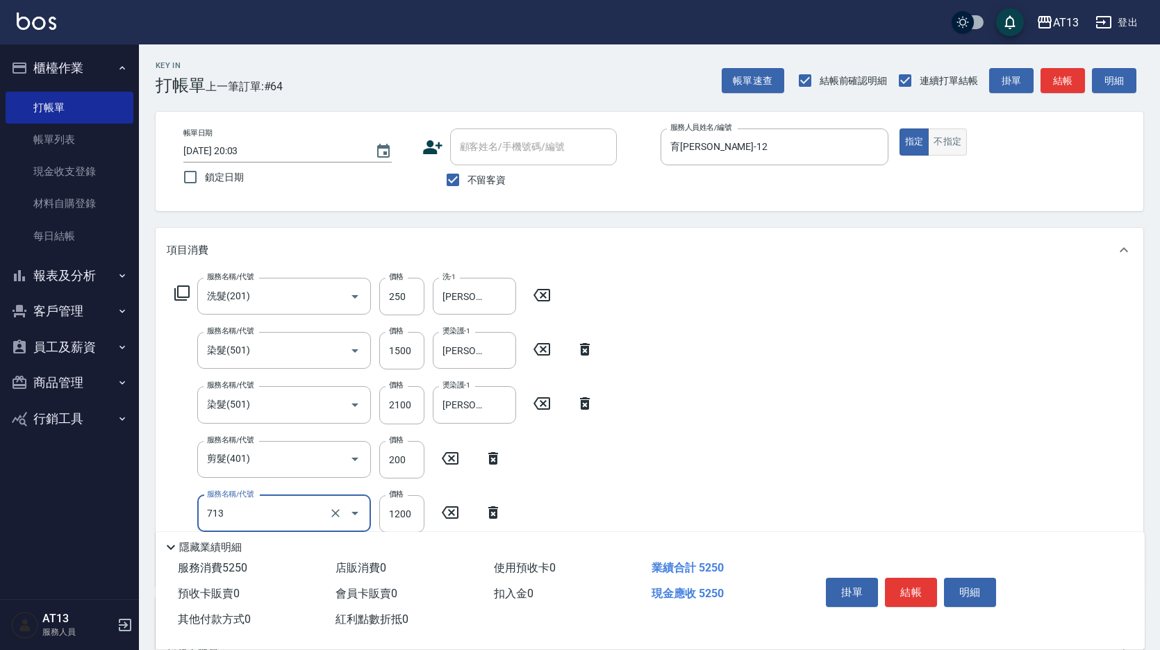
type input "水樣結構式1200(713)"
type input "840"
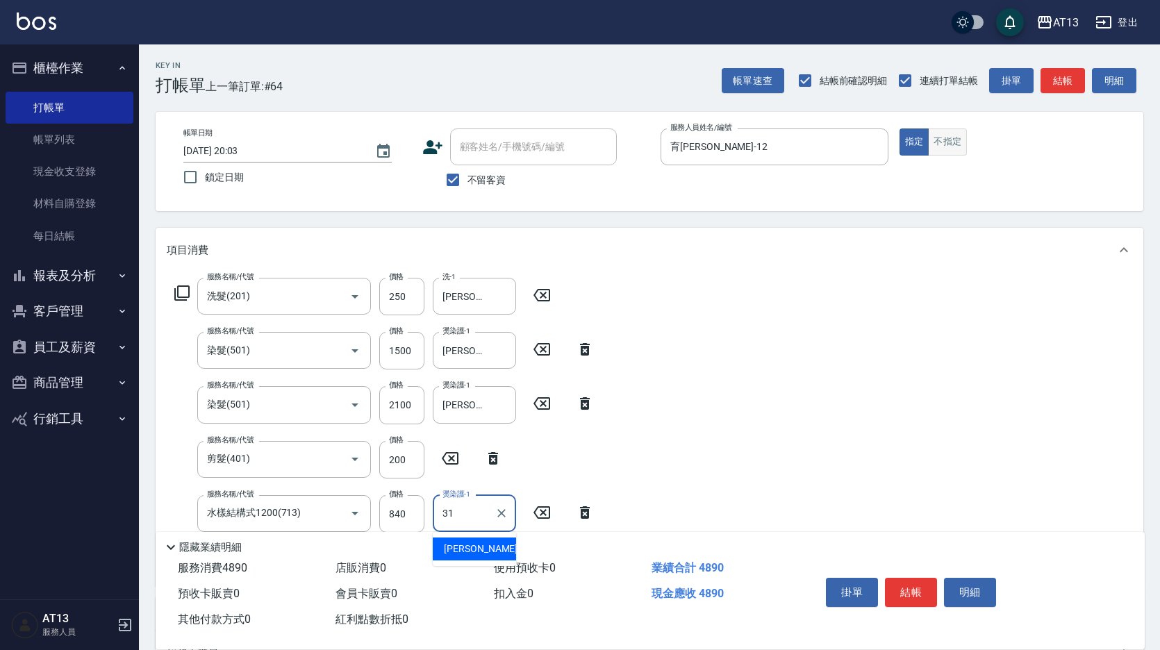
type input "李垣潔-31"
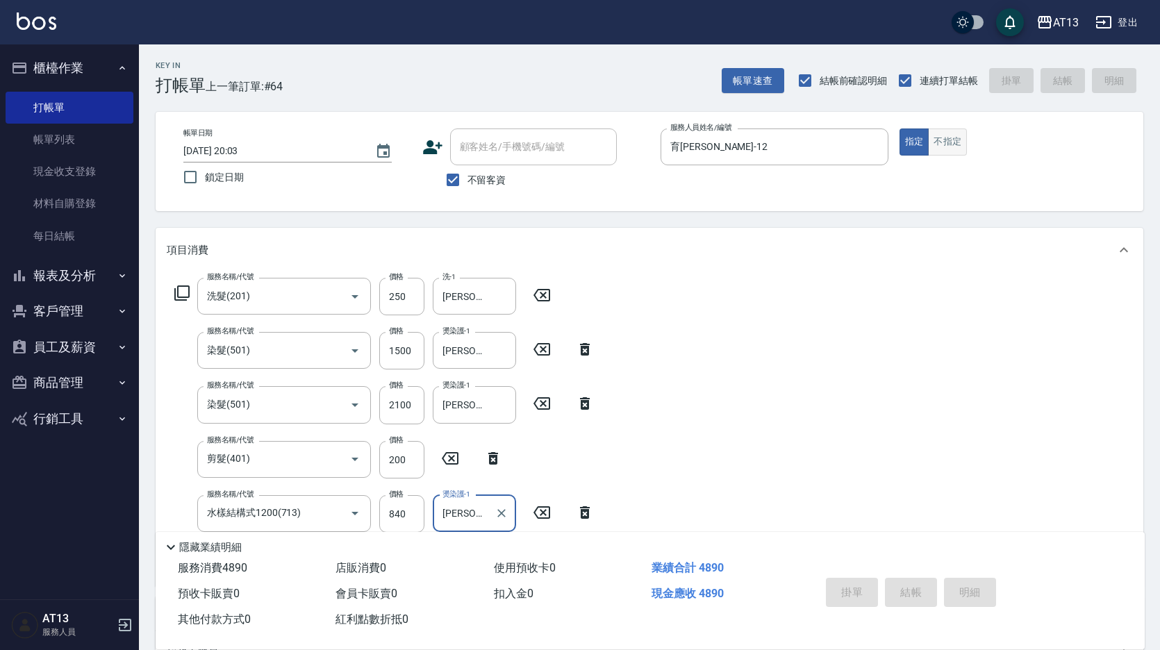
type input "2025/08/21 20:04"
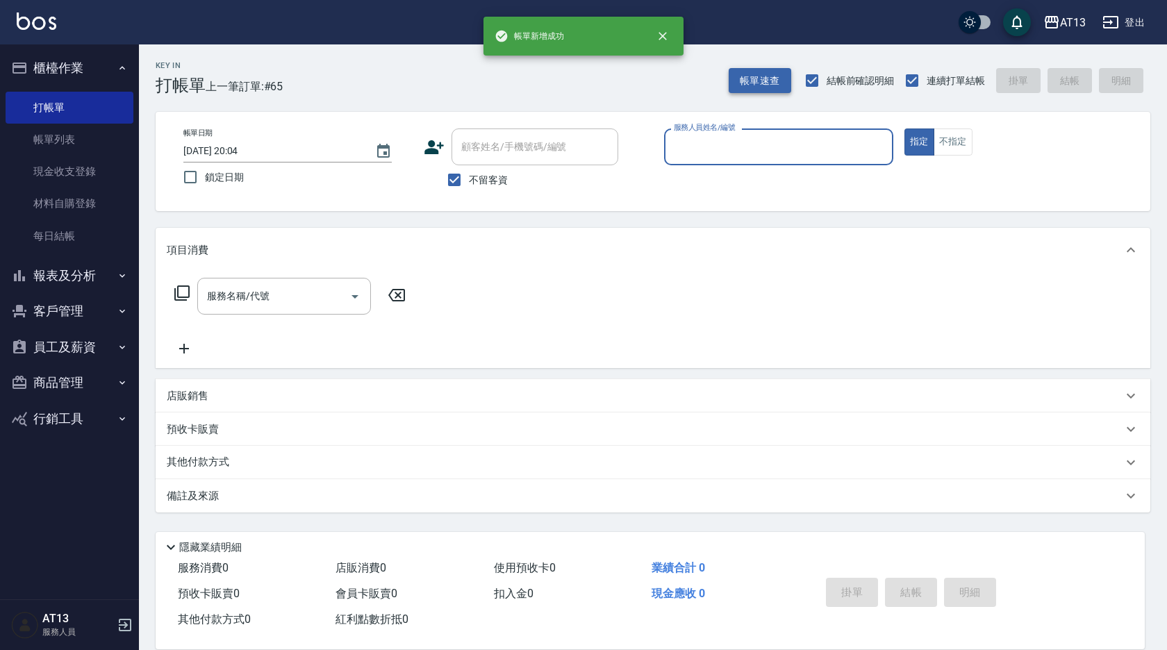
click at [754, 81] on button "帳單速查" at bounding box center [760, 81] width 63 height 26
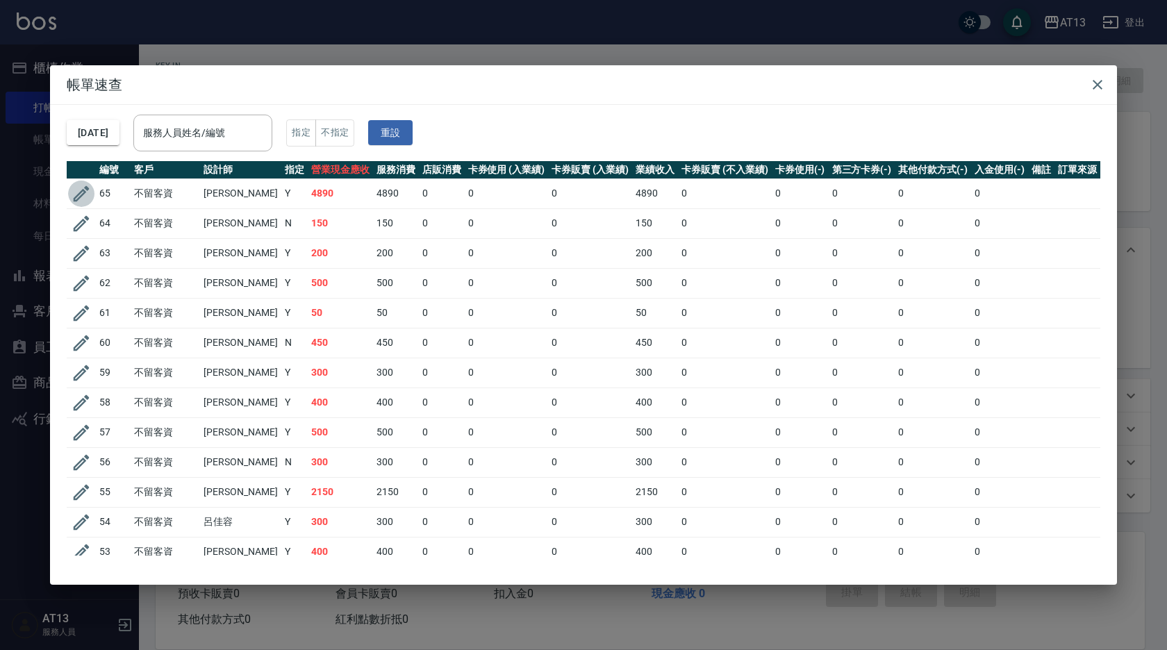
click at [83, 194] on icon "button" at bounding box center [82, 194] width 16 height 16
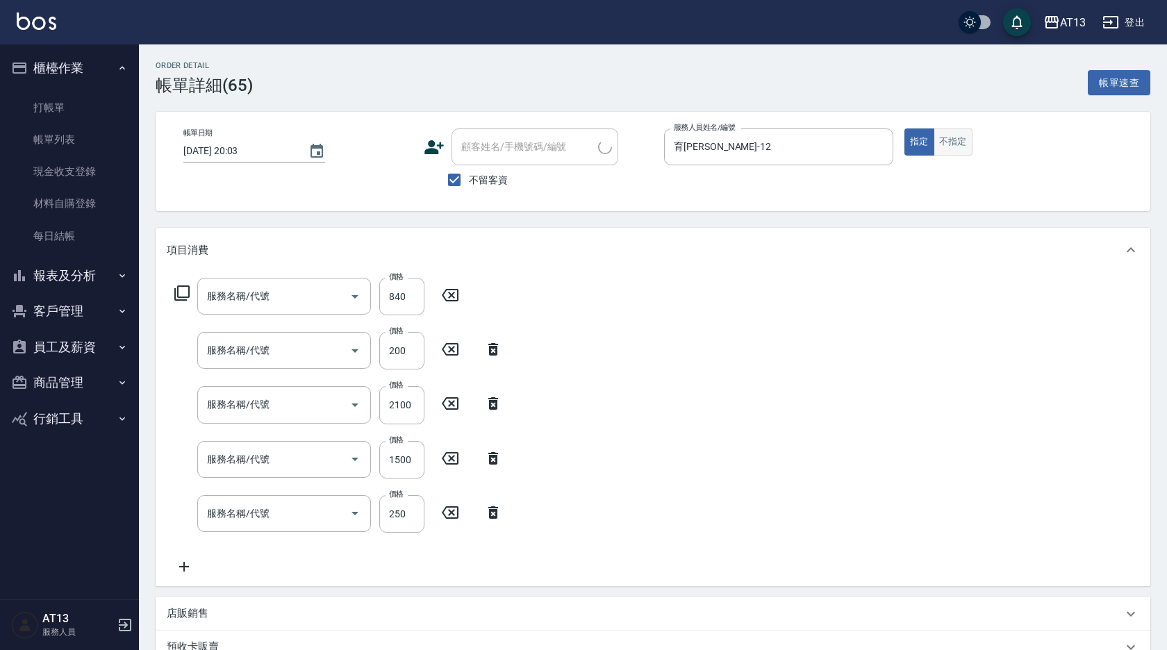
type input "2025/08/21 20:03"
checkbox input "true"
type input "育萍-12"
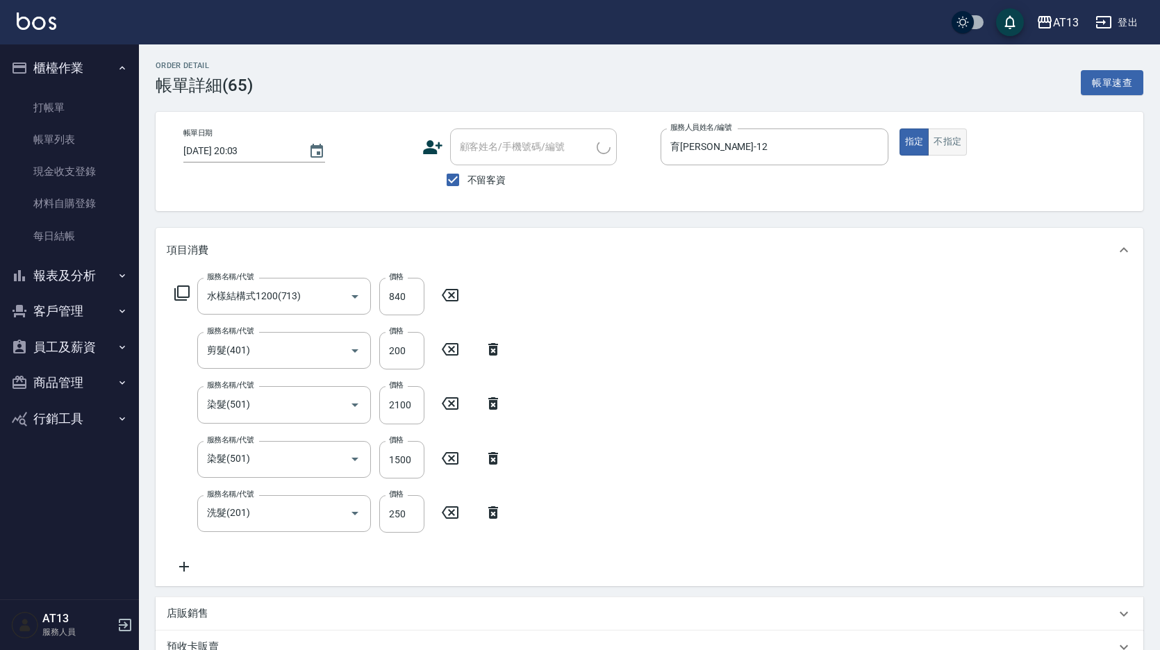
click at [953, 142] on button "不指定" at bounding box center [947, 142] width 39 height 27
type input "水樣結構式1200(713)"
type input "剪髮(401)"
type input "染髮(501)"
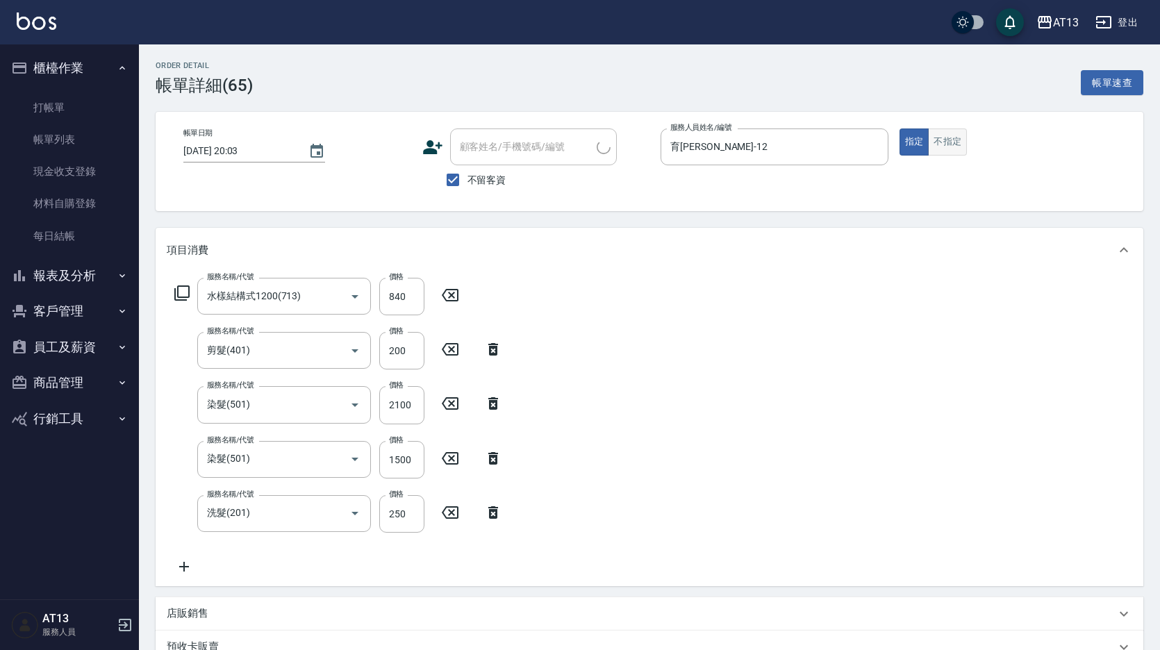
type input "洗髮(201)"
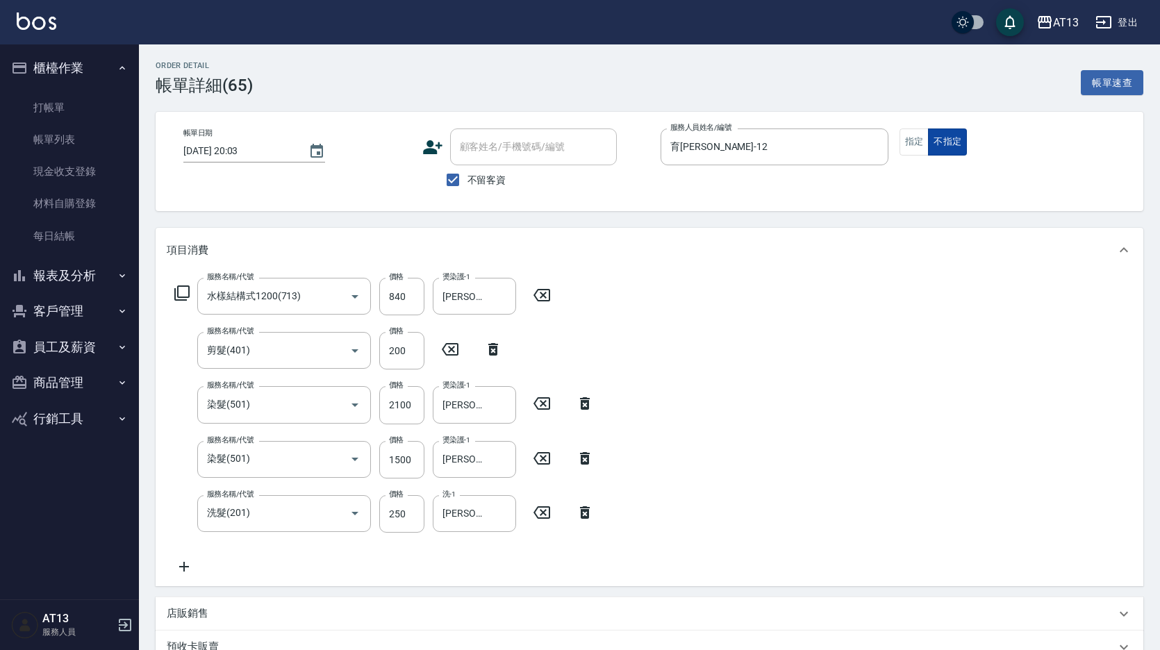
type button "false"
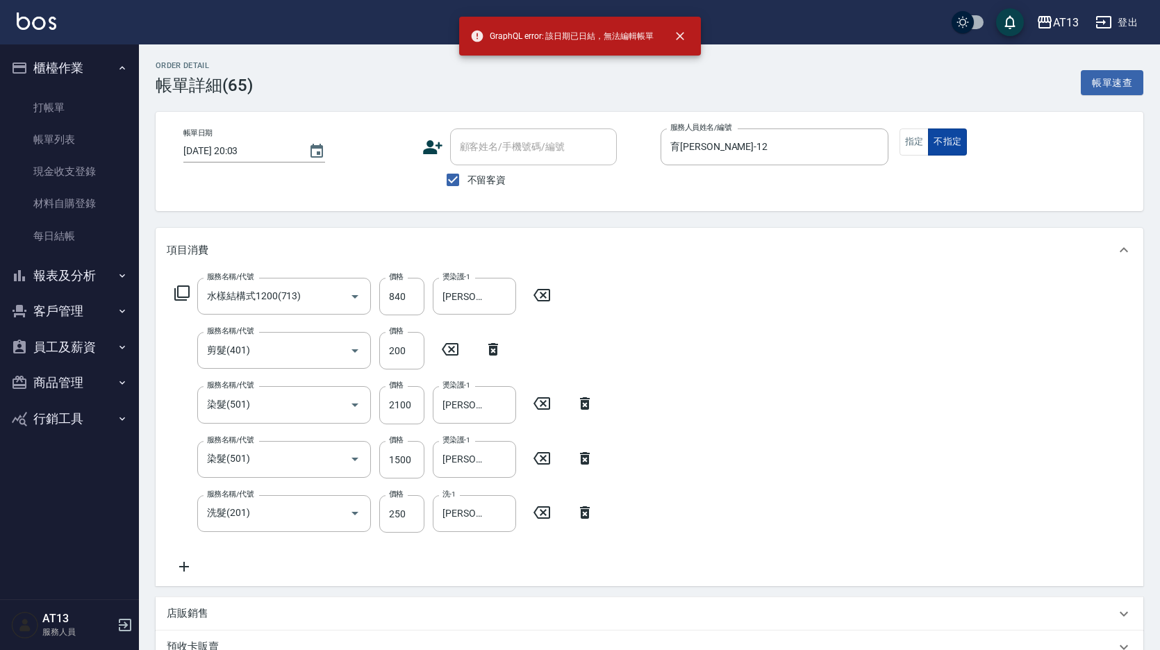
click at [955, 141] on button "不指定" at bounding box center [947, 142] width 39 height 27
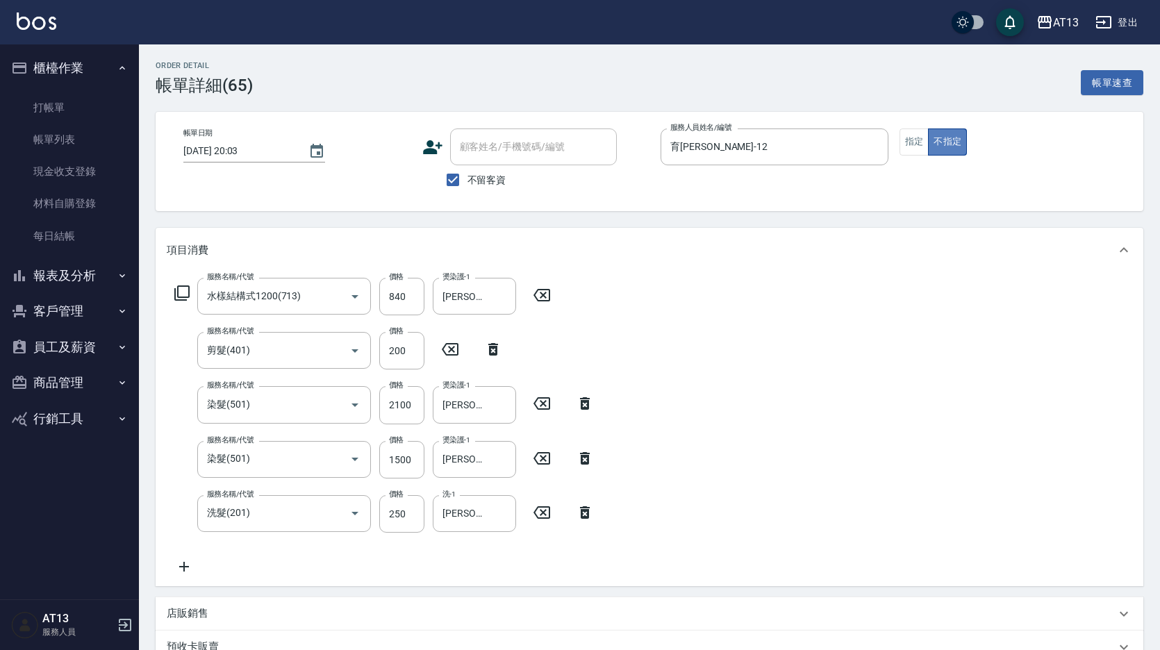
click at [955, 141] on button "不指定" at bounding box center [947, 142] width 39 height 27
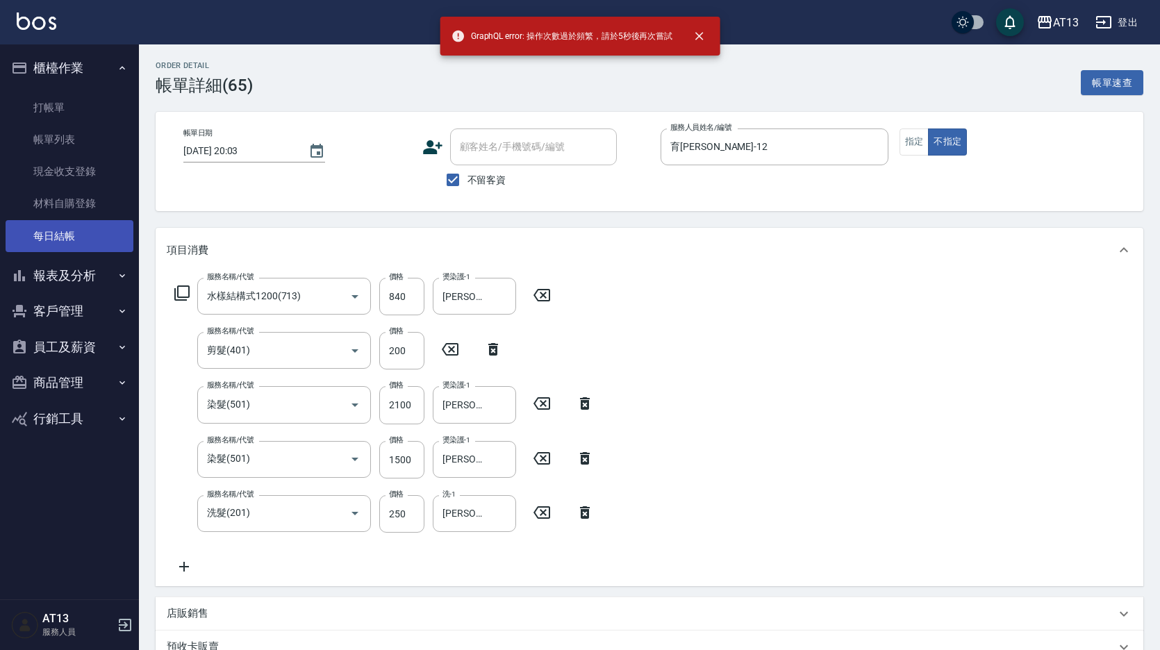
click at [52, 234] on link "每日結帳" at bounding box center [70, 236] width 128 height 32
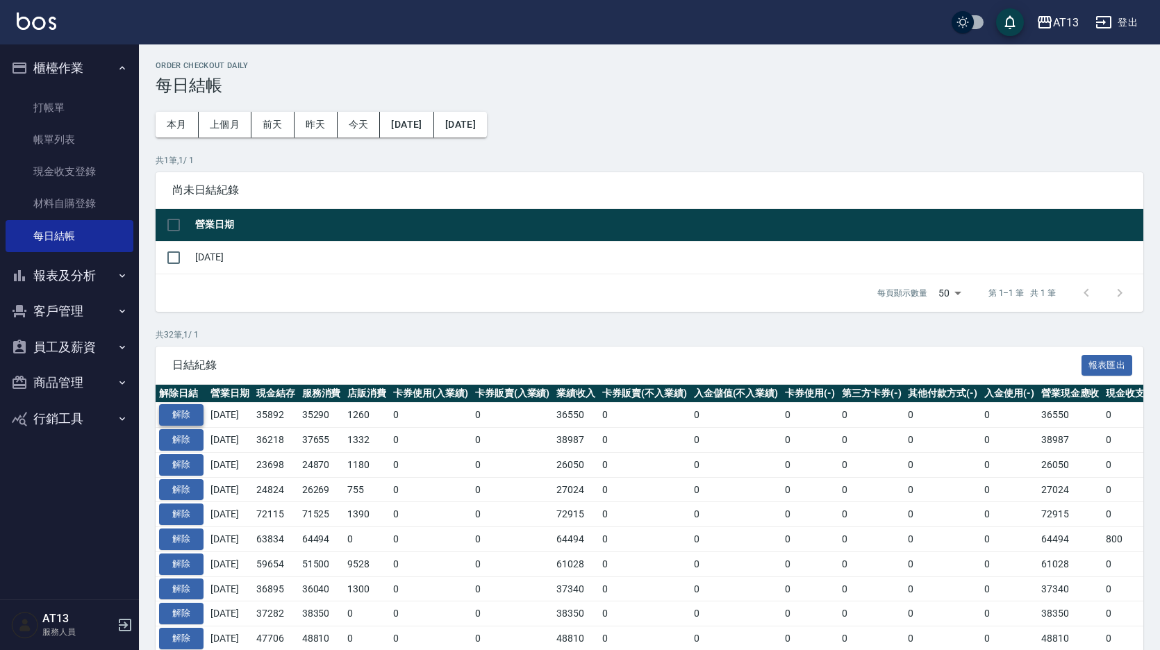
click at [183, 413] on button "解除" at bounding box center [181, 415] width 44 height 22
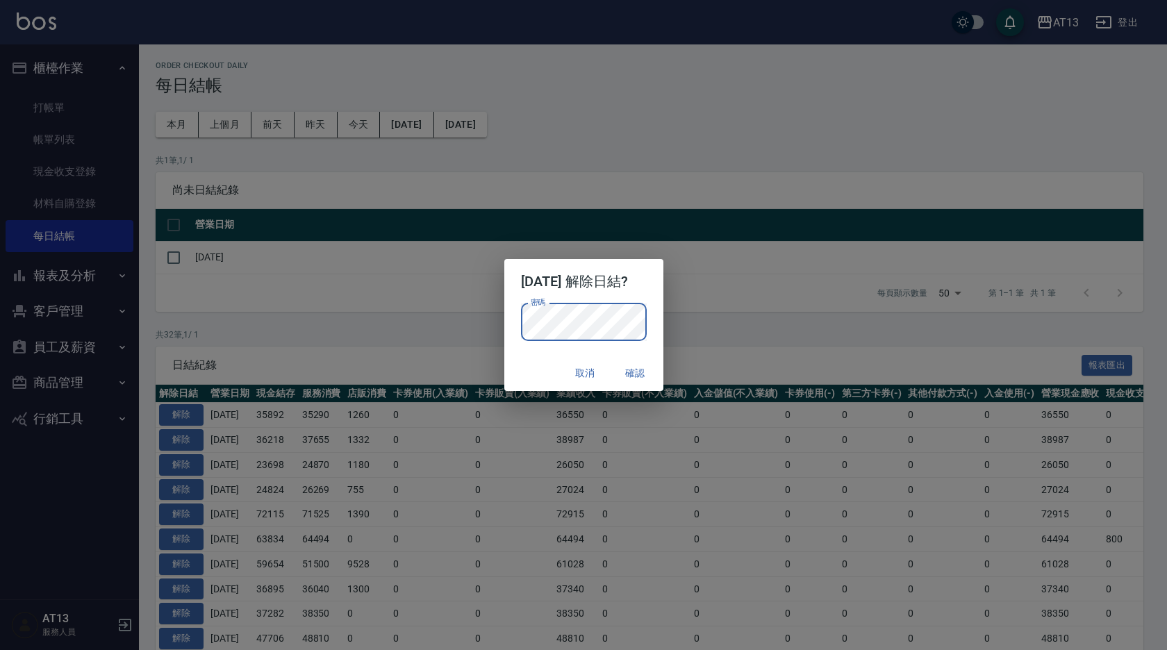
click at [636, 370] on button "確認" at bounding box center [636, 374] width 44 height 26
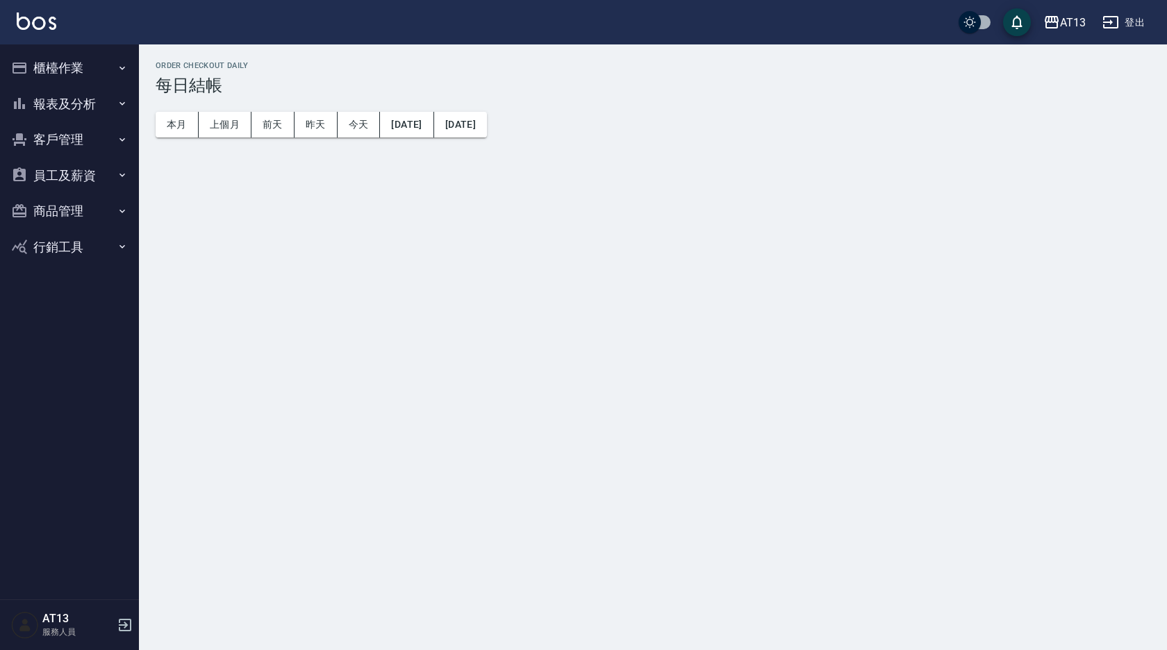
click at [89, 71] on button "櫃檯作業" at bounding box center [70, 68] width 128 height 36
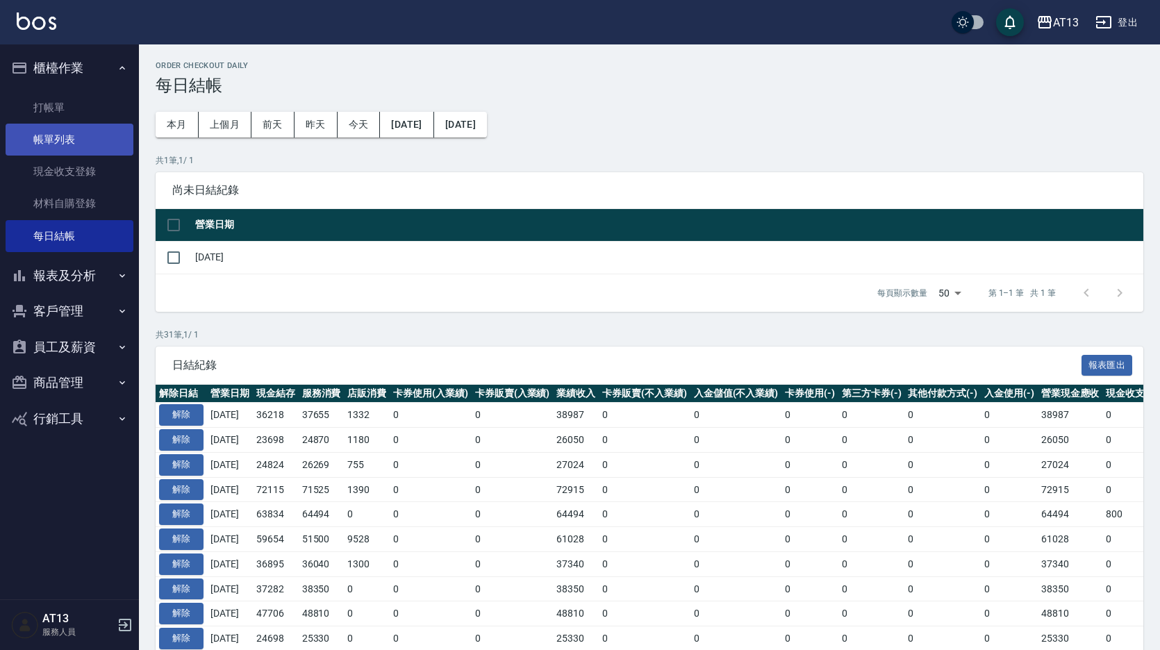
click at [68, 134] on link "帳單列表" at bounding box center [70, 140] width 128 height 32
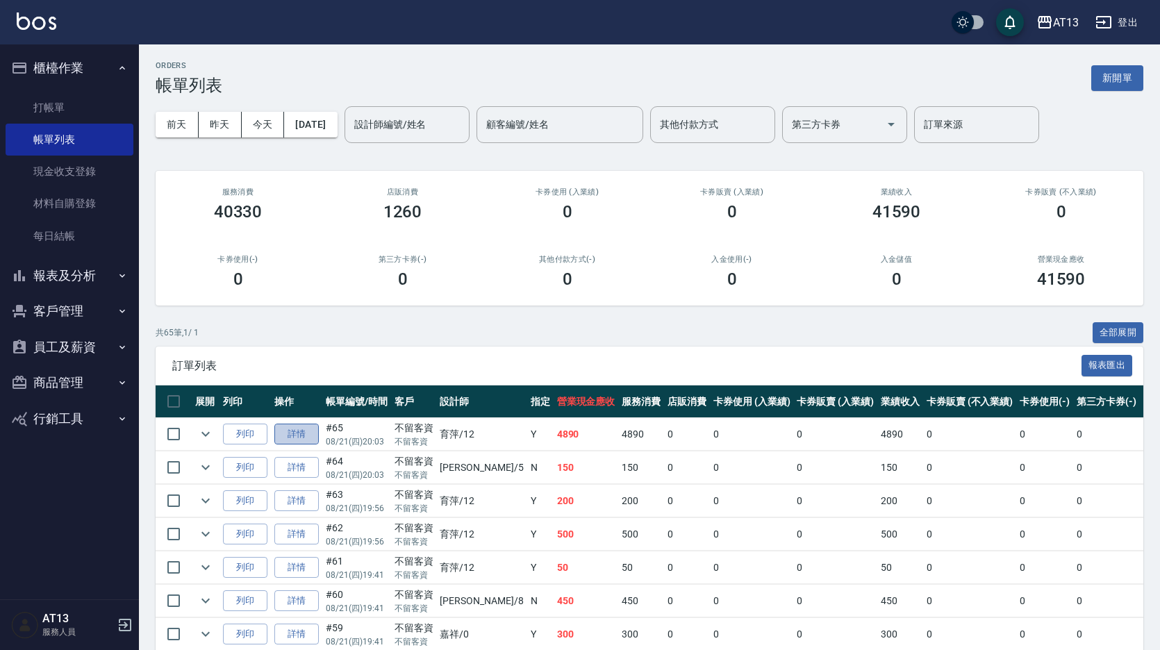
click at [309, 435] on link "詳情" at bounding box center [296, 435] width 44 height 22
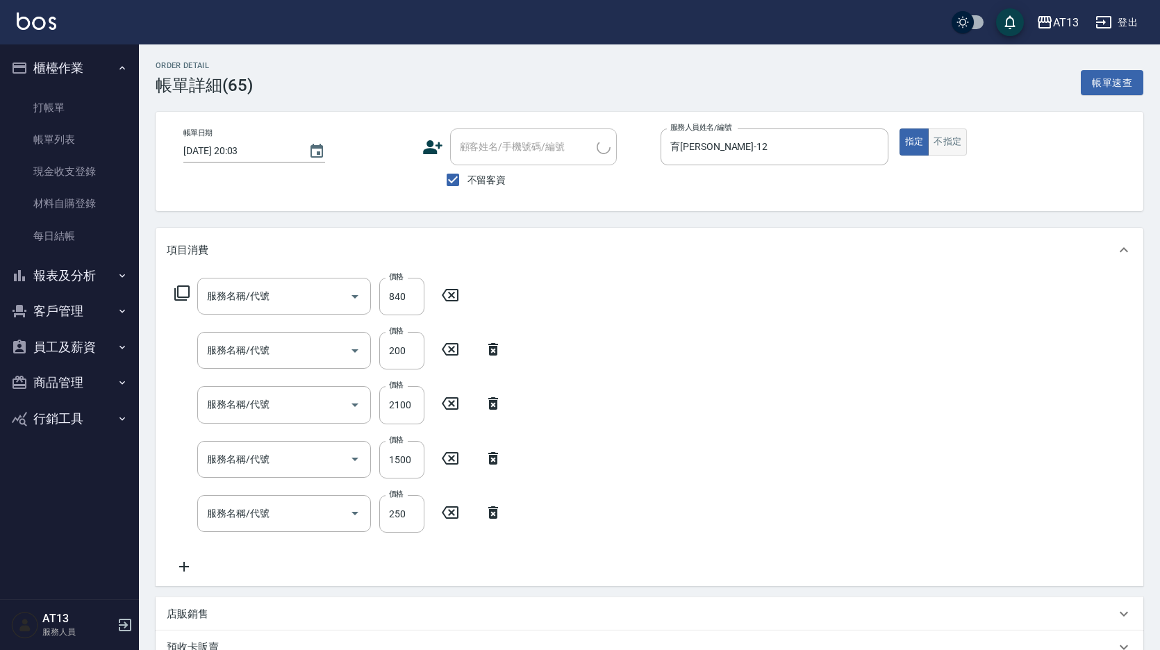
type input "2025/08/21 20:03"
checkbox input "true"
type input "育萍-12"
type input "水樣結構式1200(713)"
type input "剪髮(401)"
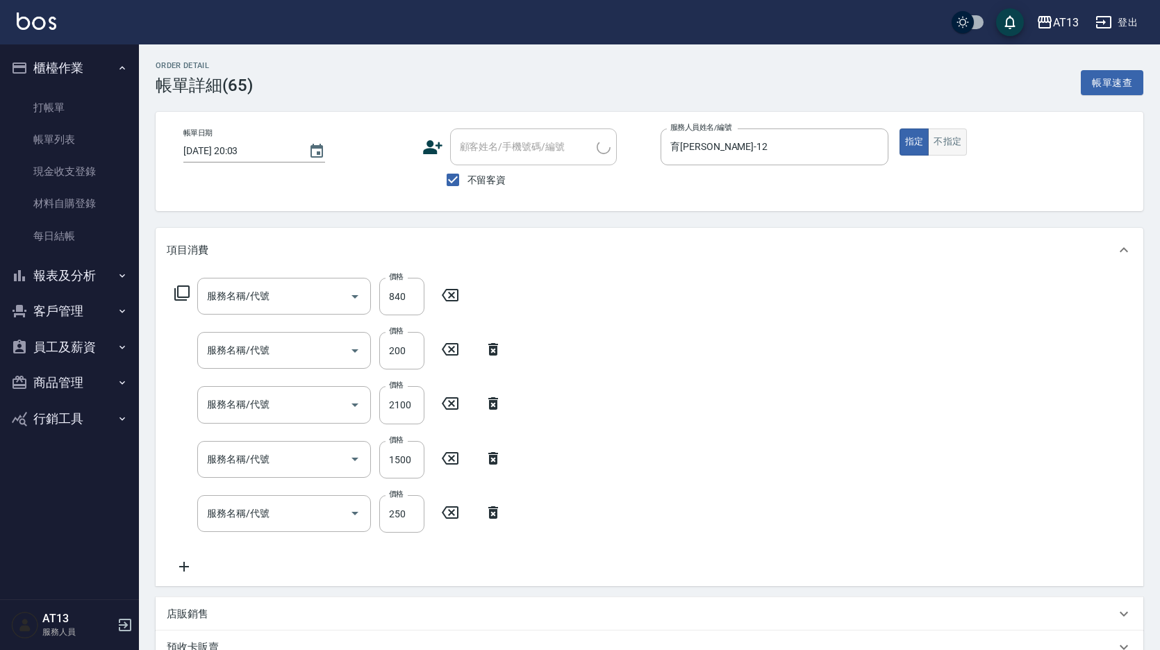
type input "染髮(501)"
type input "洗髮(201)"
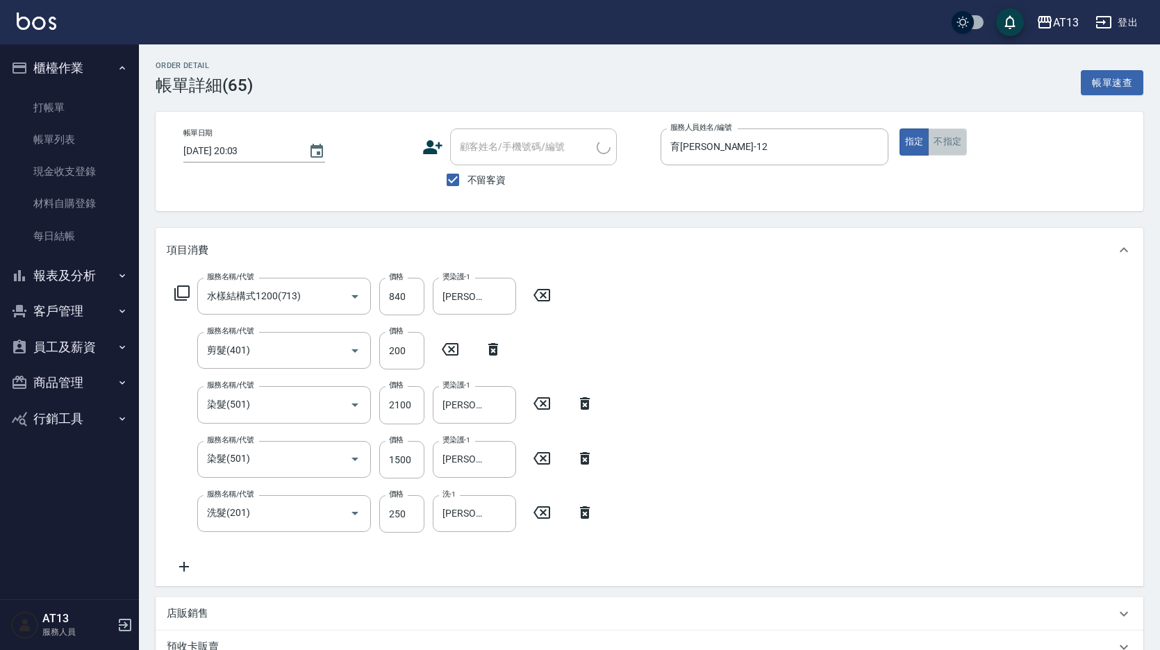
click at [958, 149] on button "不指定" at bounding box center [947, 142] width 39 height 27
type button "false"
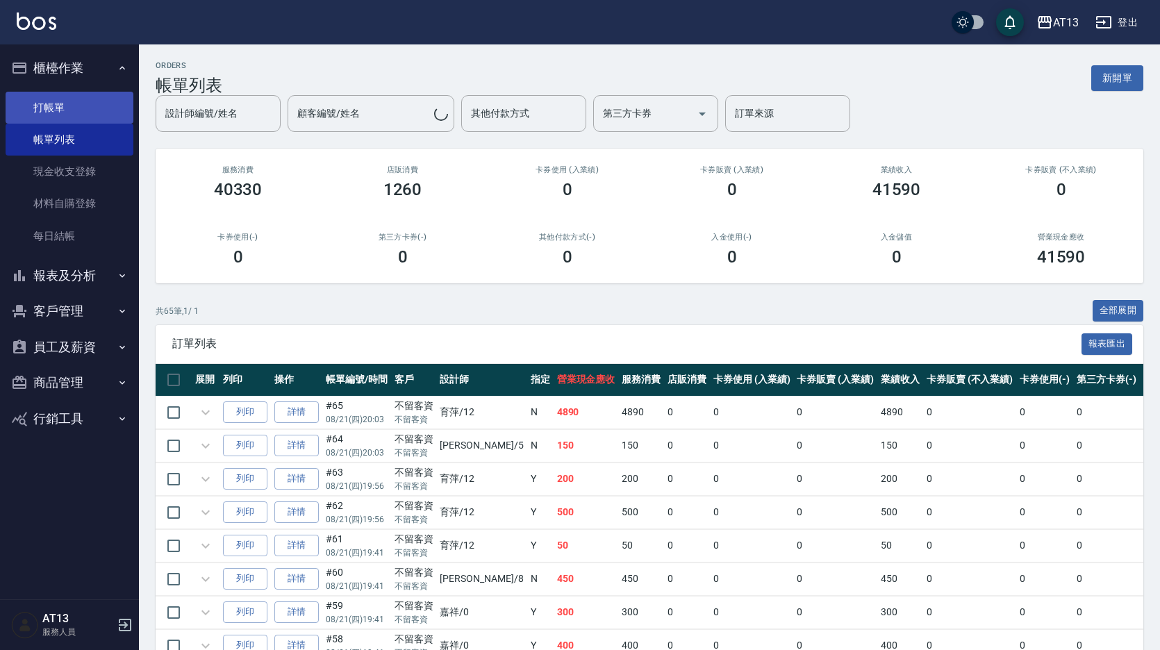
click at [53, 104] on link "打帳單" at bounding box center [70, 108] width 128 height 32
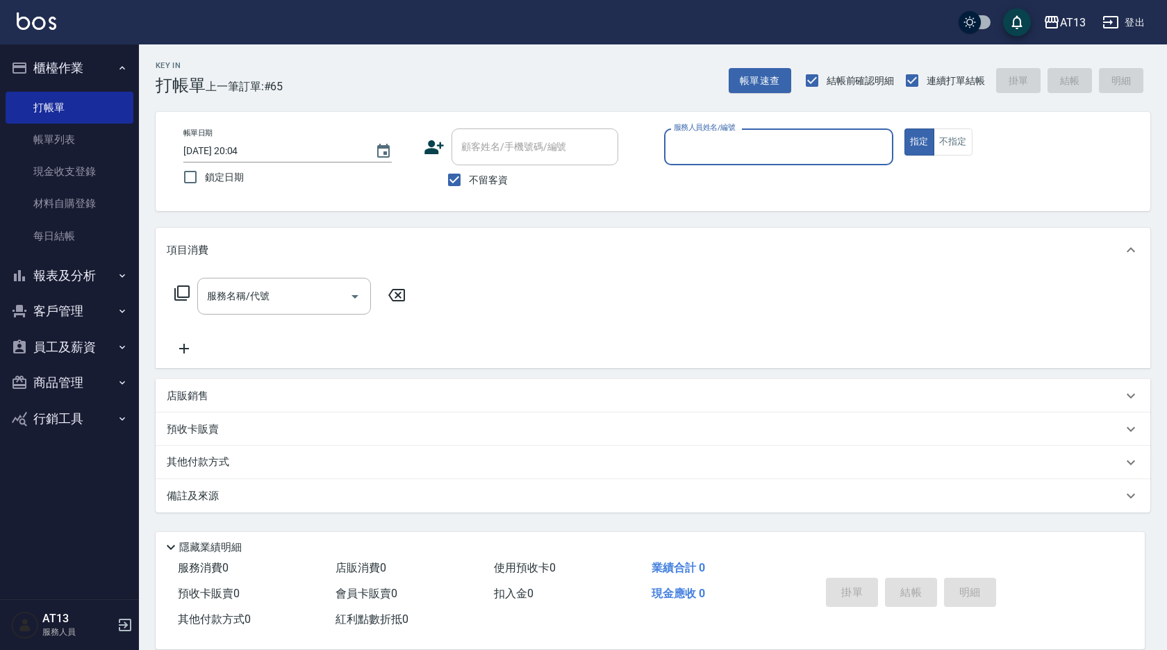
click at [75, 271] on button "報表及分析" at bounding box center [70, 276] width 128 height 36
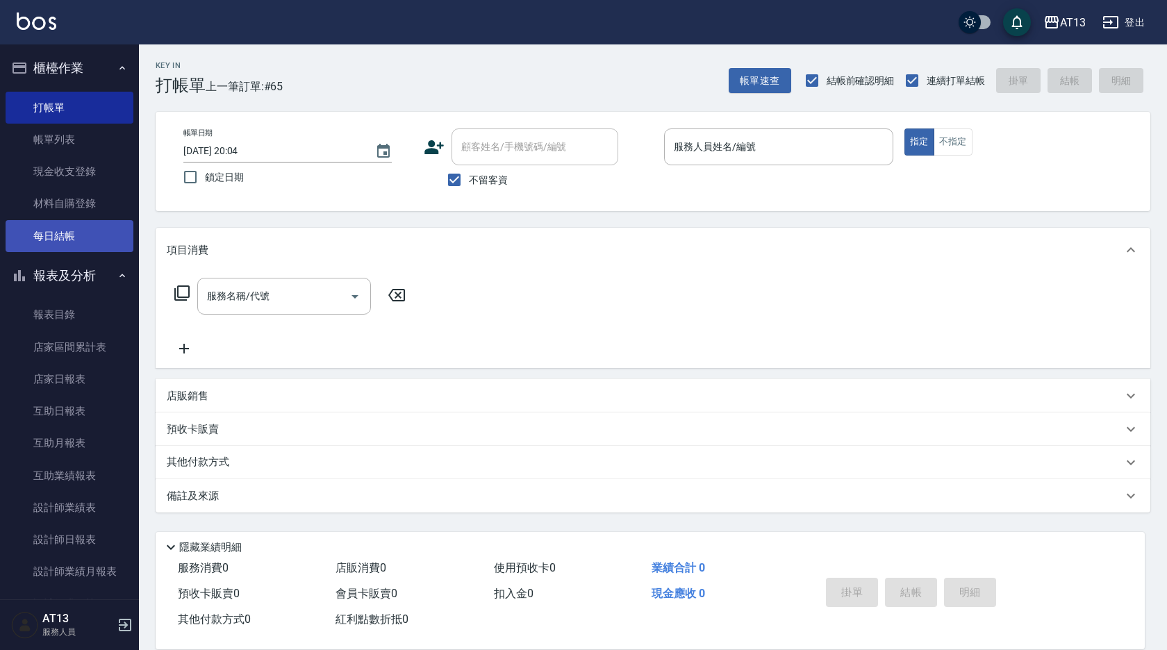
click at [79, 236] on link "每日結帳" at bounding box center [70, 236] width 128 height 32
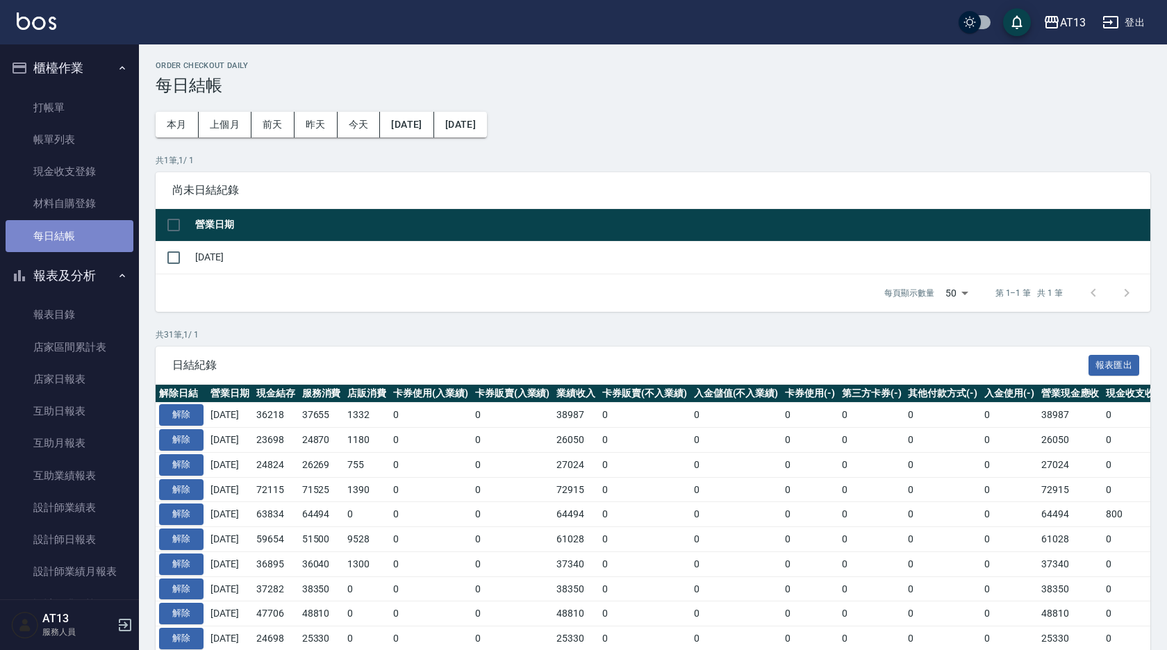
drag, startPoint x: 79, startPoint y: 236, endPoint x: 72, endPoint y: 199, distance: 38.2
click at [79, 235] on link "每日結帳" at bounding box center [70, 236] width 128 height 32
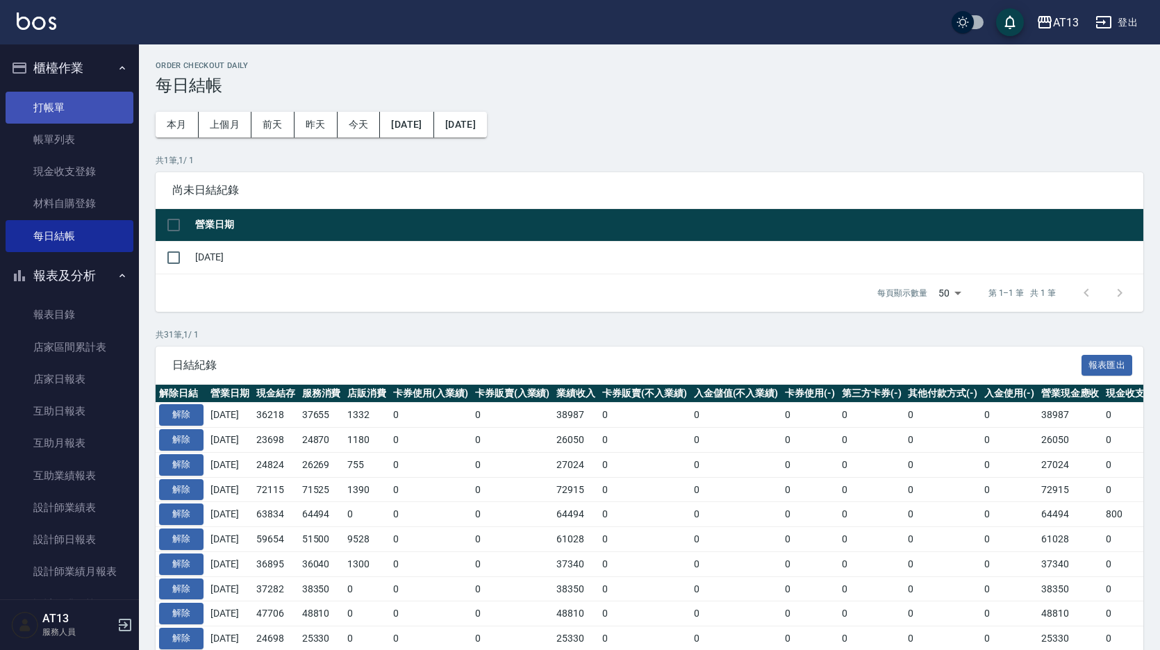
click at [53, 96] on link "打帳單" at bounding box center [70, 108] width 128 height 32
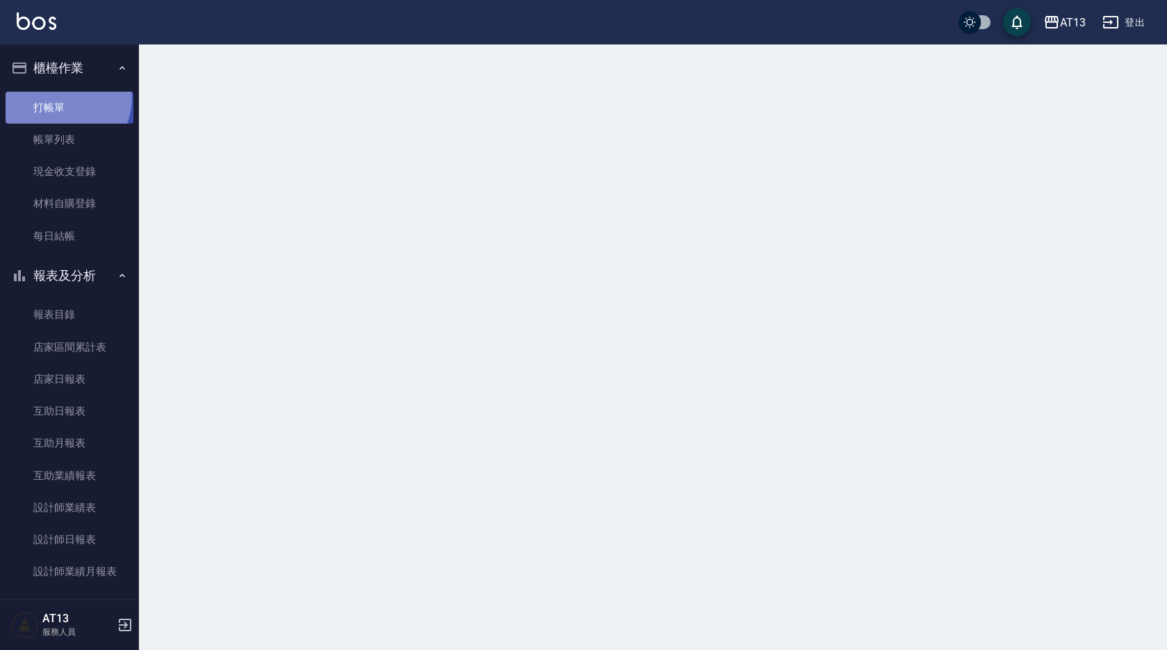
click at [53, 96] on link "打帳單" at bounding box center [70, 108] width 128 height 32
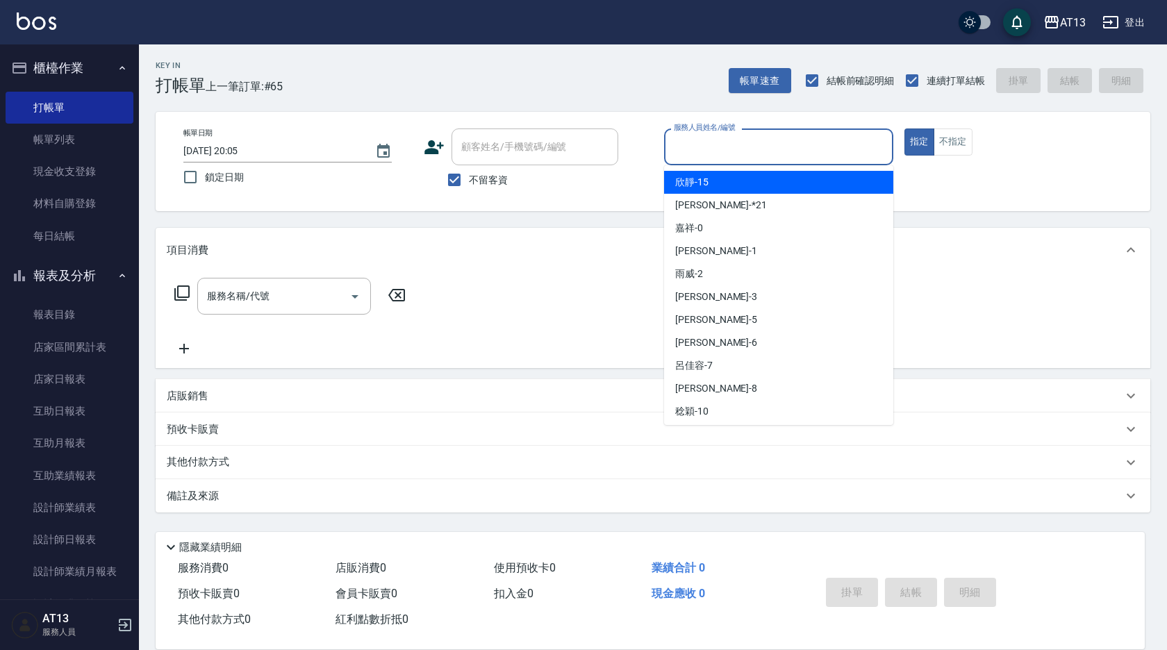
click at [701, 151] on input "服務人員姓名/編號" at bounding box center [778, 147] width 217 height 24
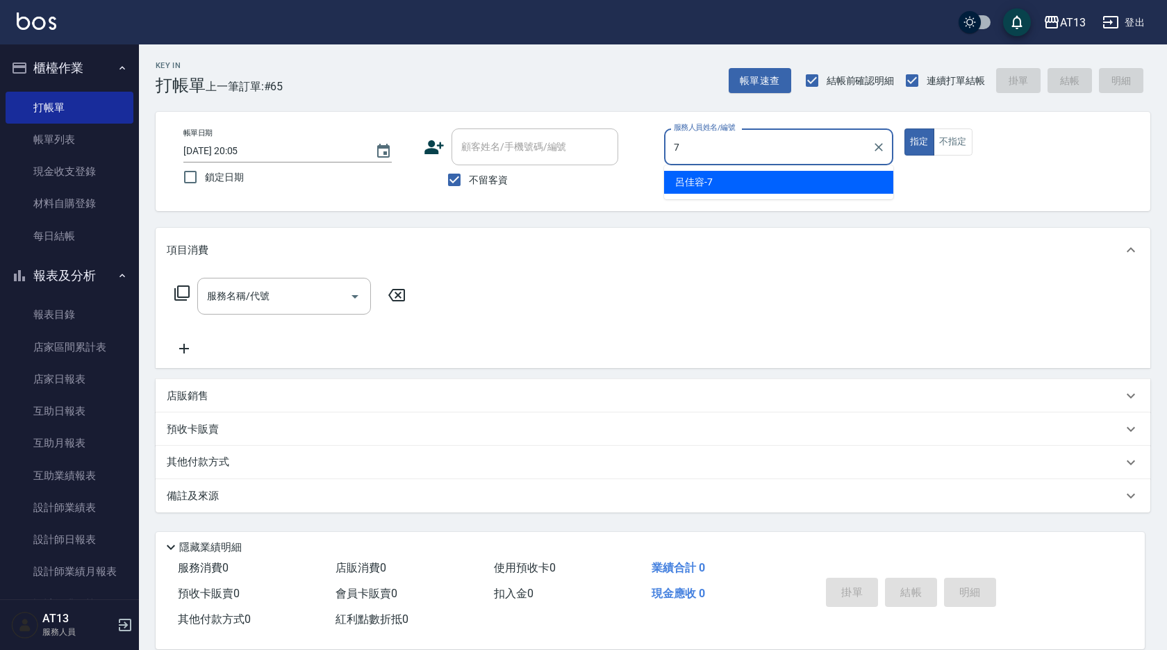
type input "呂佳容-7"
type button "true"
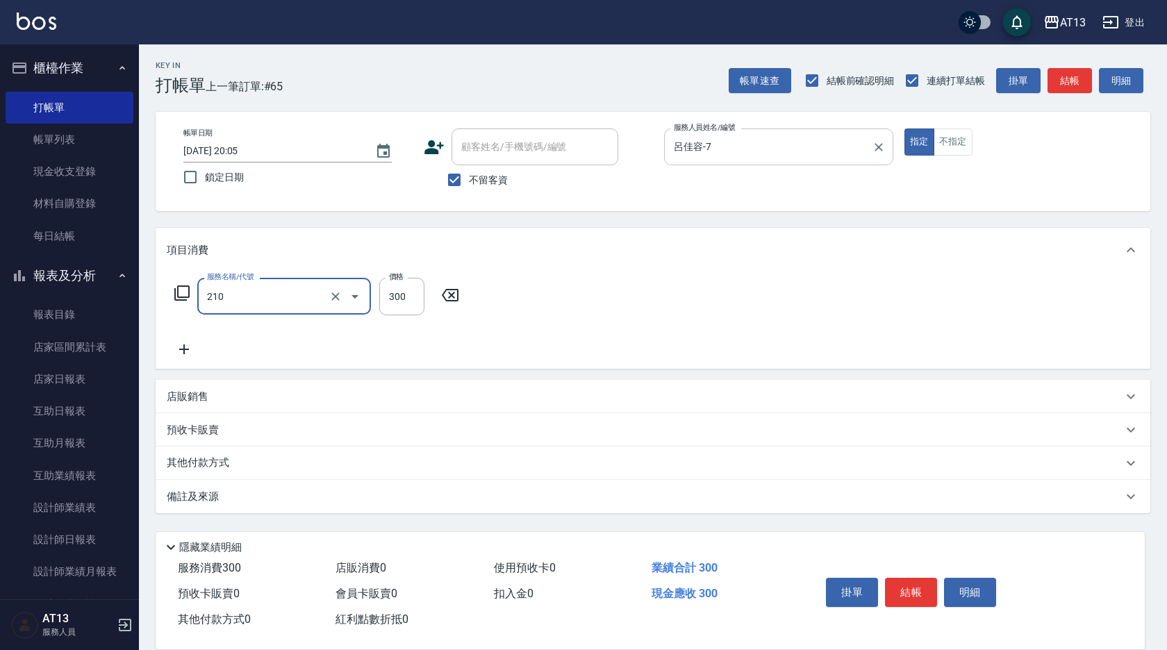
type input "歐娜洗髮精(210)"
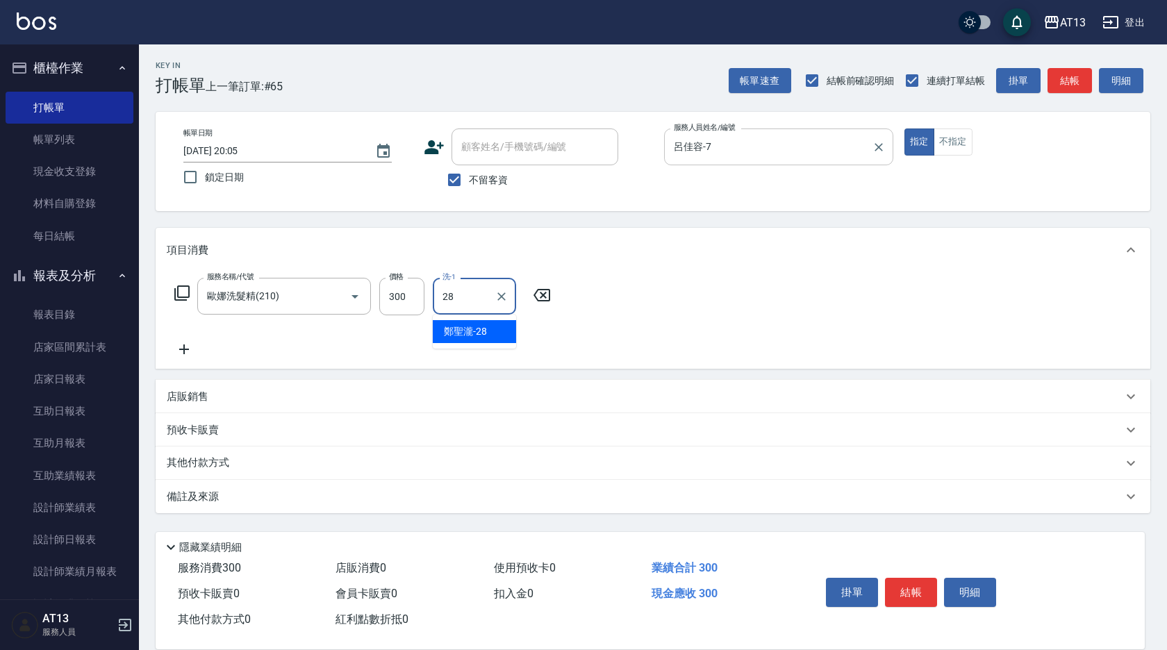
type input "鄭聖瀧-28"
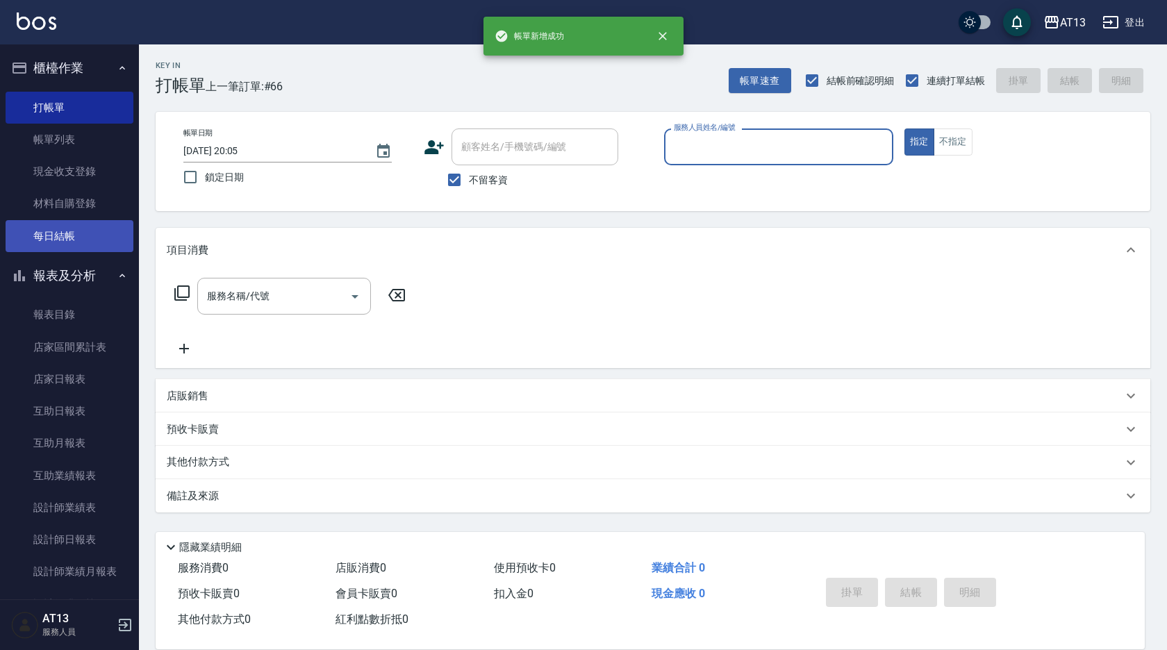
click at [51, 230] on link "每日結帳" at bounding box center [70, 236] width 128 height 32
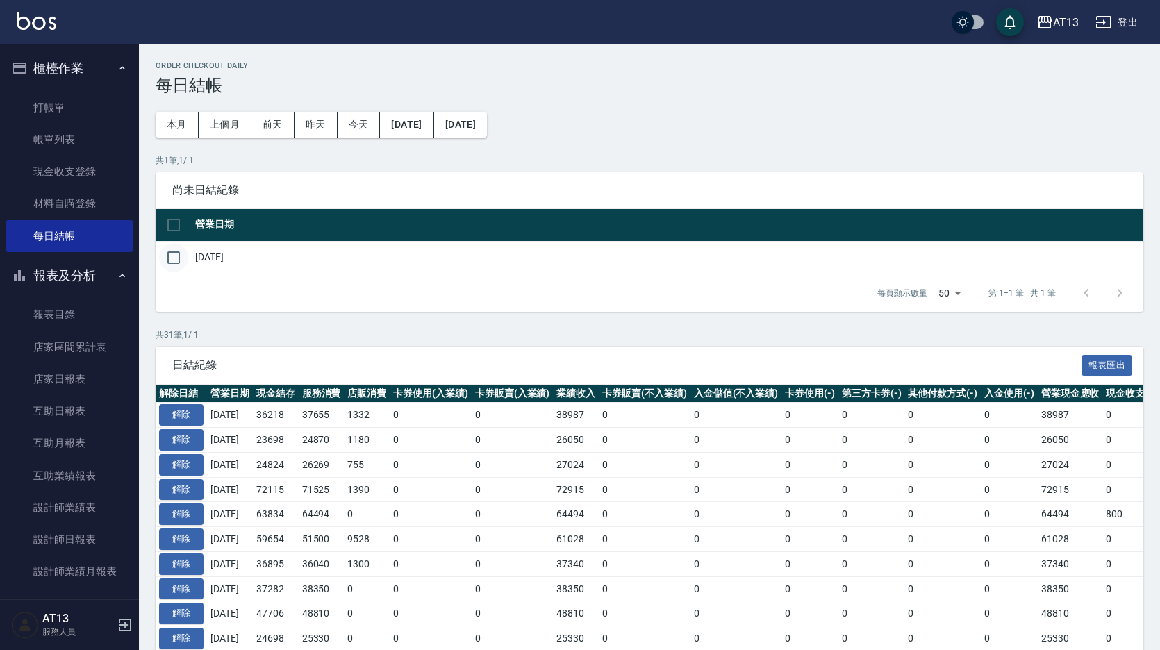
click at [165, 260] on input "checkbox" at bounding box center [173, 257] width 29 height 29
checkbox input "true"
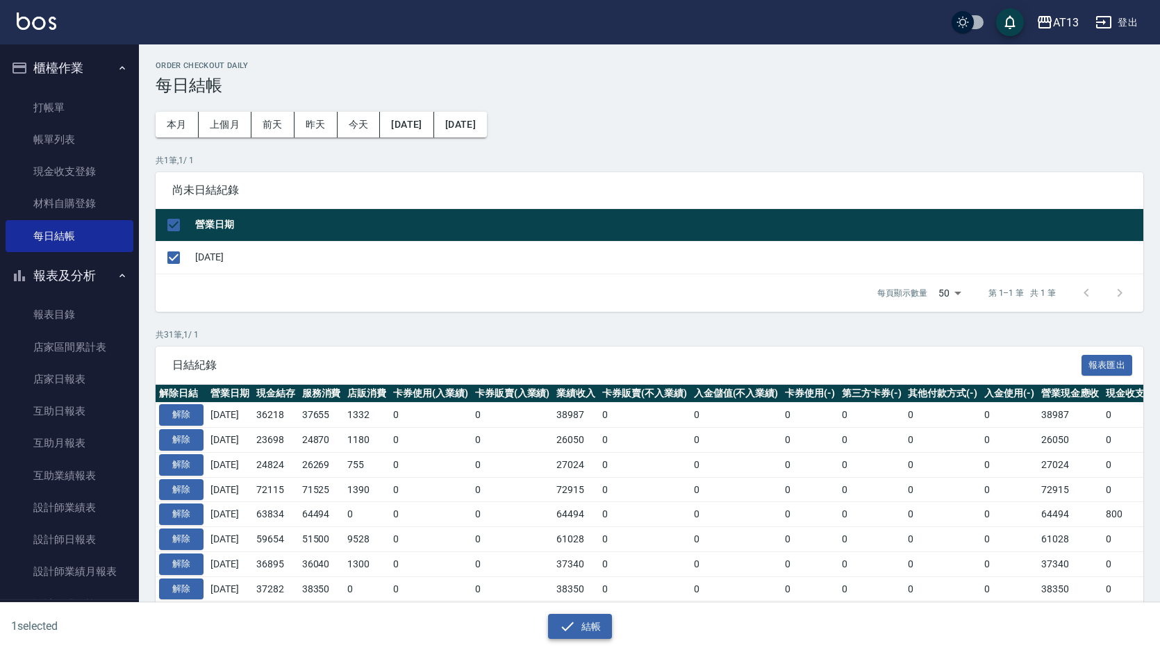
click at [582, 625] on button "結帳" at bounding box center [580, 627] width 65 height 26
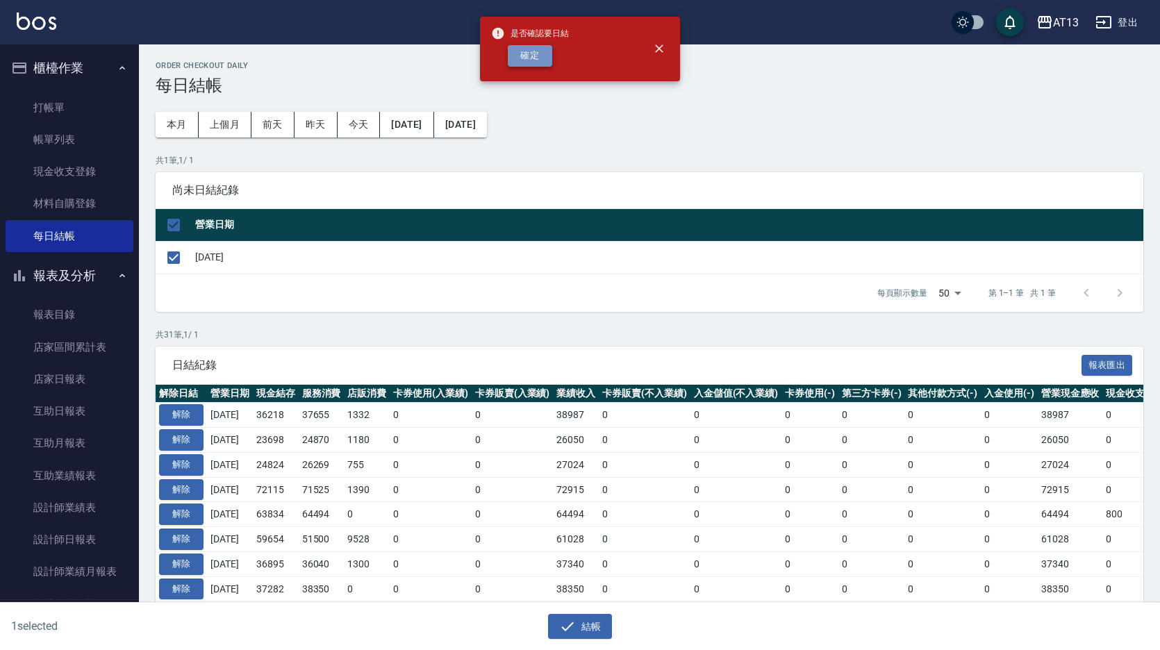
click at [534, 57] on button "確定" at bounding box center [530, 56] width 44 height 22
checkbox input "false"
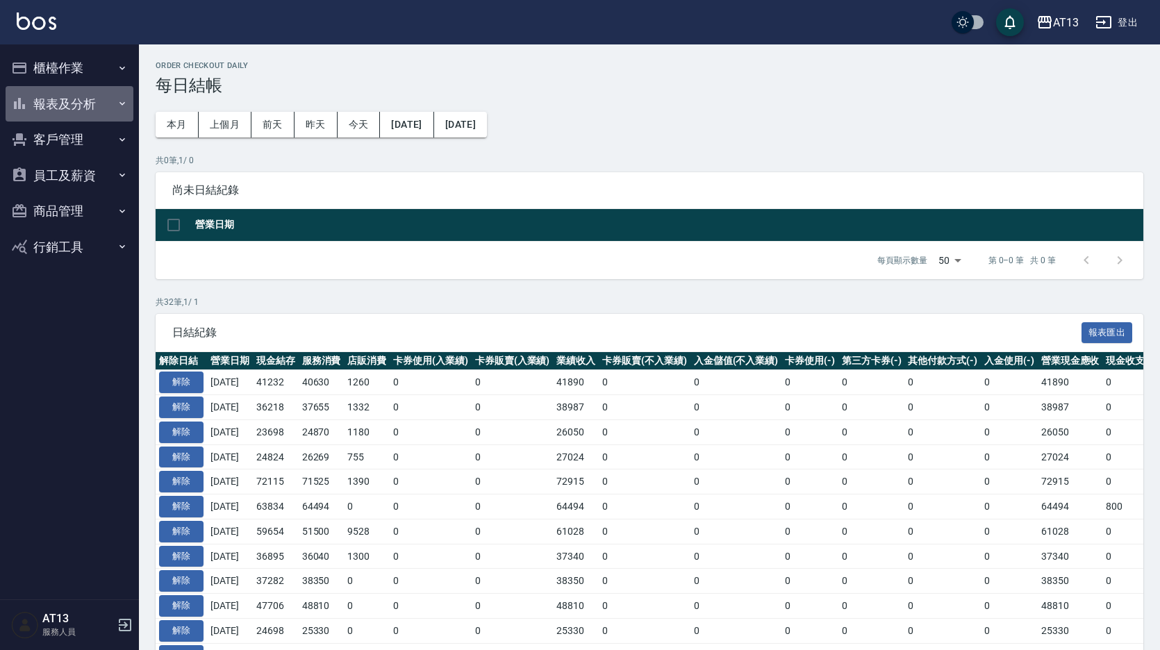
click at [88, 121] on button "報表及分析" at bounding box center [70, 104] width 128 height 36
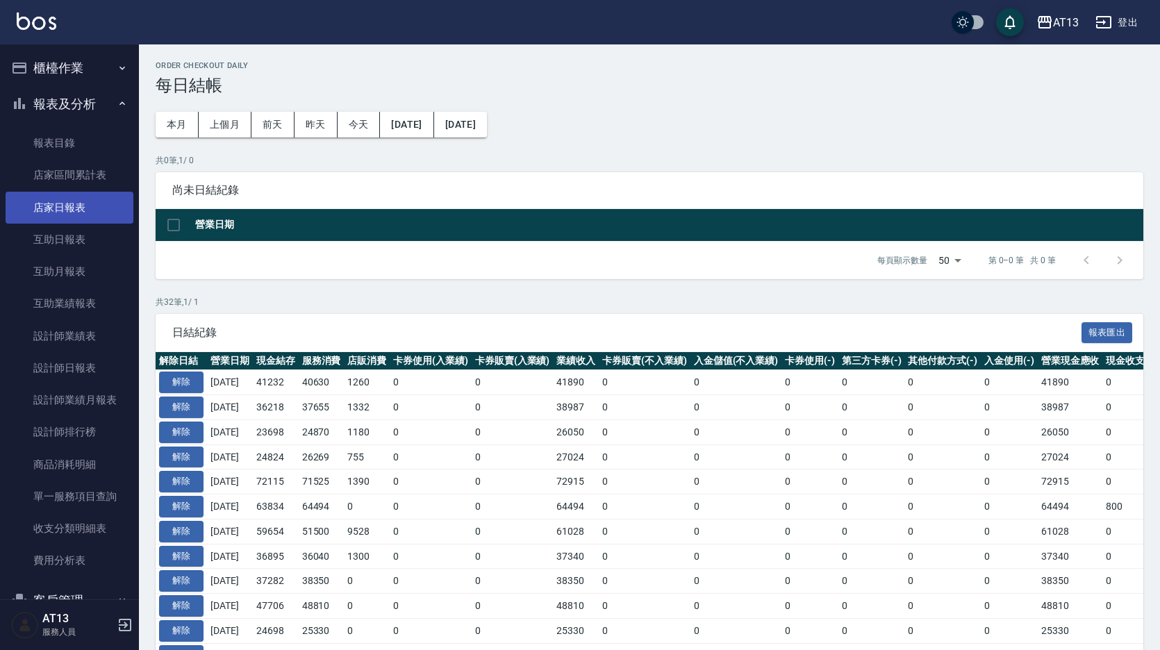
click at [77, 208] on link "店家日報表" at bounding box center [70, 208] width 128 height 32
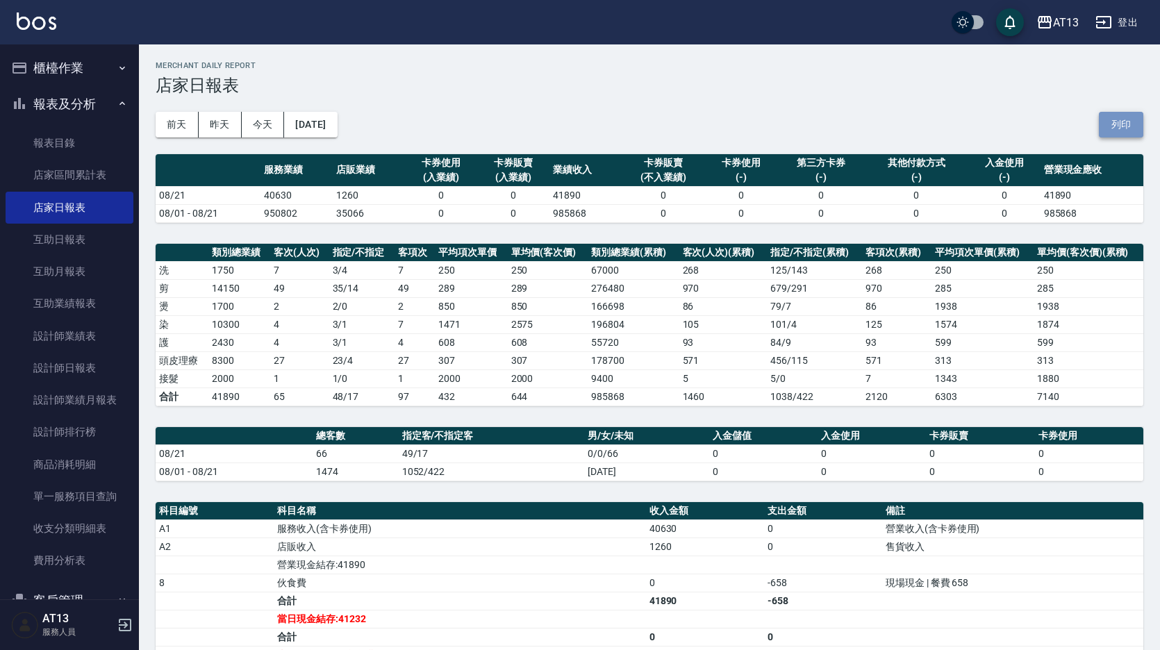
click at [1137, 132] on button "列印" at bounding box center [1121, 125] width 44 height 26
click at [83, 363] on link "設計師日報表" at bounding box center [70, 368] width 128 height 32
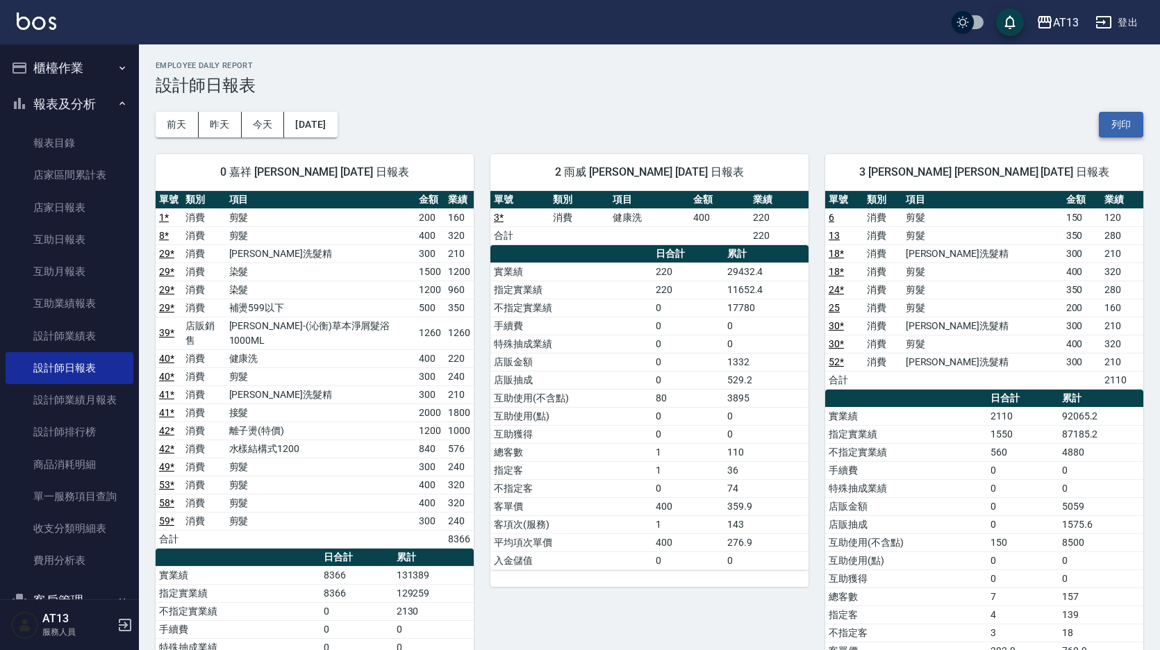
click at [1131, 129] on button "列印" at bounding box center [1121, 125] width 44 height 26
click at [78, 243] on link "互助日報表" at bounding box center [70, 240] width 128 height 32
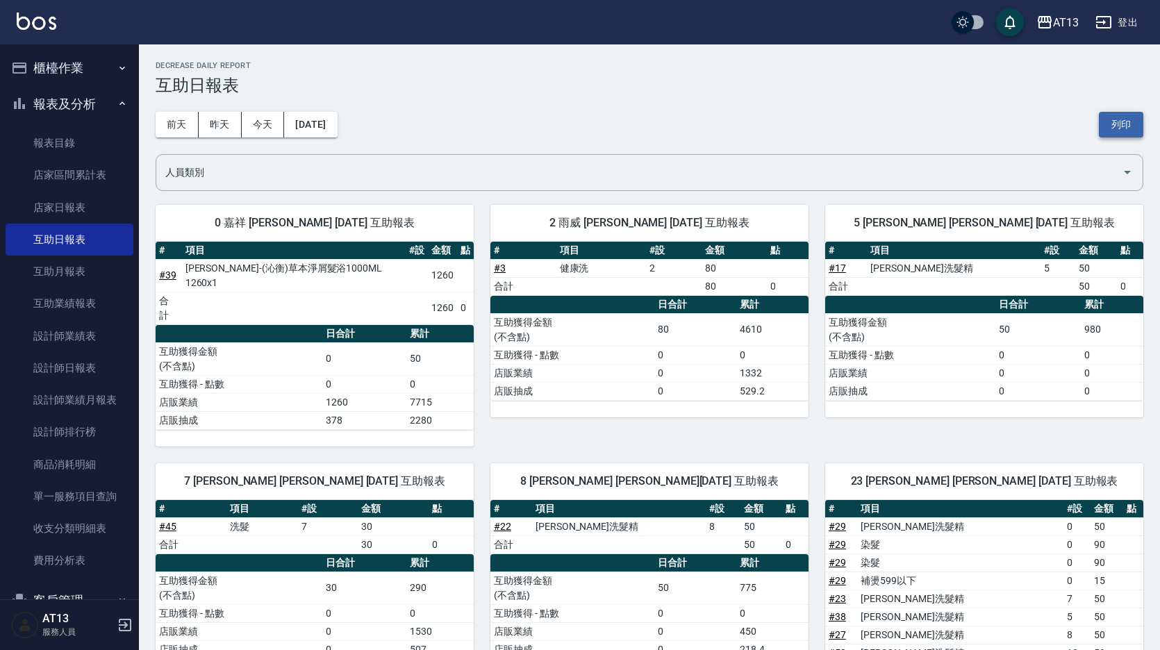
click at [1128, 117] on button "列印" at bounding box center [1121, 125] width 44 height 26
